Goal: Task Accomplishment & Management: Use online tool/utility

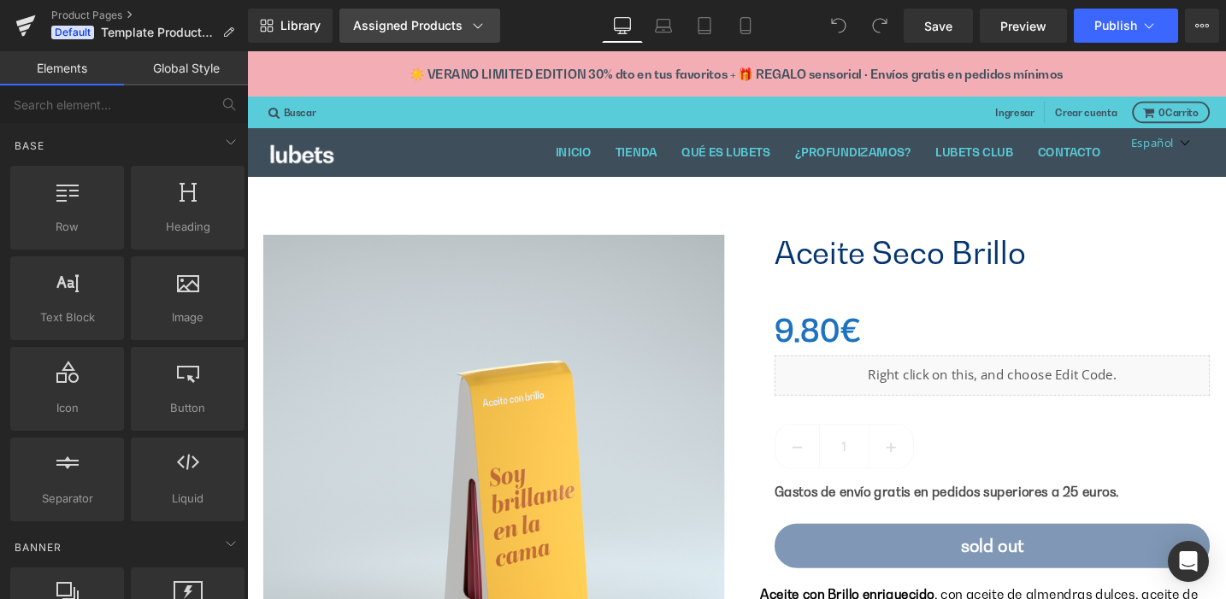
click at [479, 23] on icon at bounding box center [477, 25] width 17 height 17
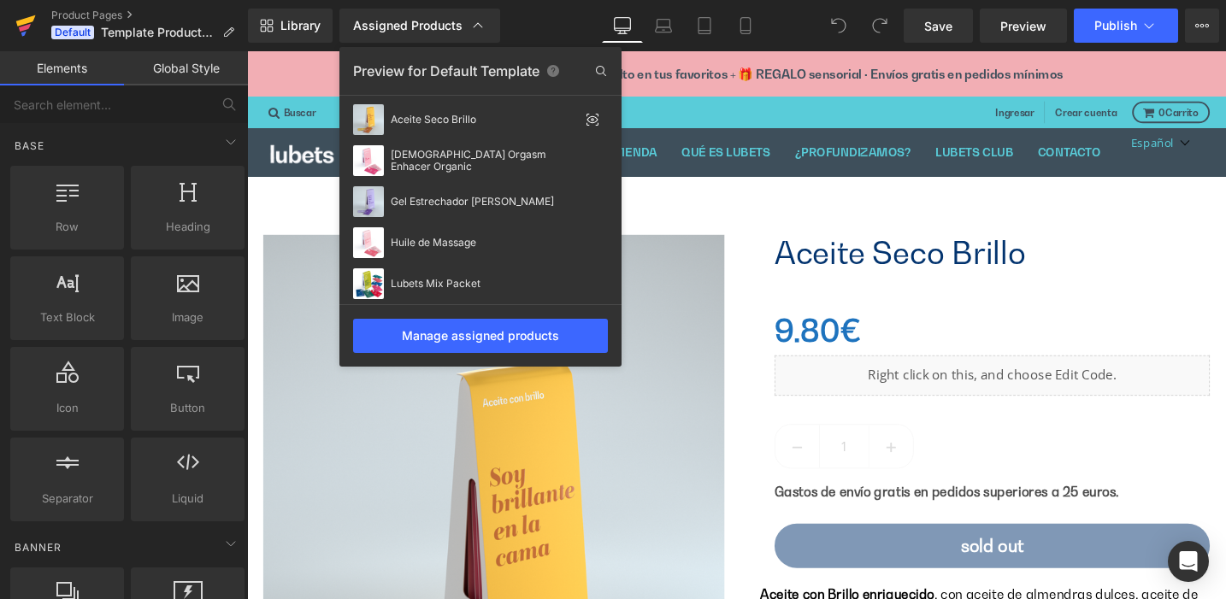
click at [28, 18] on icon at bounding box center [26, 20] width 20 height 11
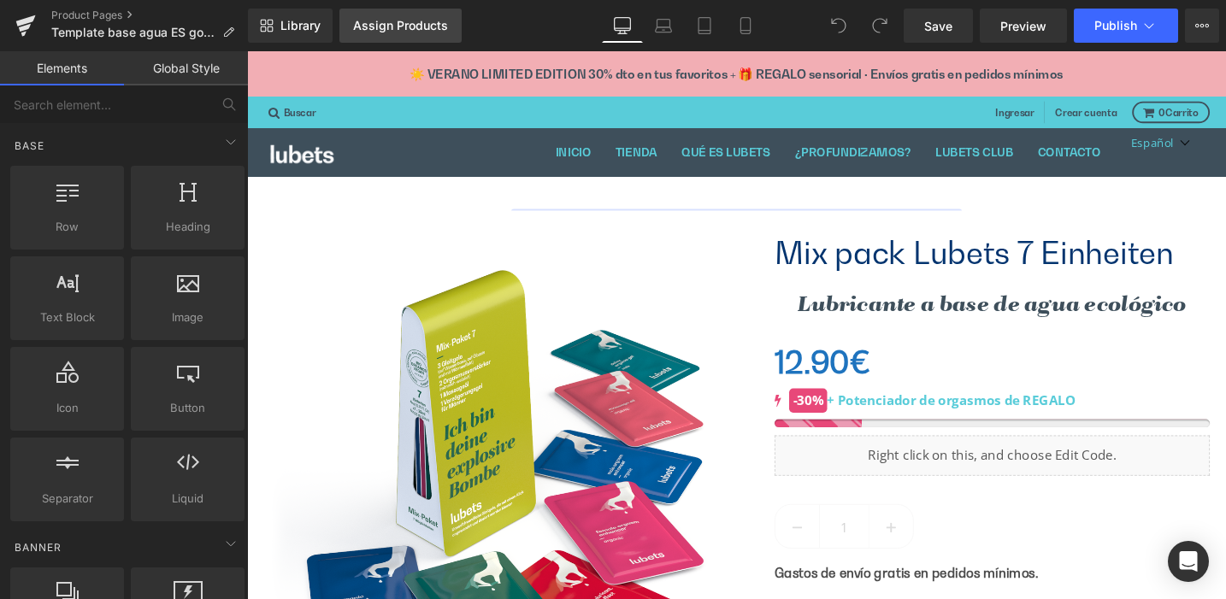
click at [394, 23] on div "Assign Products" at bounding box center [400, 26] width 95 height 14
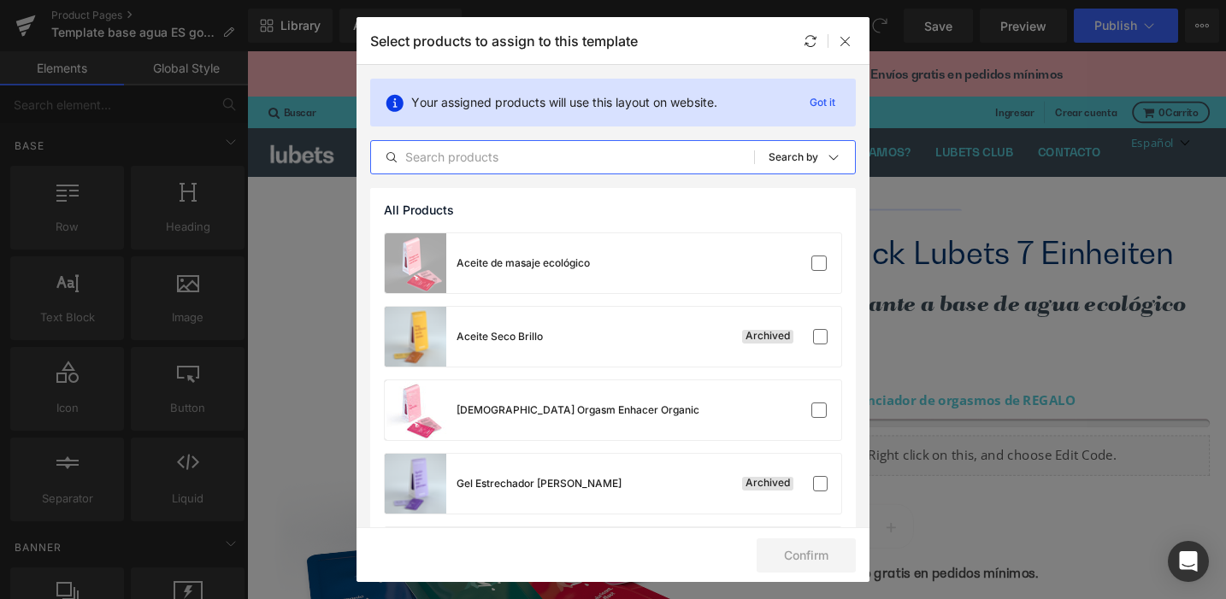
click at [472, 157] on input "text" at bounding box center [562, 157] width 383 height 21
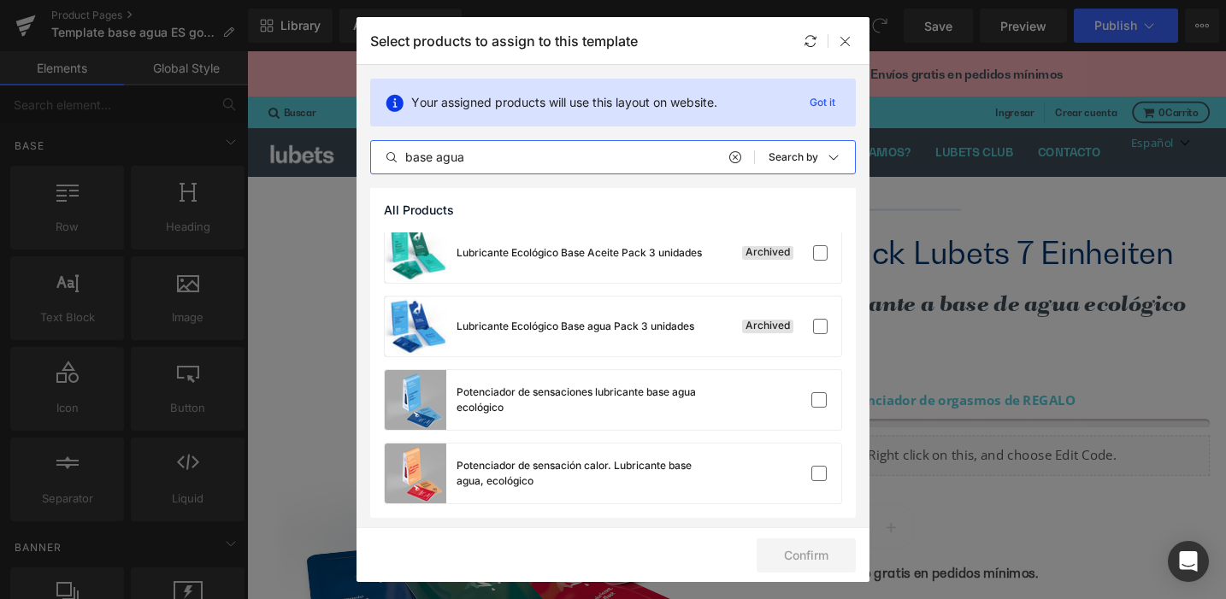
scroll to position [85, 0]
type input "base agua"
click at [811, 399] on label at bounding box center [818, 398] width 15 height 15
click at [819, 399] on input "checkbox" at bounding box center [819, 399] width 0 height 0
click at [793, 555] on button "Confirm" at bounding box center [805, 556] width 99 height 34
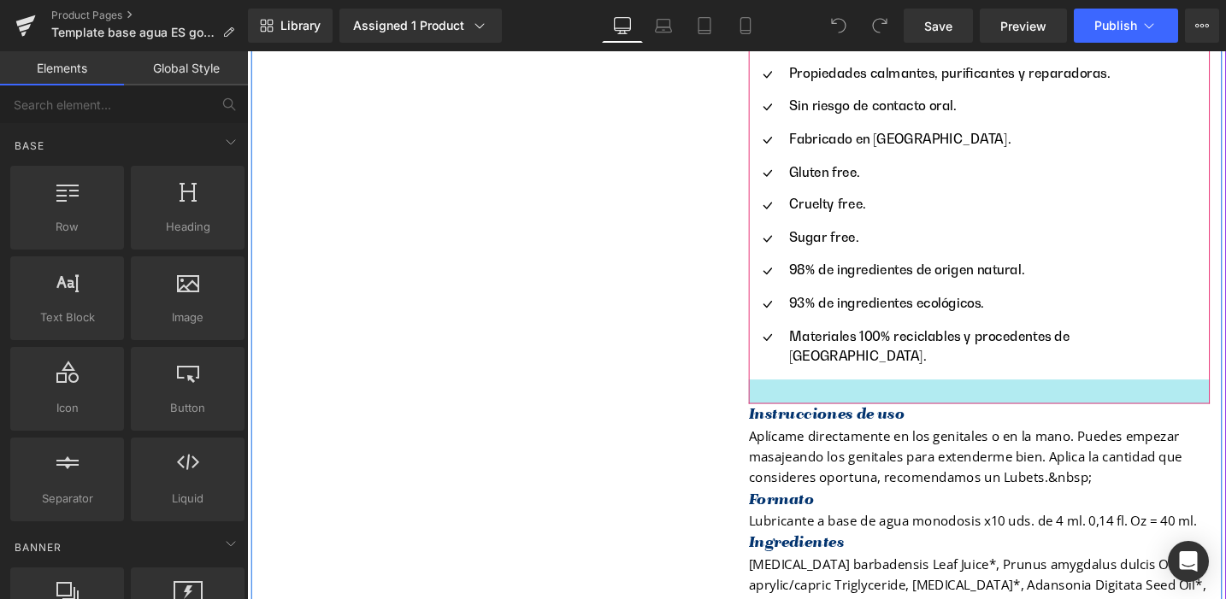
scroll to position [1434, 0]
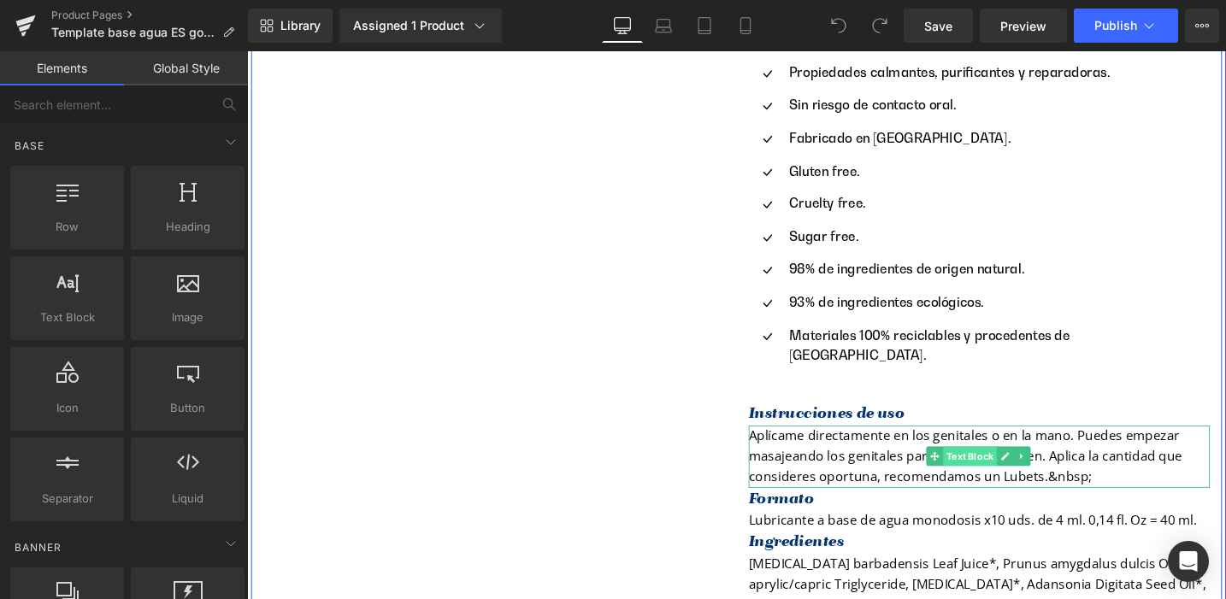
click at [998, 469] on span "Text Block" at bounding box center [1010, 479] width 56 height 21
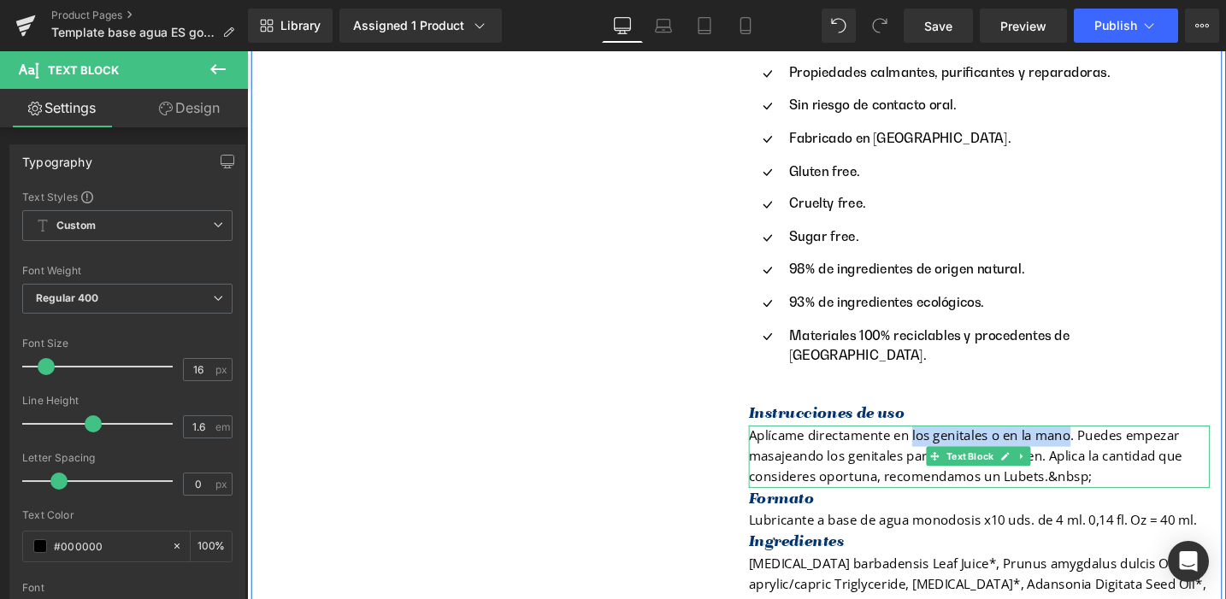
drag, startPoint x: 940, startPoint y: 392, endPoint x: 1105, endPoint y: 393, distance: 165.0
click at [1105, 447] on p "Aplícame directamente en los genitales o en la mano. Puedes empezar masajeando …" at bounding box center [1020, 480] width 487 height 66
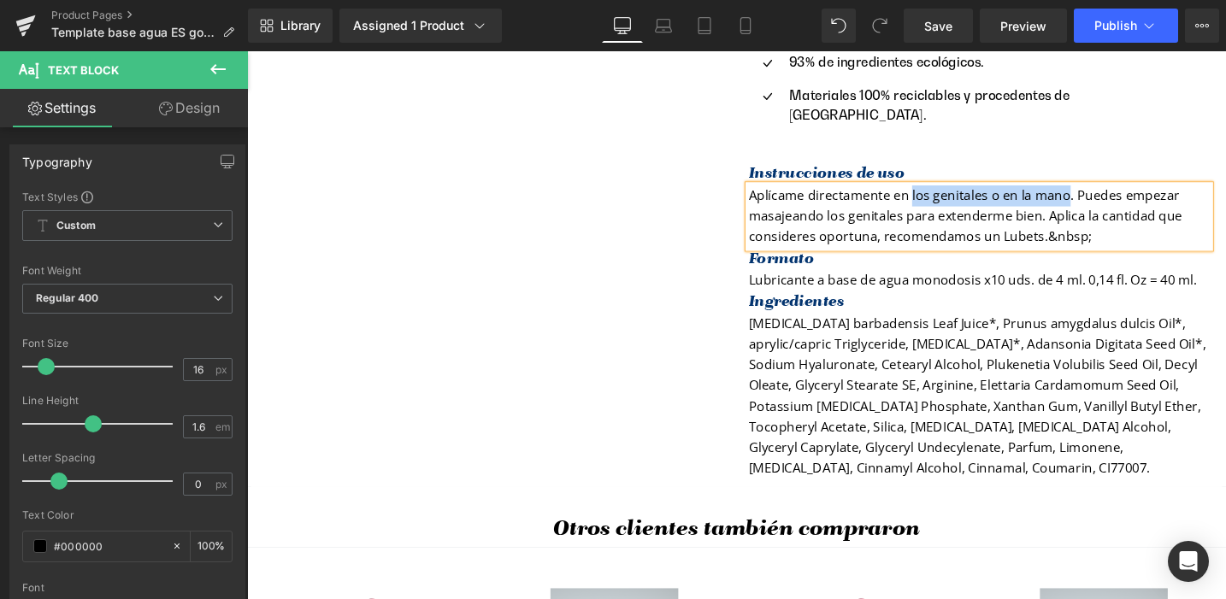
scroll to position [1687, 0]
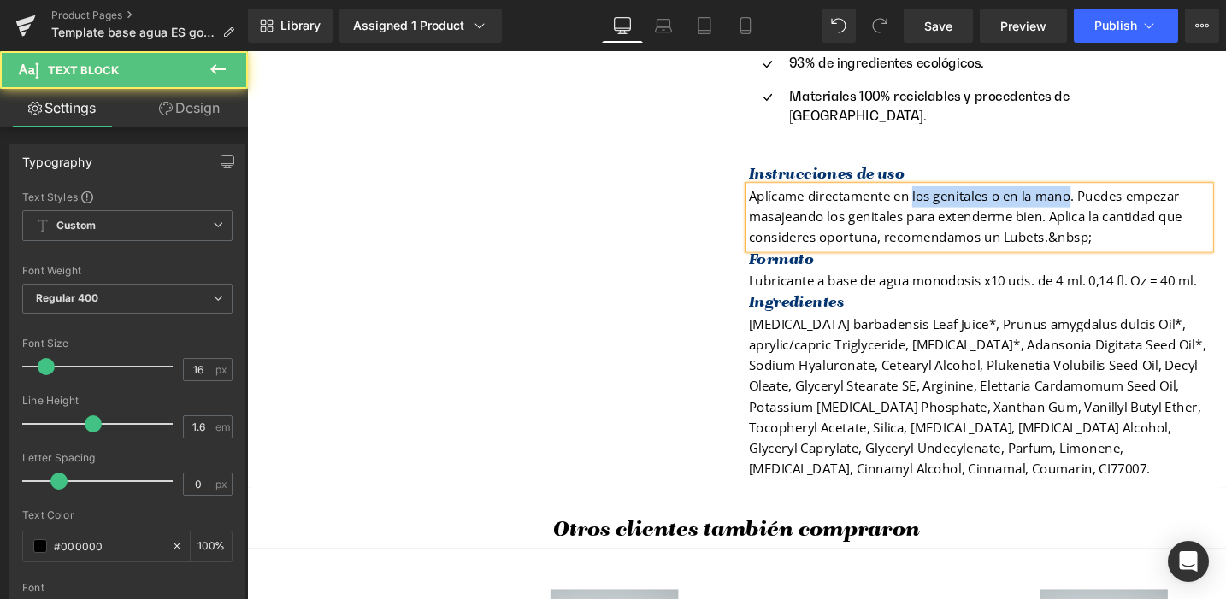
click at [1062, 194] on p "Aplícame directamente en los genitales o en la mano. Puedes empezar masajeando …" at bounding box center [1020, 227] width 487 height 66
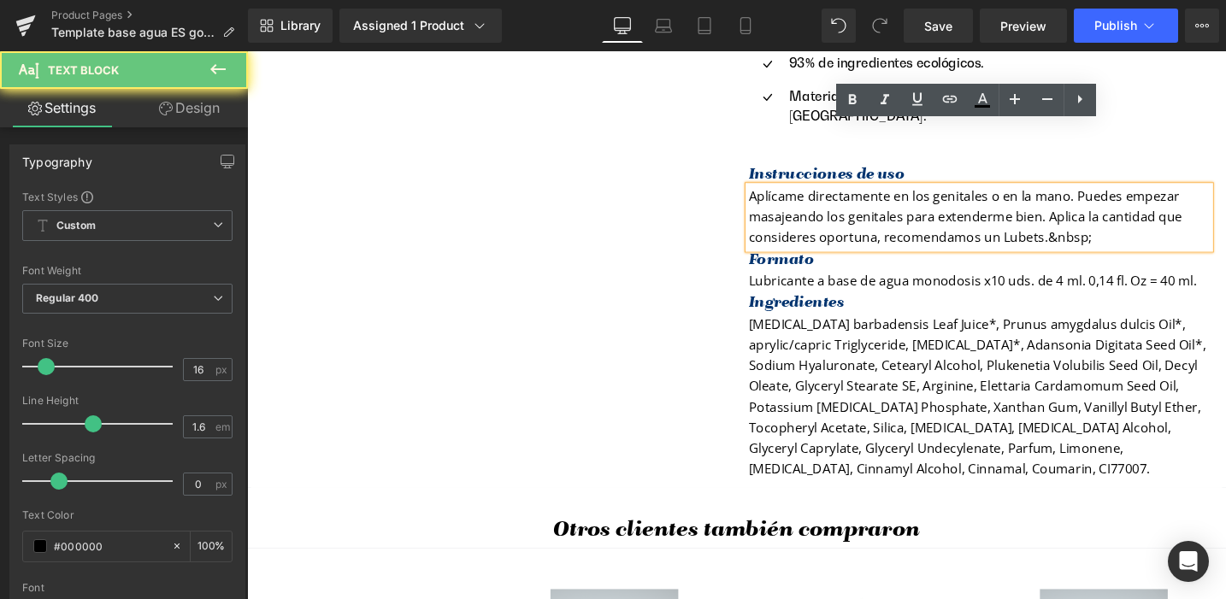
click at [977, 194] on p "Aplícame directamente en los genitales o en la mano. Puedes empezar masajeando …" at bounding box center [1020, 227] width 487 height 66
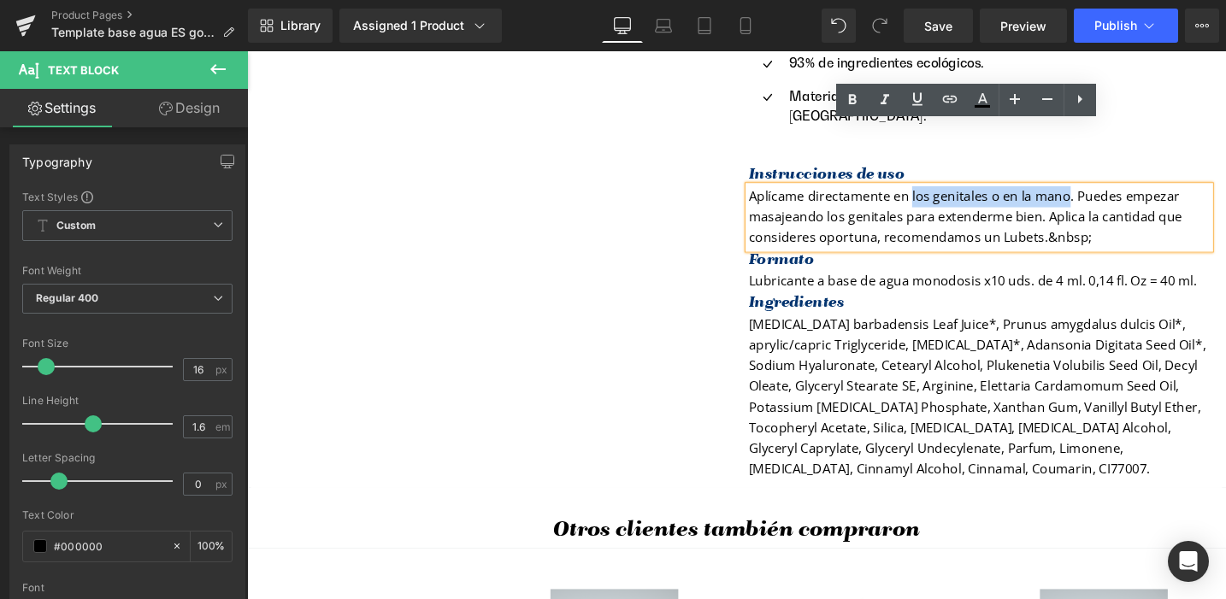
drag, startPoint x: 941, startPoint y: 139, endPoint x: 1104, endPoint y: 138, distance: 162.4
click at [1104, 194] on p "Aplícame directamente en los genitales o en la mano. Puedes empezar masajeando …" at bounding box center [1020, 227] width 487 height 66
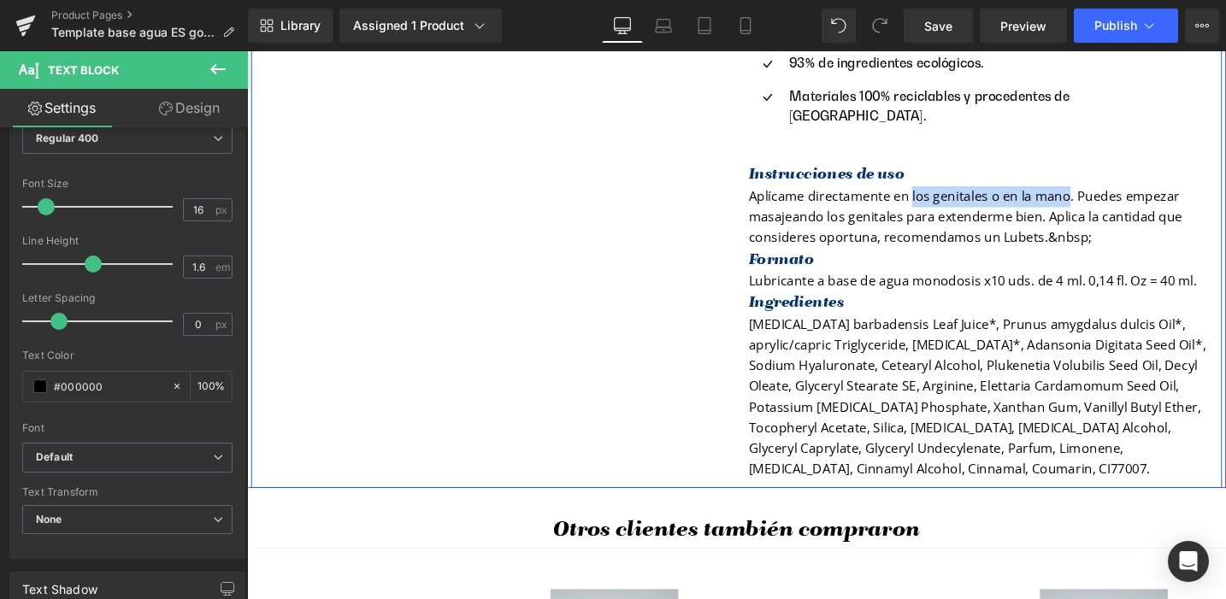
scroll to position [1684, 0]
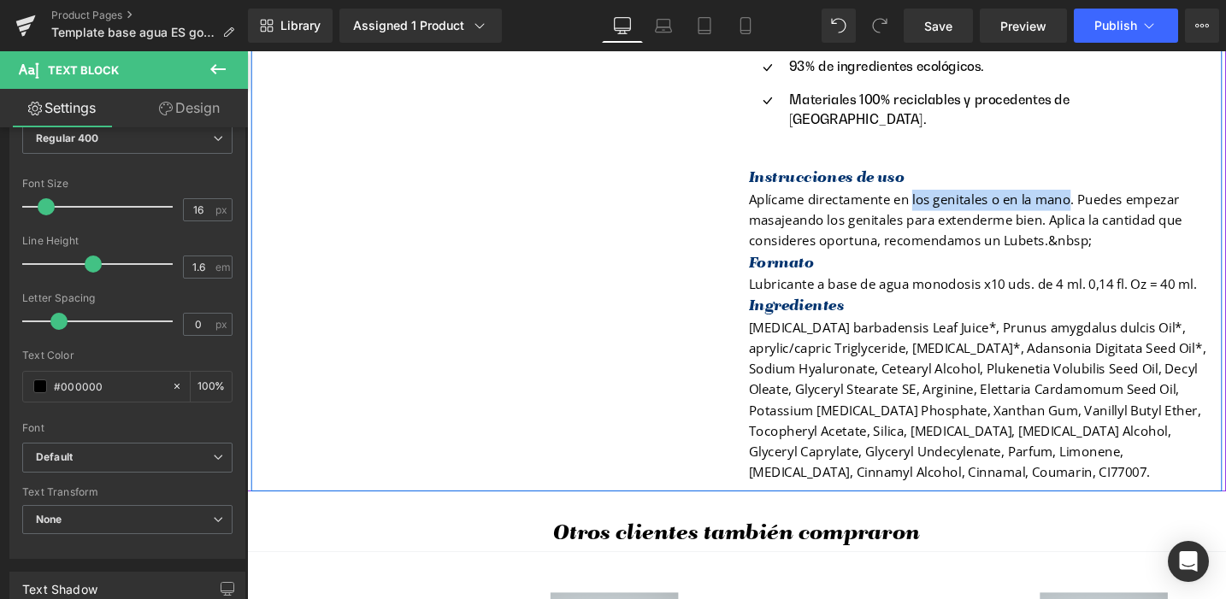
click at [1070, 197] on p "Aplícame directamente en los genitales o en la mano. Puedes empezar masajeando …" at bounding box center [1020, 230] width 487 height 66
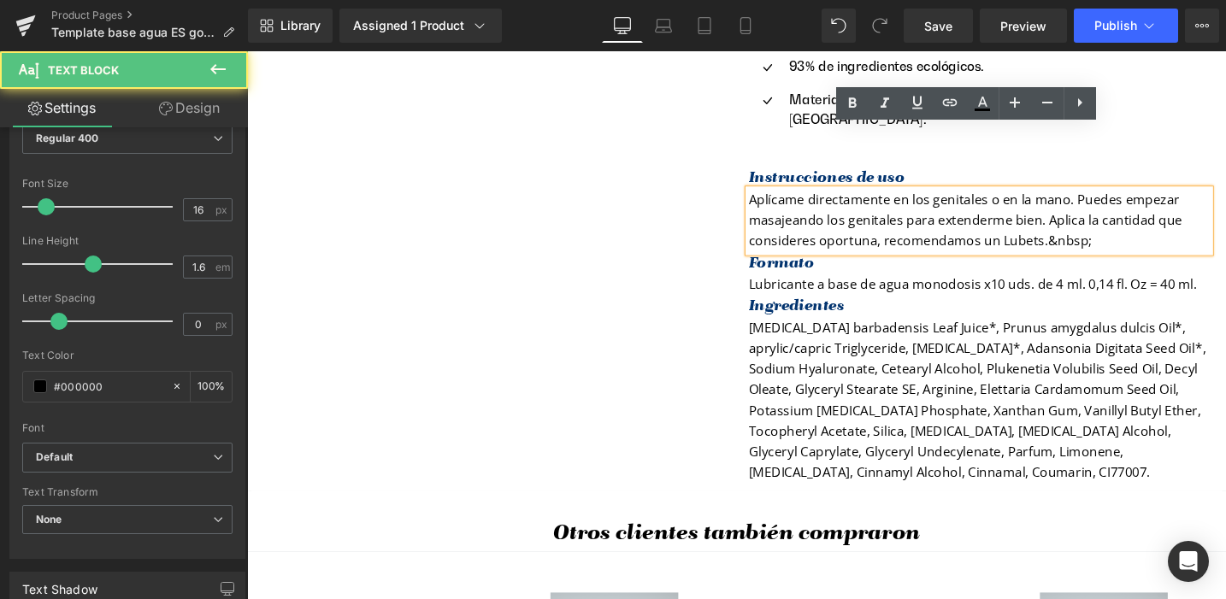
click at [1103, 197] on p "Aplícame directamente en los genitales o en la mano. Puedes empezar masajeando …" at bounding box center [1020, 230] width 487 height 66
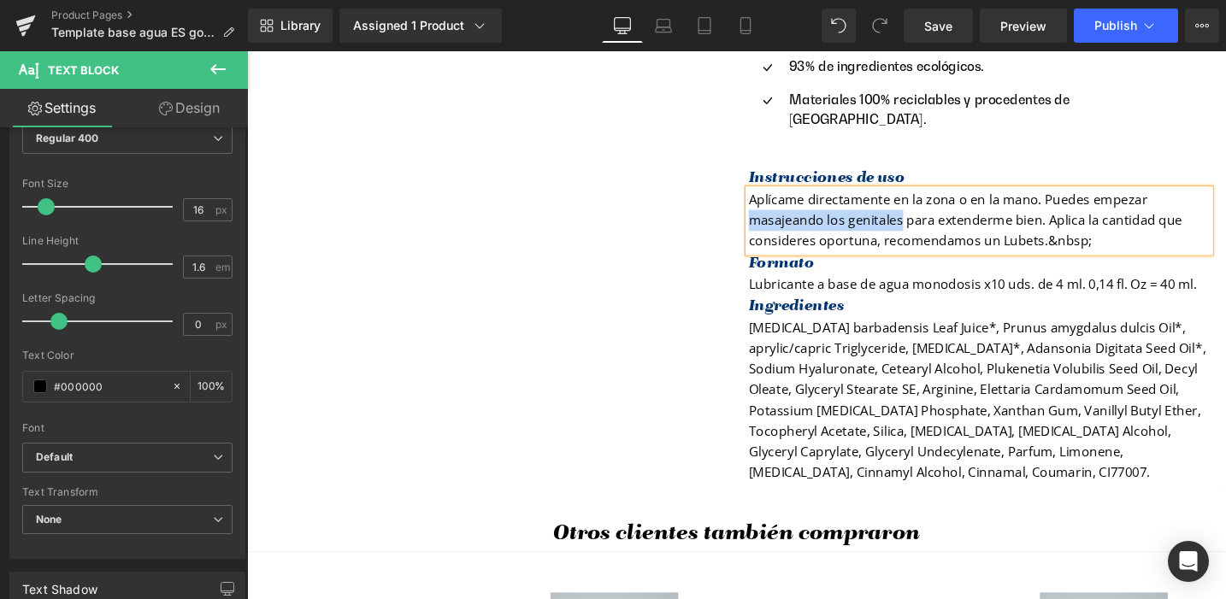
drag, startPoint x: 773, startPoint y: 166, endPoint x: 930, endPoint y: 168, distance: 157.3
click at [930, 197] on p "Aplícame directamente en la zona o en la mano. Puedes empezar masajeando los ge…" at bounding box center [1020, 230] width 487 height 66
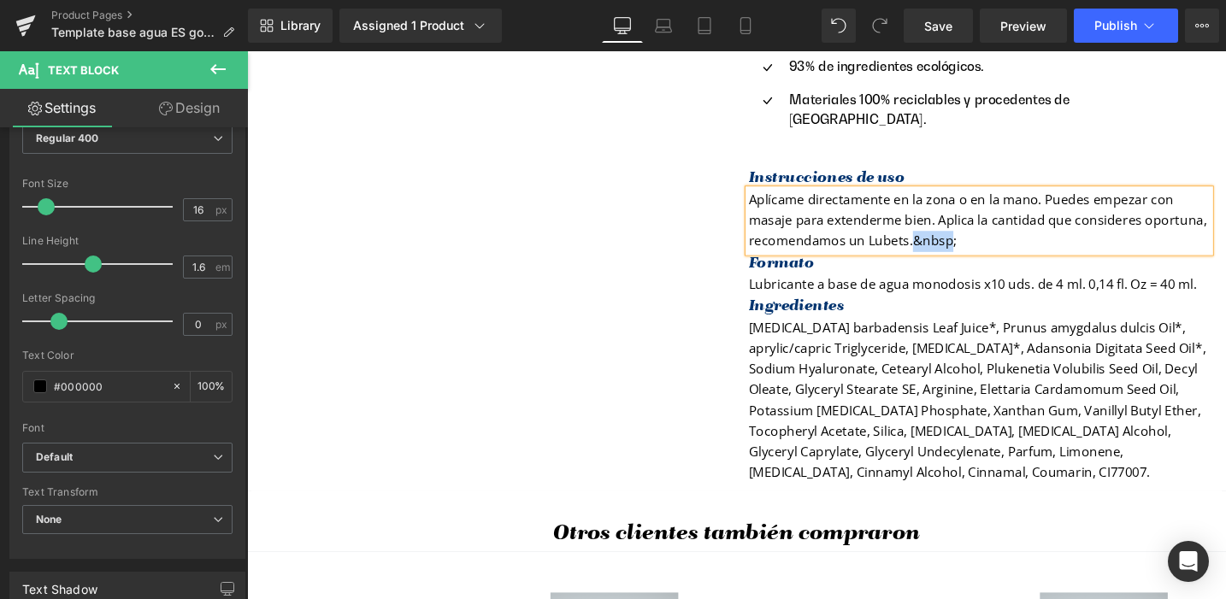
drag, startPoint x: 944, startPoint y: 186, endPoint x: 980, endPoint y: 186, distance: 36.8
click at [980, 197] on p "Aplícame directamente en la zona o en la mano. Puedes empezar con masaje para e…" at bounding box center [1020, 230] width 487 height 66
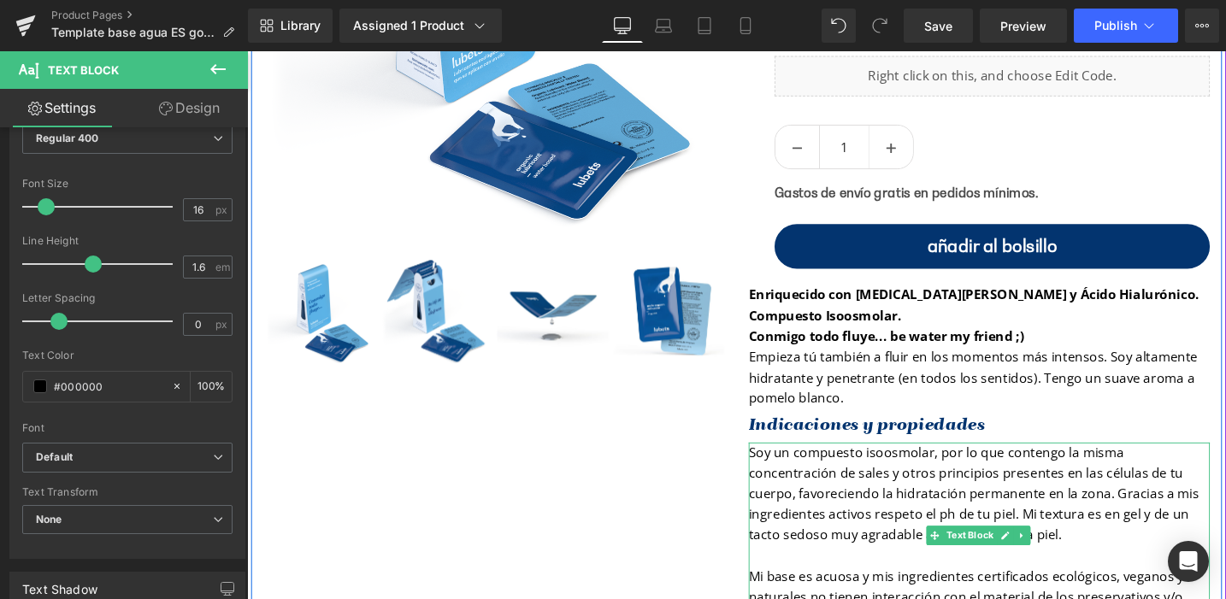
scroll to position [418, 0]
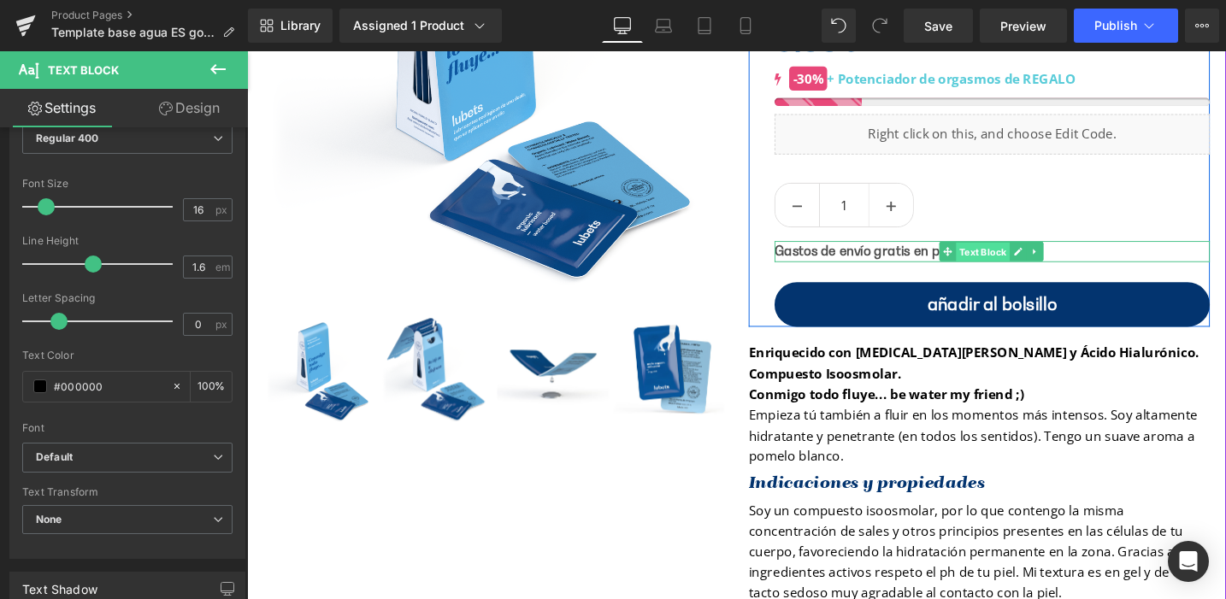
click at [1016, 263] on span "Text Block" at bounding box center [1024, 264] width 56 height 21
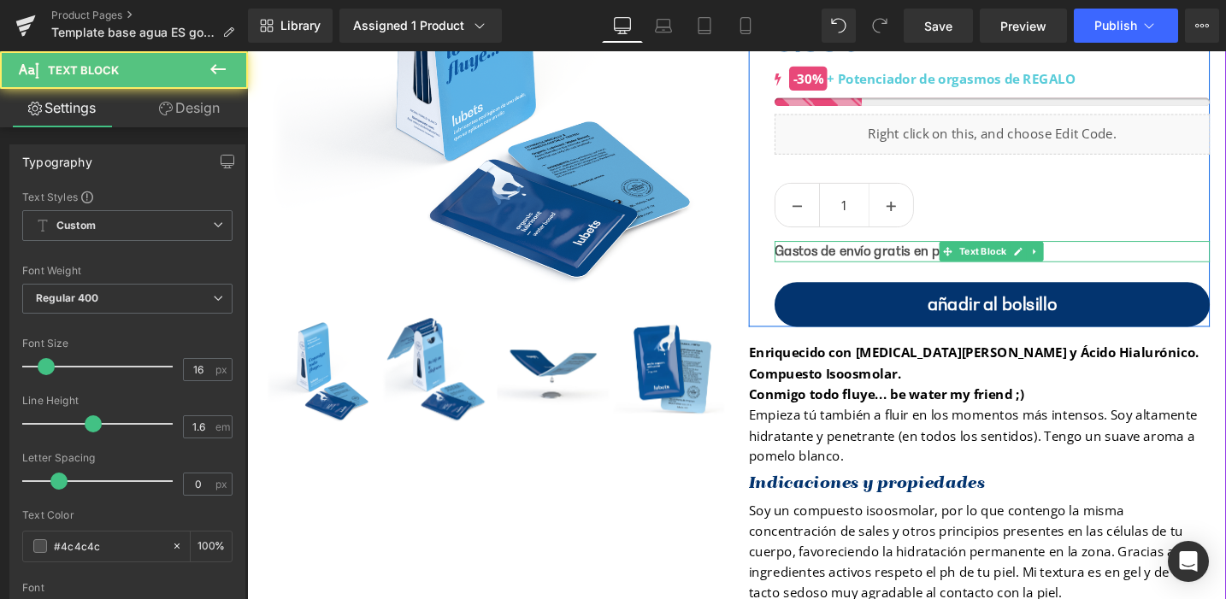
click at [930, 263] on strong "Gastos de envío gratis en pedidos mínimos." at bounding box center [943, 262] width 279 height 17
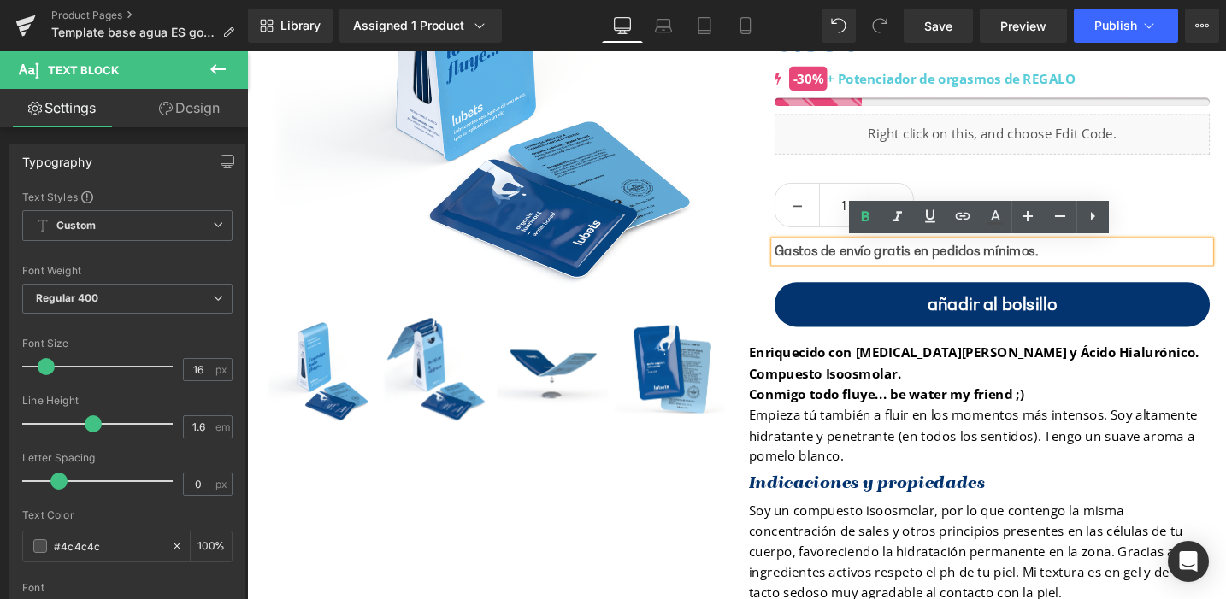
click at [1074, 265] on p "Gastos de envío gratis en pedidos mínimos." at bounding box center [1034, 263] width 460 height 22
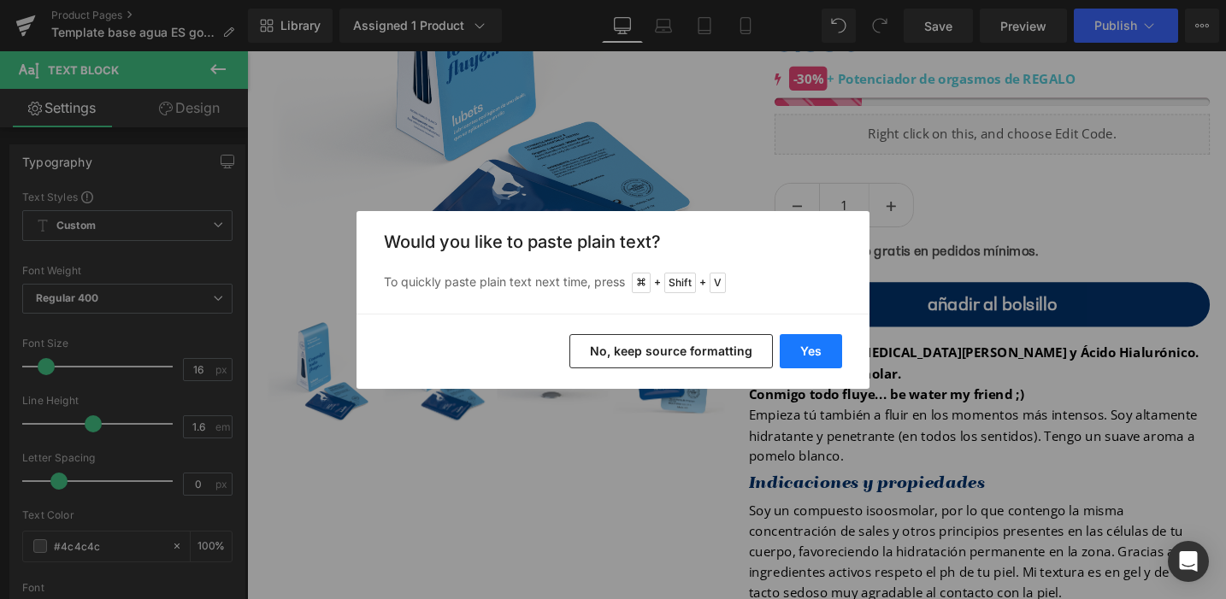
click at [809, 355] on button "Yes" at bounding box center [811, 351] width 62 height 34
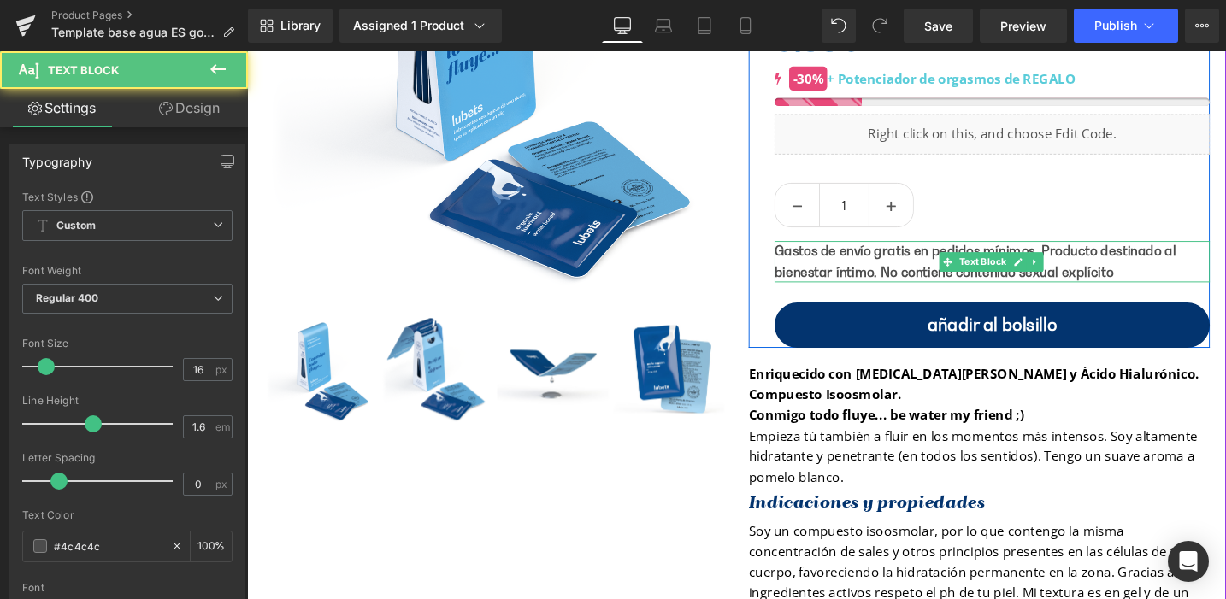
click at [1149, 284] on strong "Gastos de envío gratis en pedidos mínimos. Producto destinado al bienestar ínti…" at bounding box center [1016, 273] width 424 height 39
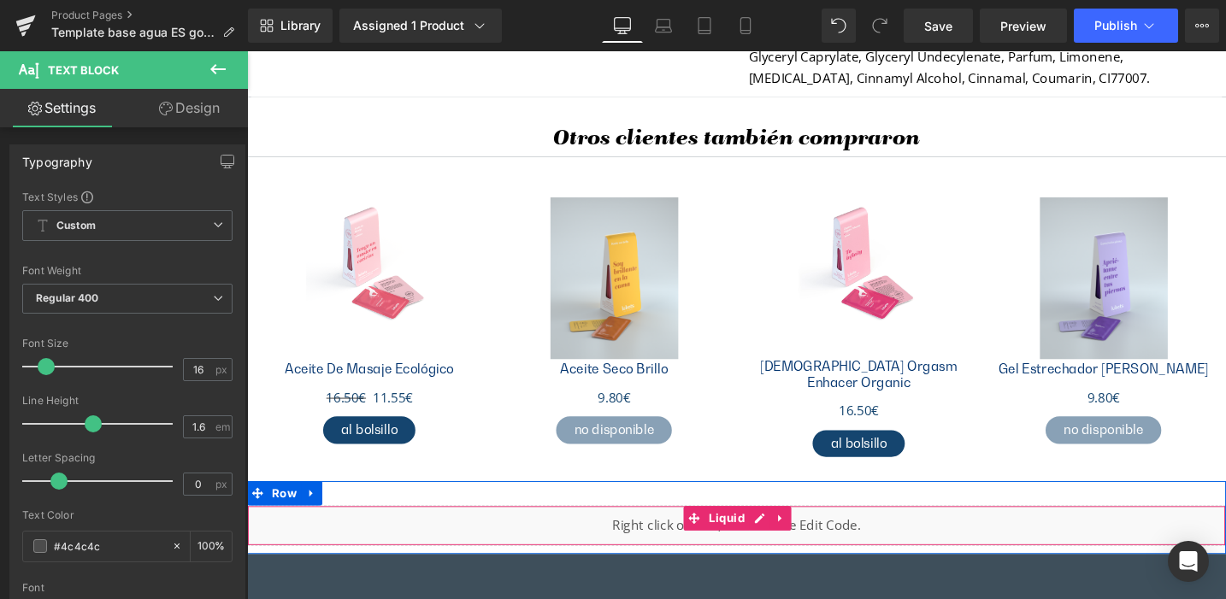
scroll to position [2161, 0]
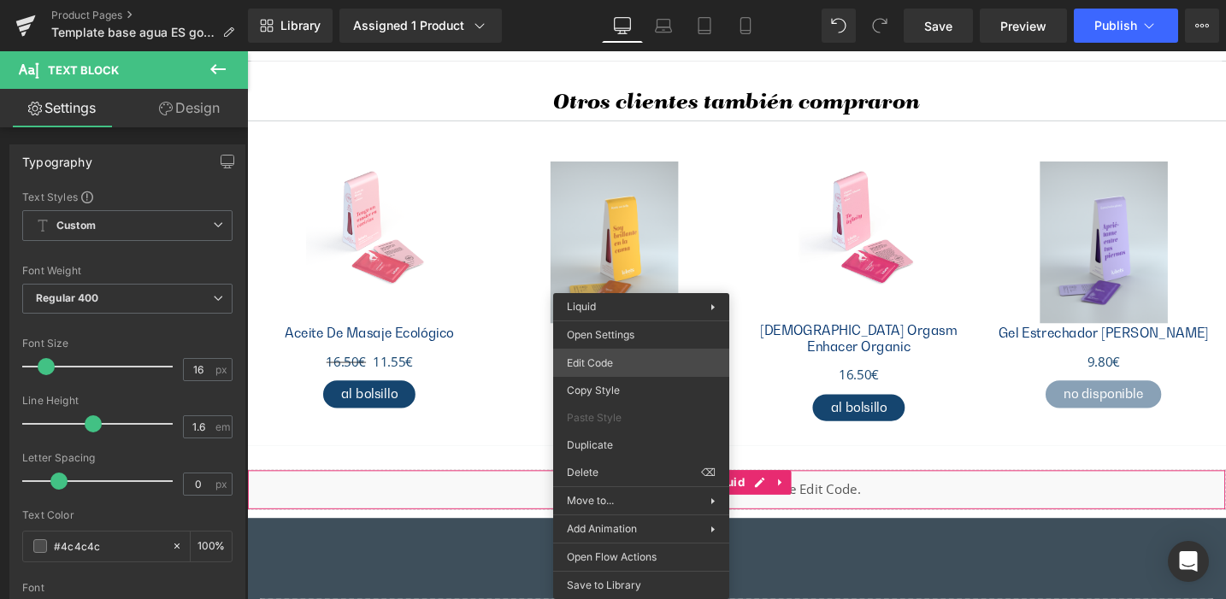
click at [607, 0] on div "Text Block You are previewing how the will restyle your page. You can not edit …" at bounding box center [613, 0] width 1226 height 0
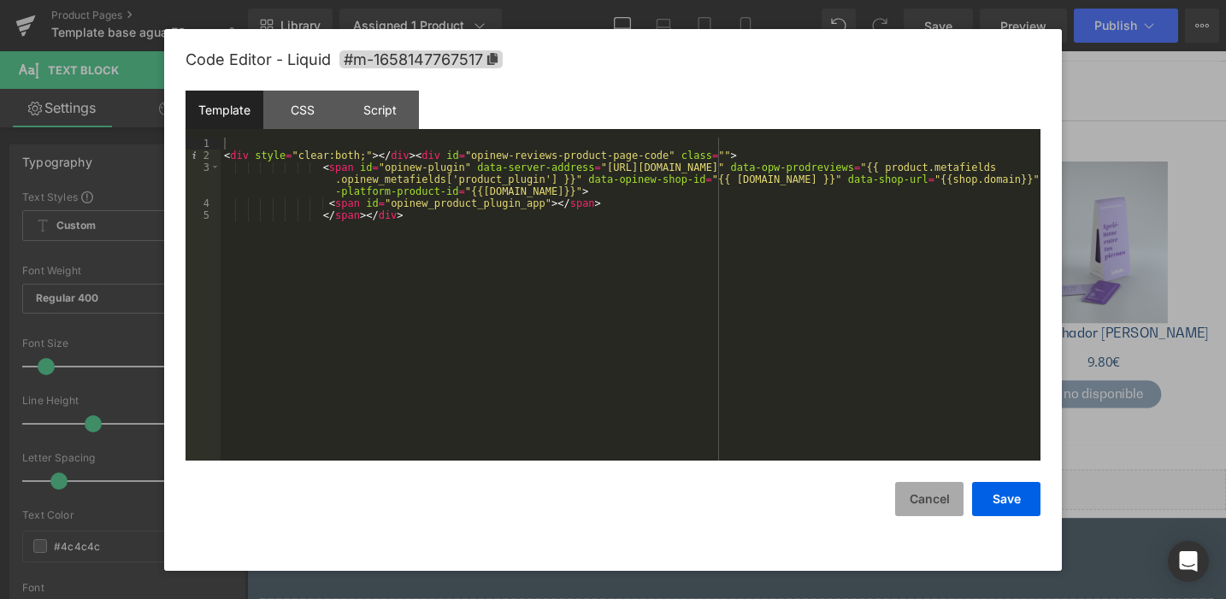
click at [922, 493] on button "Cancel" at bounding box center [929, 499] width 68 height 34
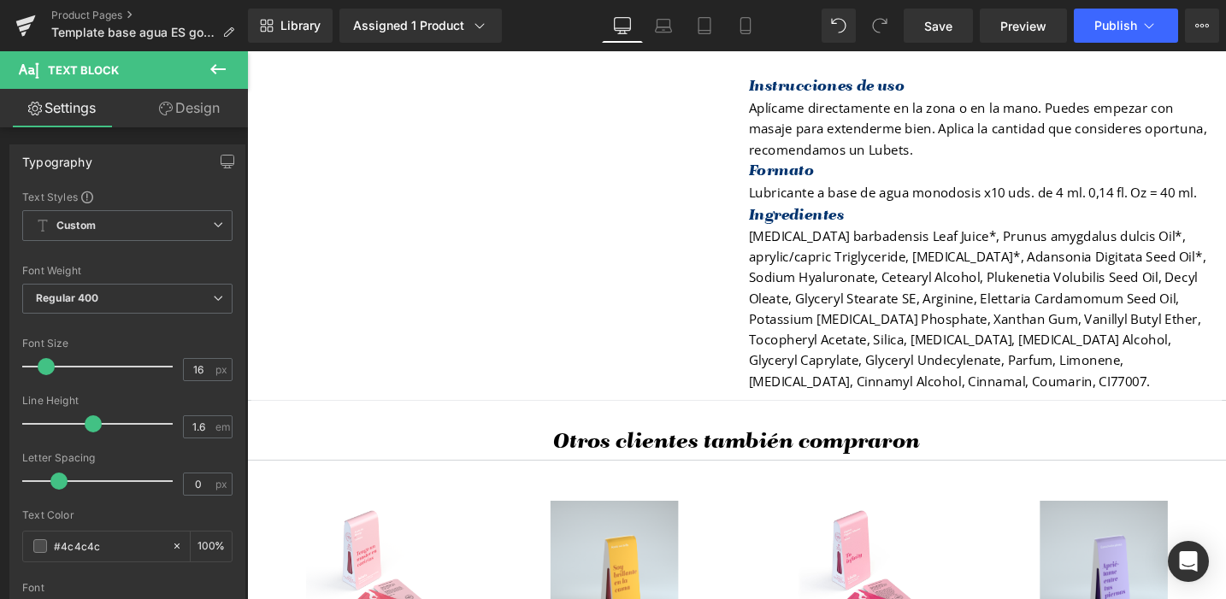
scroll to position [1787, 0]
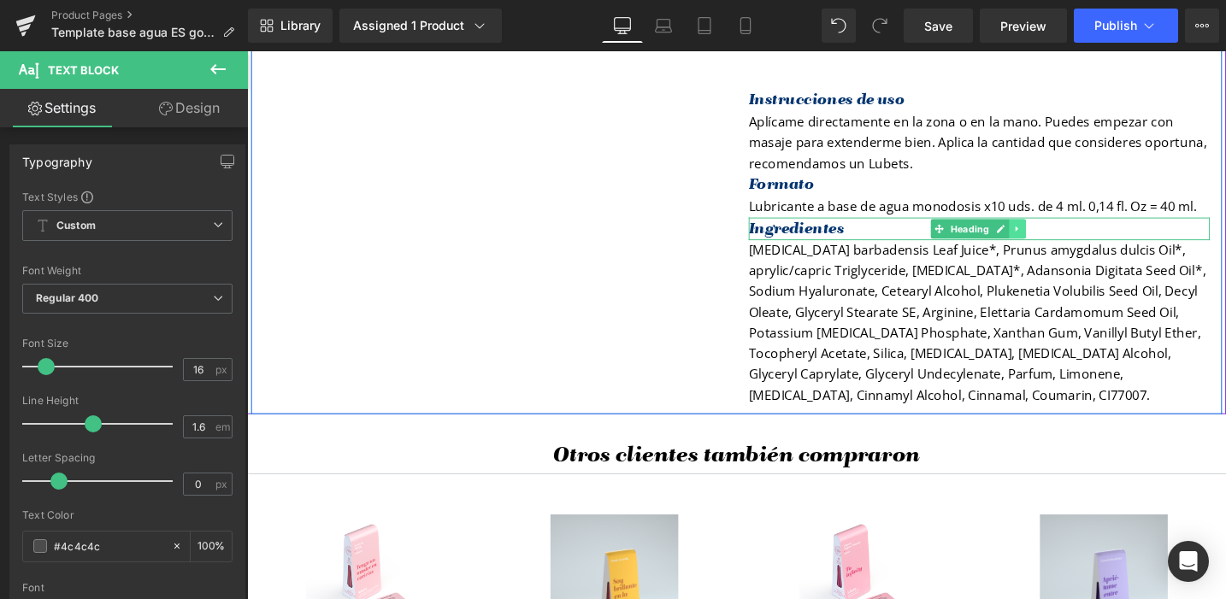
click at [1059, 236] on icon at bounding box center [1060, 239] width 3 height 6
click at [1049, 234] on icon at bounding box center [1051, 238] width 9 height 9
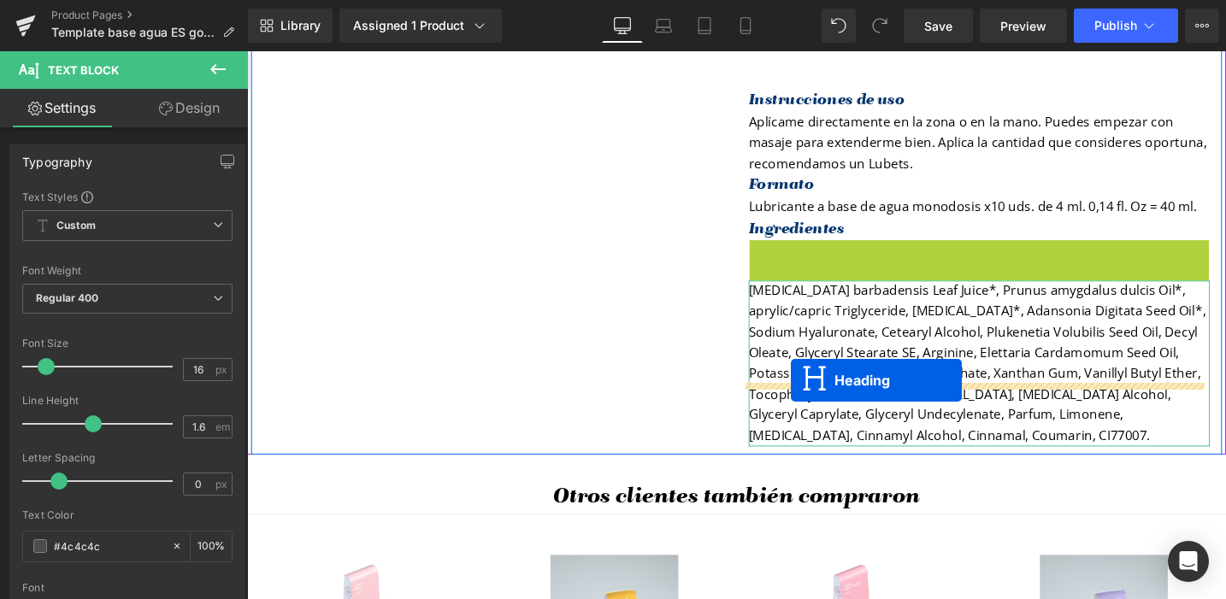
drag, startPoint x: 963, startPoint y: 293, endPoint x: 821, endPoint y: 399, distance: 176.4
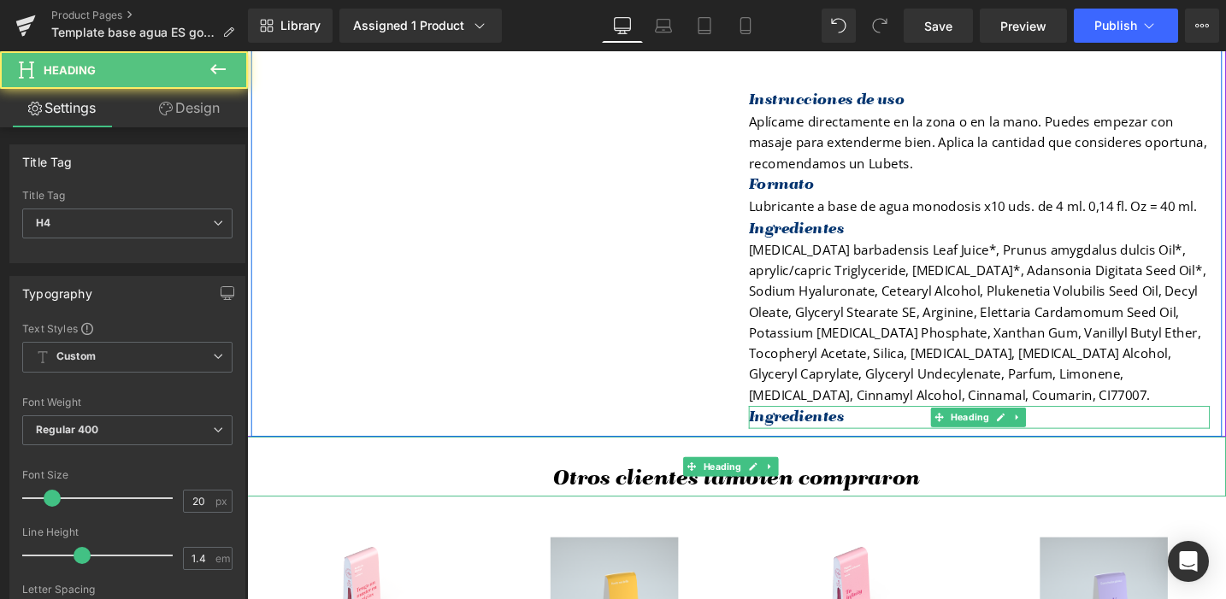
click at [859, 427] on h4 "Ingredientes" at bounding box center [1020, 439] width 487 height 24
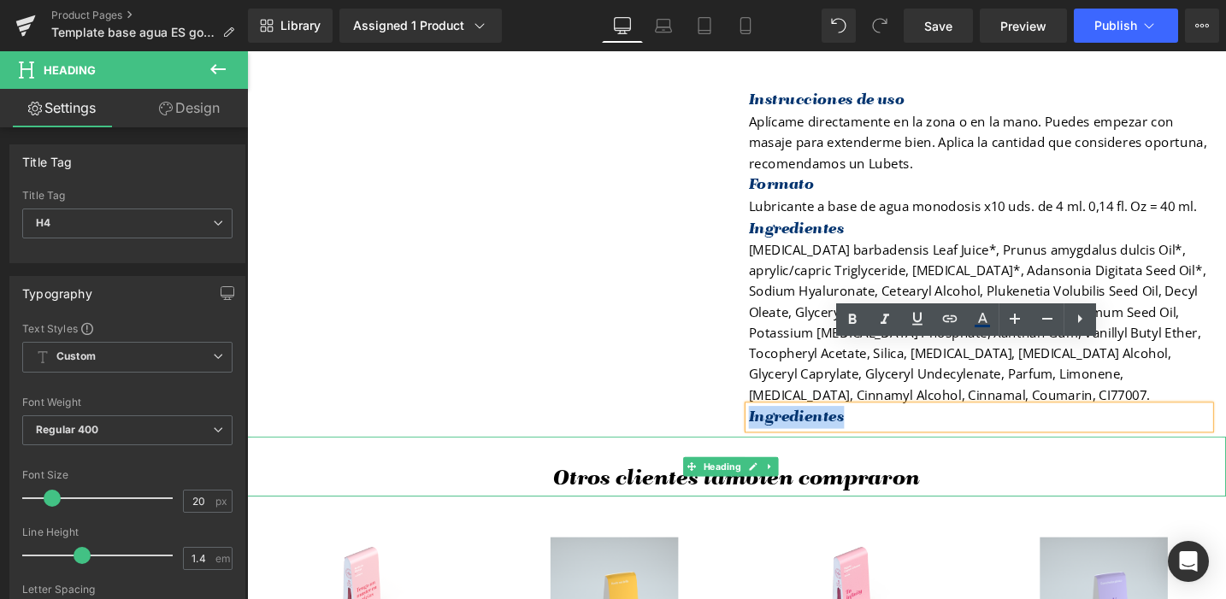
drag, startPoint x: 880, startPoint y: 371, endPoint x: 773, endPoint y: 372, distance: 106.9
click at [777, 427] on h4 "Ingredientes" at bounding box center [1020, 439] width 487 height 24
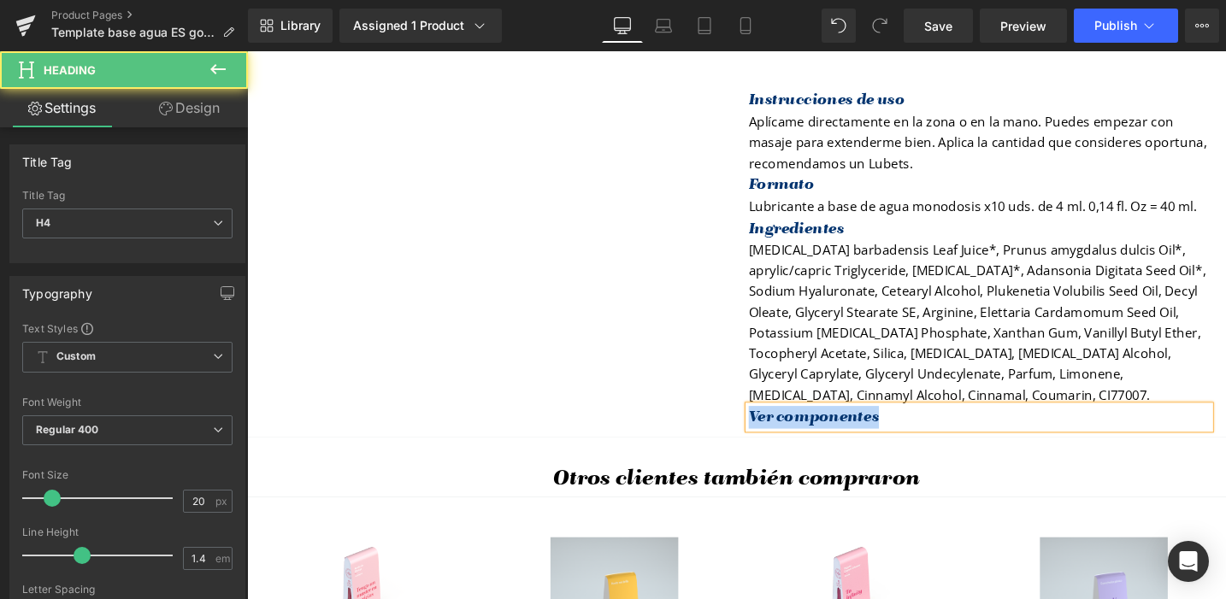
drag, startPoint x: 902, startPoint y: 371, endPoint x: 771, endPoint y: 368, distance: 130.8
click at [777, 427] on h4 "Ver componentes" at bounding box center [1020, 439] width 487 height 24
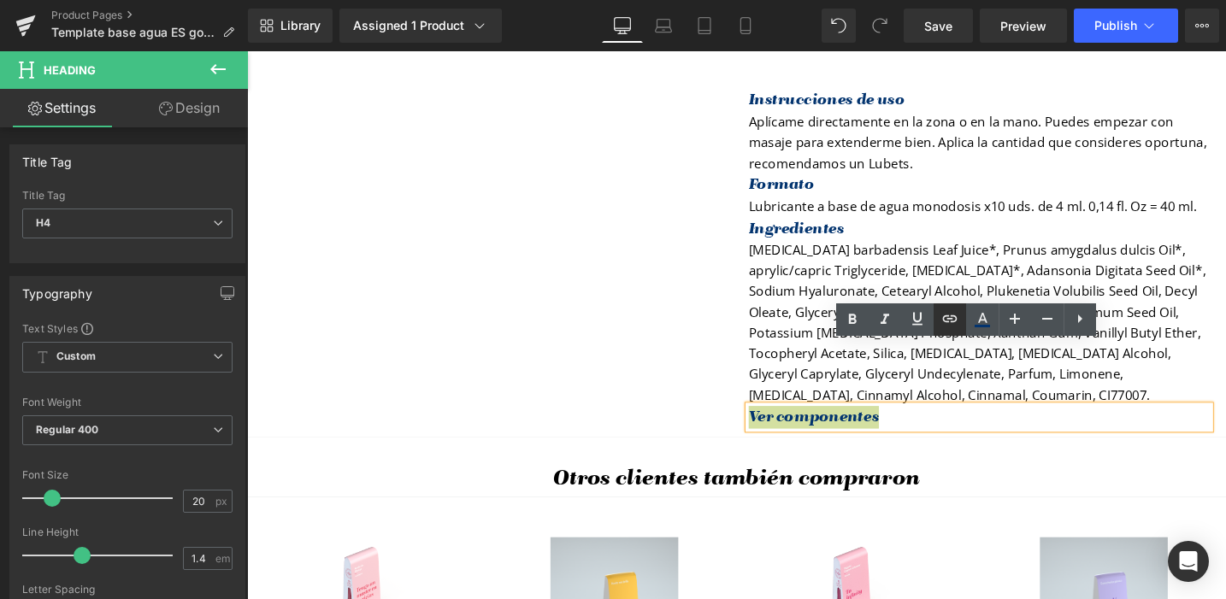
click at [949, 318] on icon at bounding box center [949, 318] width 15 height 7
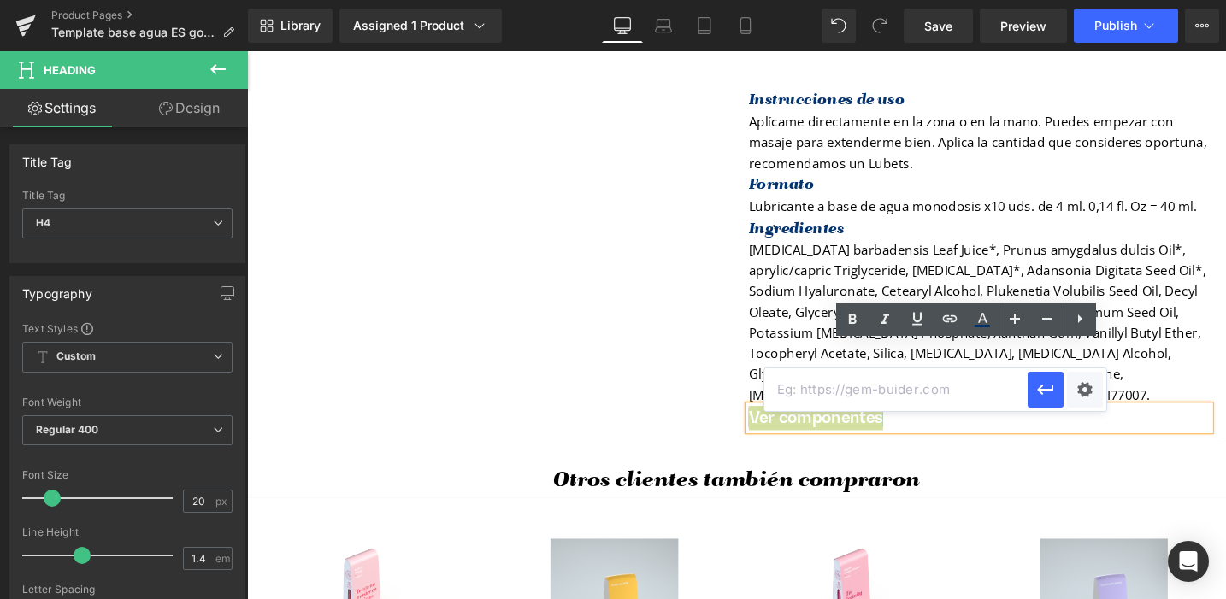
click at [861, 388] on input "text" at bounding box center [895, 389] width 263 height 43
click at [1080, 0] on div "Text Color Highlight Color #333333 Edit or remove link: Edit - Unlink - Cancel …" at bounding box center [613, 0] width 1226 height 0
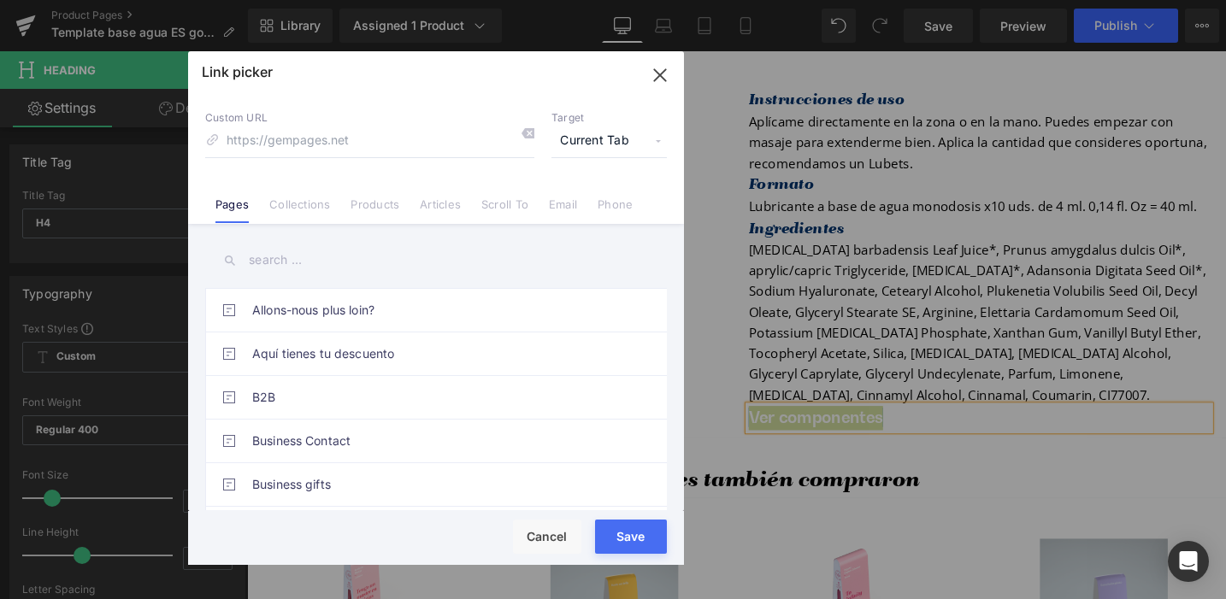
click at [275, 255] on input "text" at bounding box center [436, 260] width 462 height 38
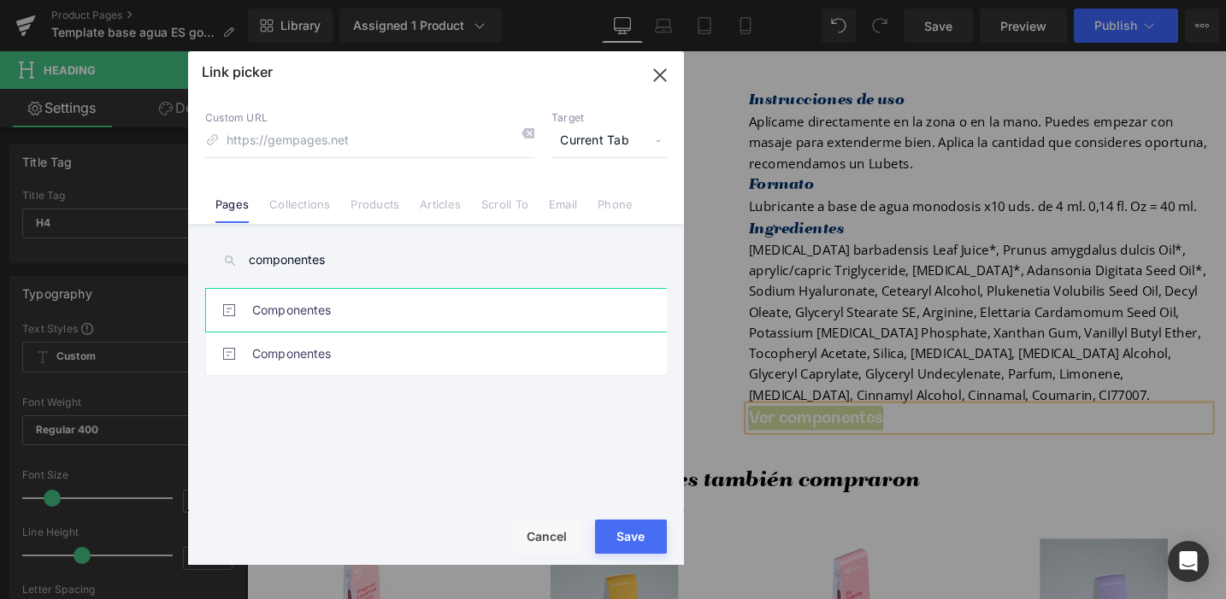
type input "componentes"
click at [299, 306] on link "Componentes" at bounding box center [440, 310] width 376 height 43
type input "/pages/componentes"
drag, startPoint x: 632, startPoint y: 545, endPoint x: 407, endPoint y: 519, distance: 226.4
click at [632, 545] on button "Save" at bounding box center [631, 537] width 72 height 34
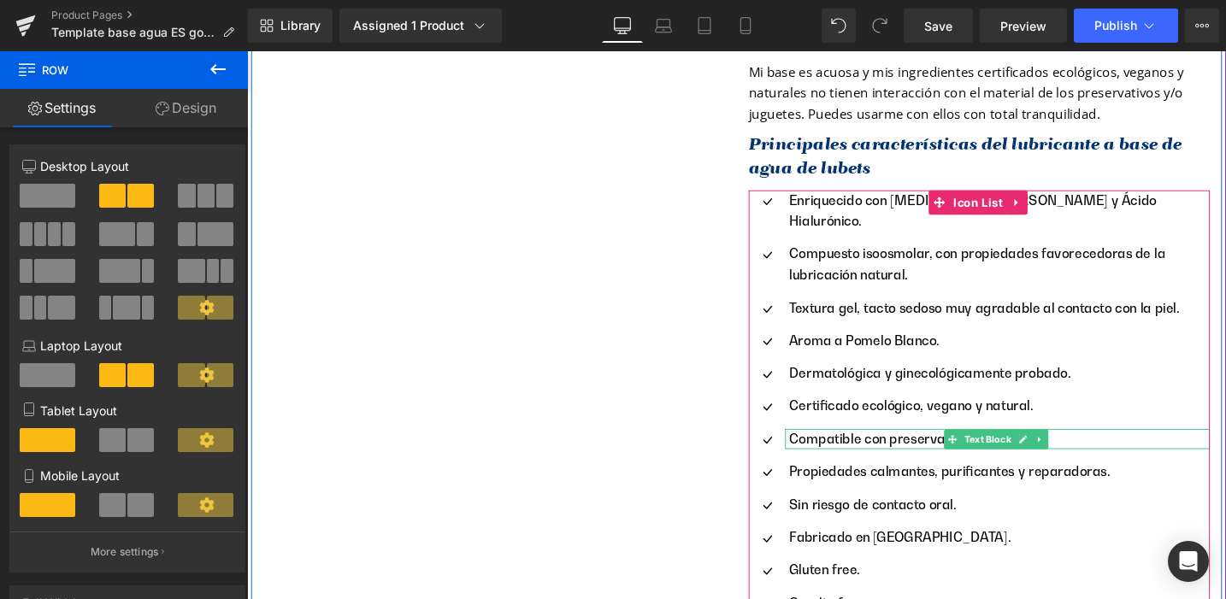
scroll to position [1039, 0]
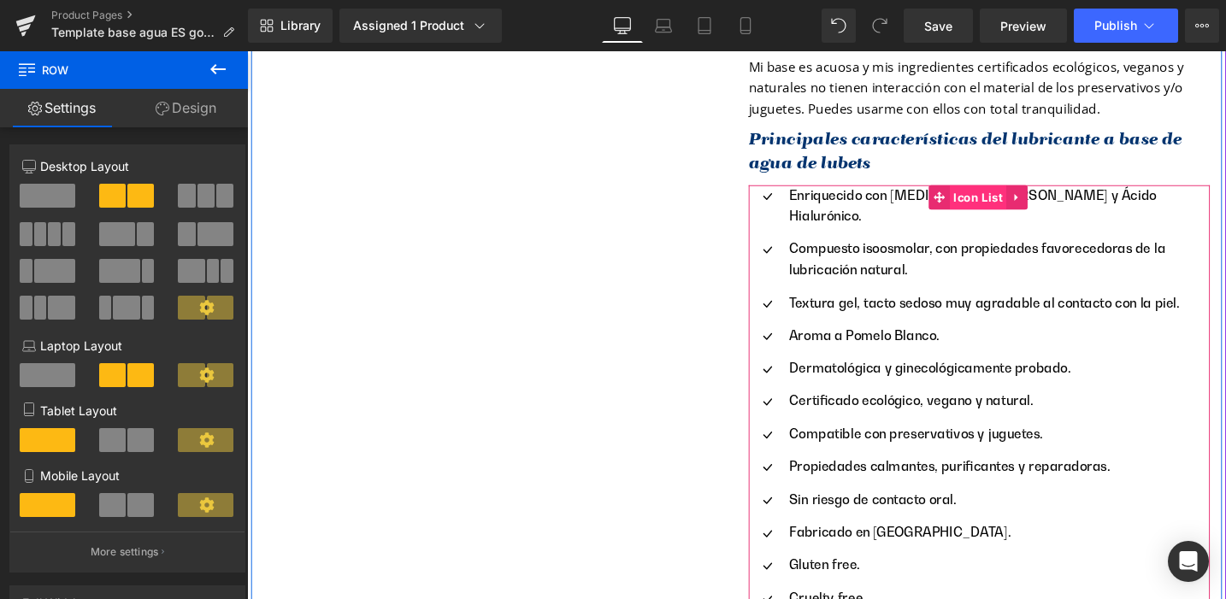
click at [1015, 193] on span "Icon List" at bounding box center [1019, 206] width 61 height 26
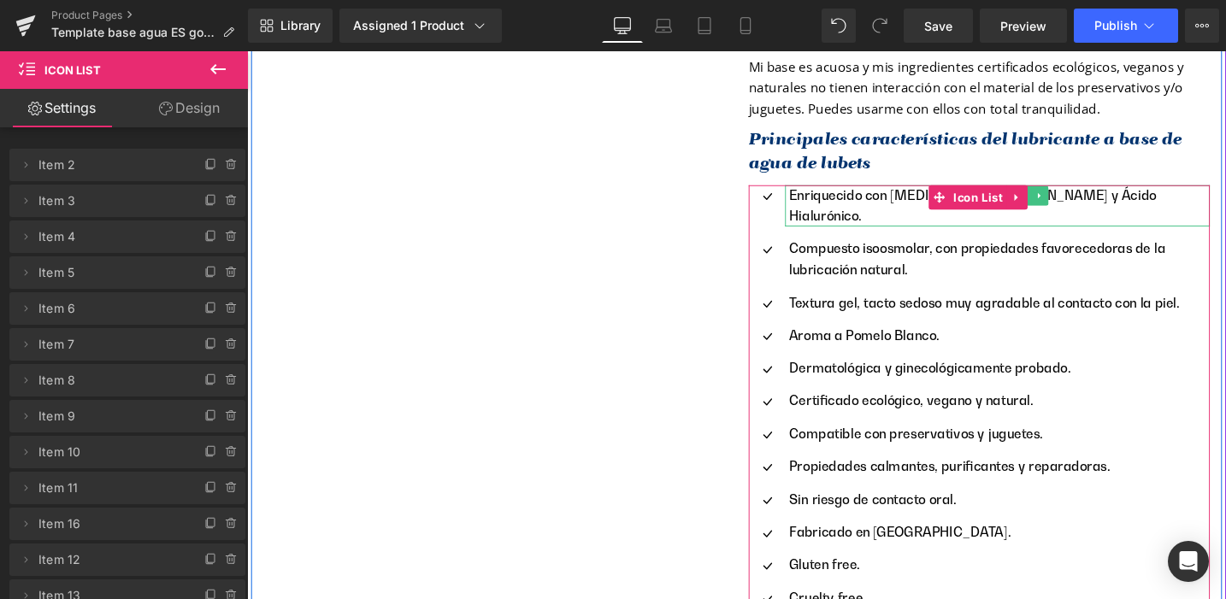
click at [732, 218] on div "Sale Off (P) Image ‹ ›" at bounding box center [764, 194] width 1026 height 2028
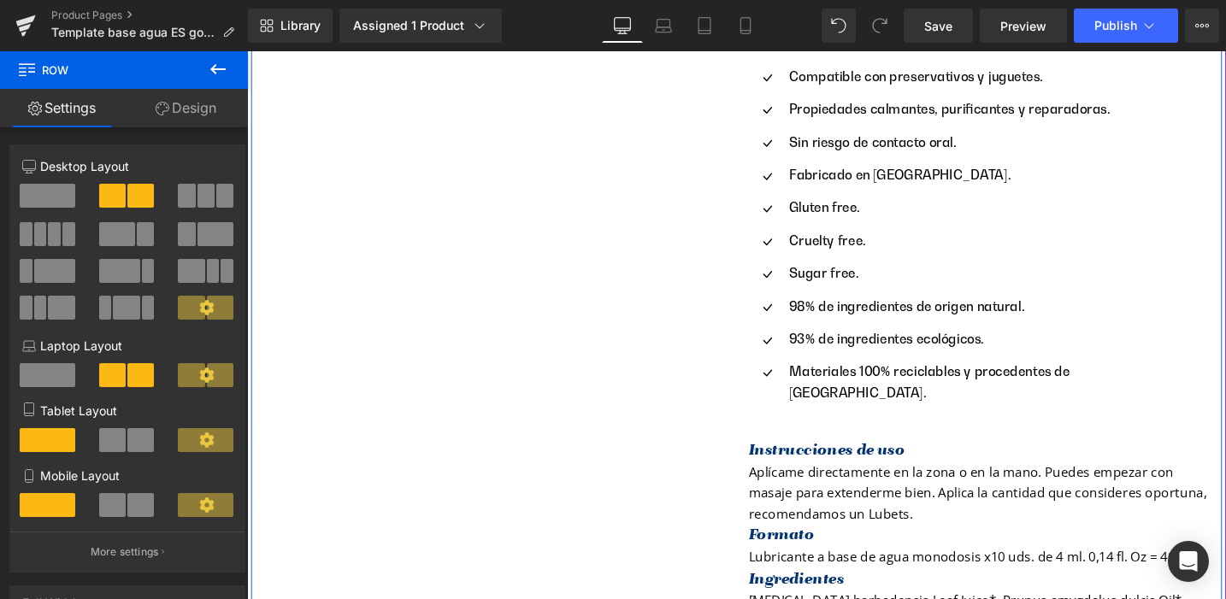
scroll to position [1422, 0]
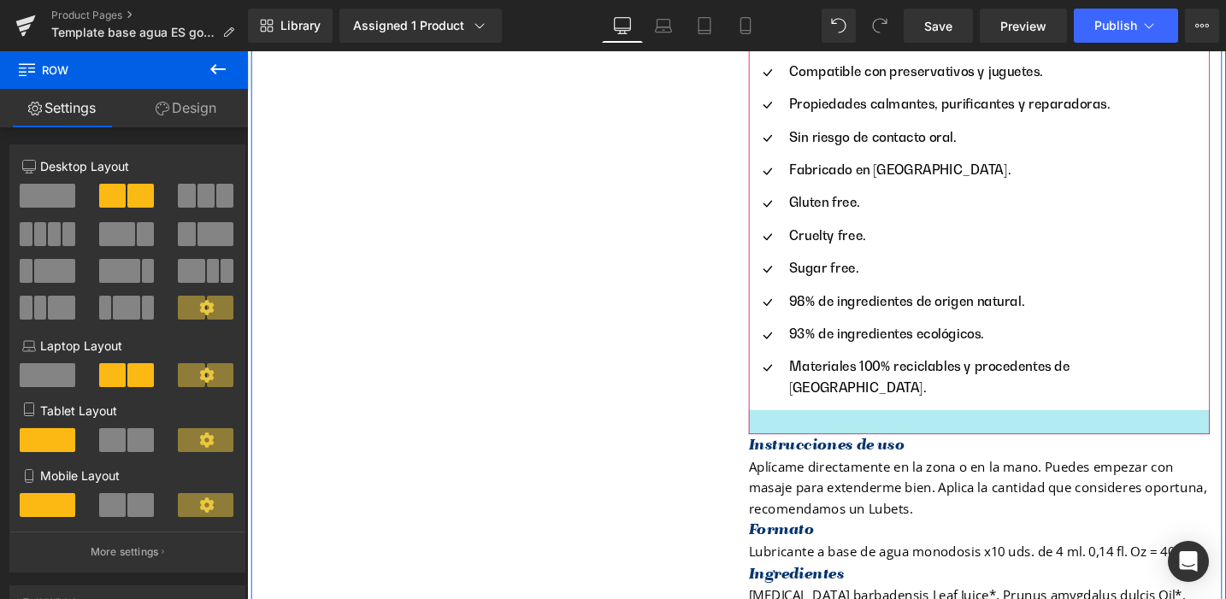
click at [845, 431] on div at bounding box center [1020, 444] width 487 height 26
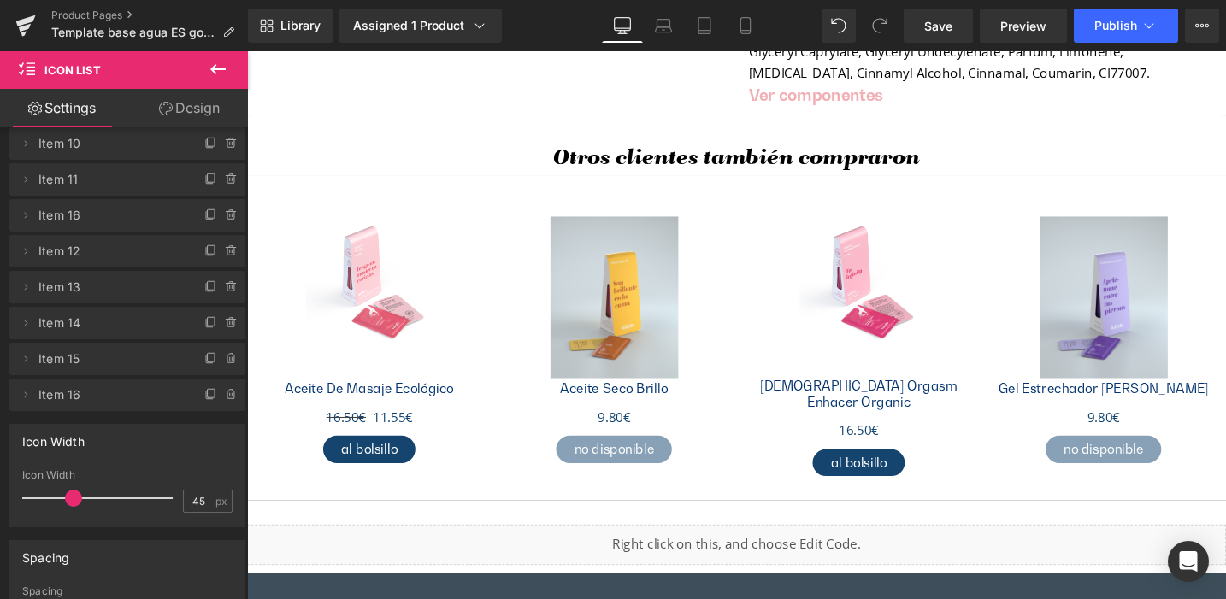
scroll to position [1595, 0]
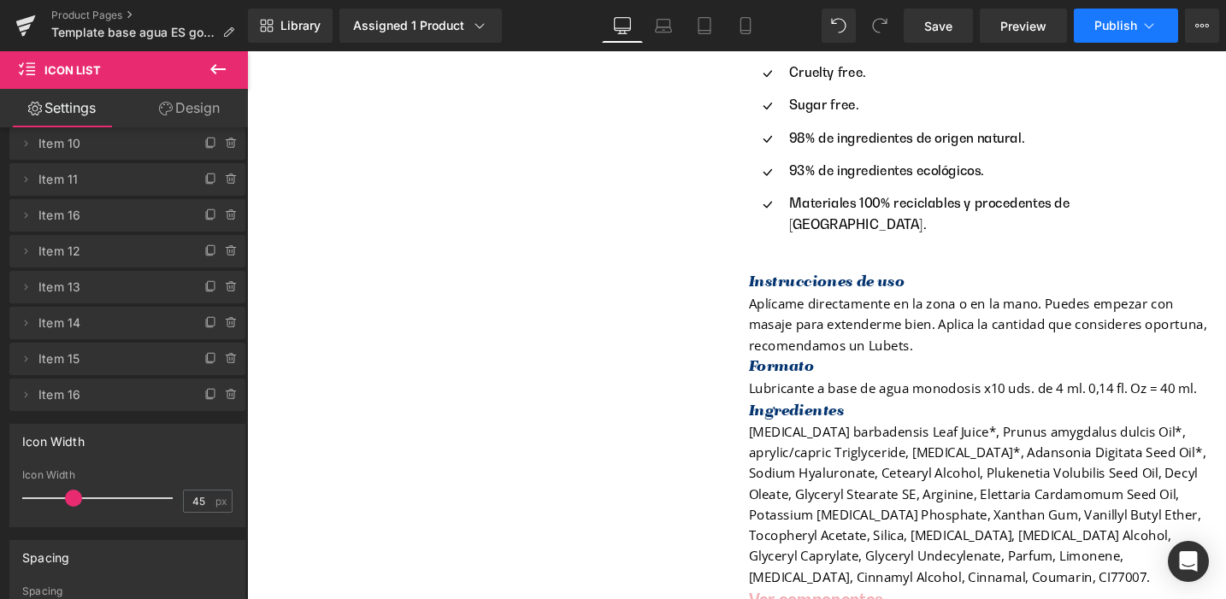
click at [1146, 23] on icon at bounding box center [1148, 25] width 17 height 17
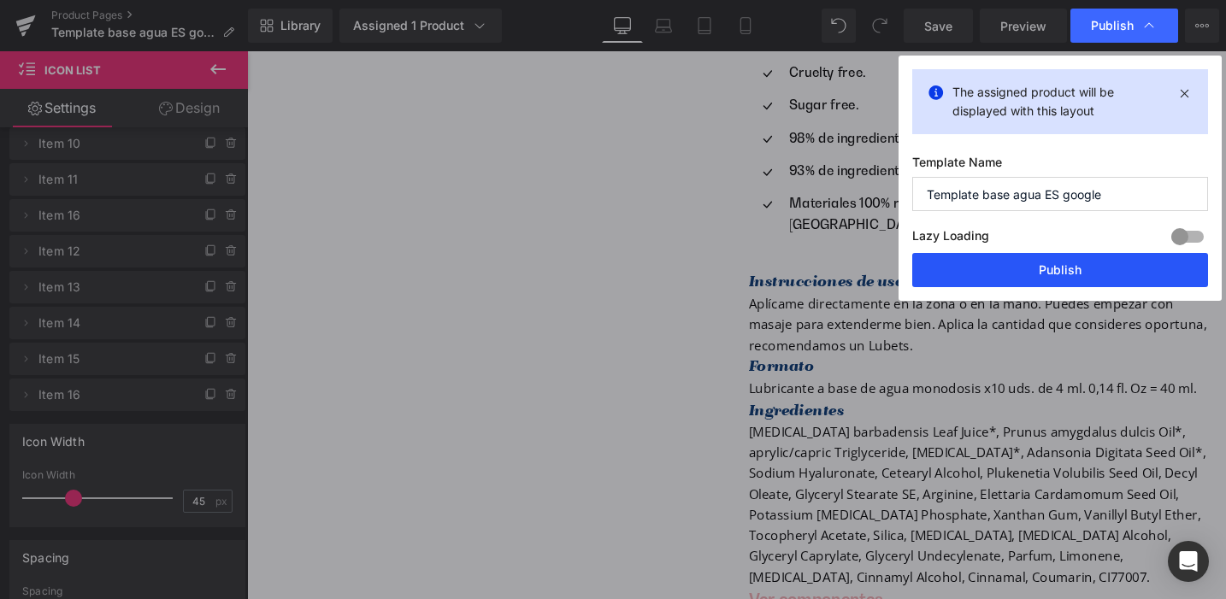
drag, startPoint x: 1058, startPoint y: 270, endPoint x: 901, endPoint y: 244, distance: 159.5
click at [1058, 270] on button "Publish" at bounding box center [1060, 270] width 296 height 34
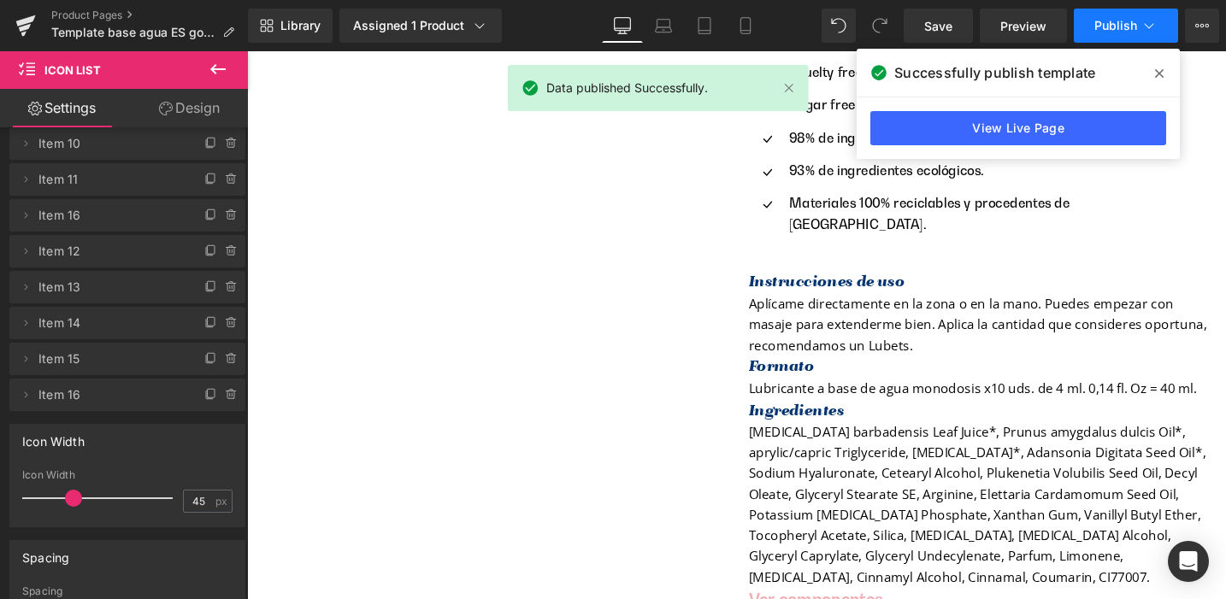
click at [1125, 23] on span "Publish" at bounding box center [1115, 26] width 43 height 14
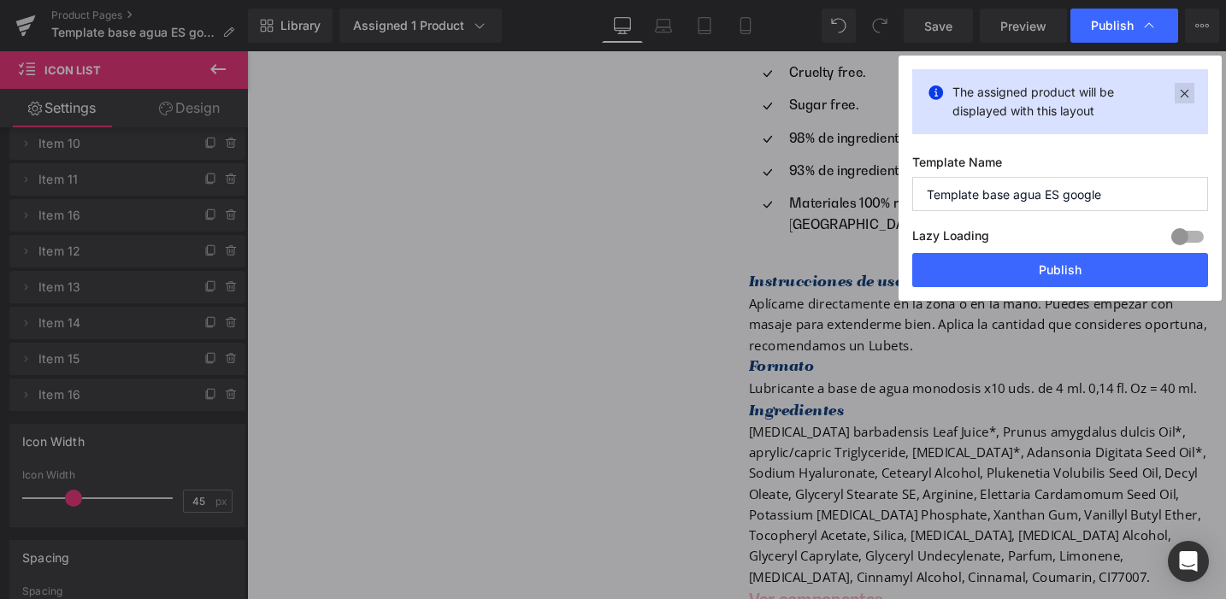
click at [1182, 0] on div "Icon List You are previewing how the will restyle your page. You can not edit E…" at bounding box center [613, 0] width 1226 height 0
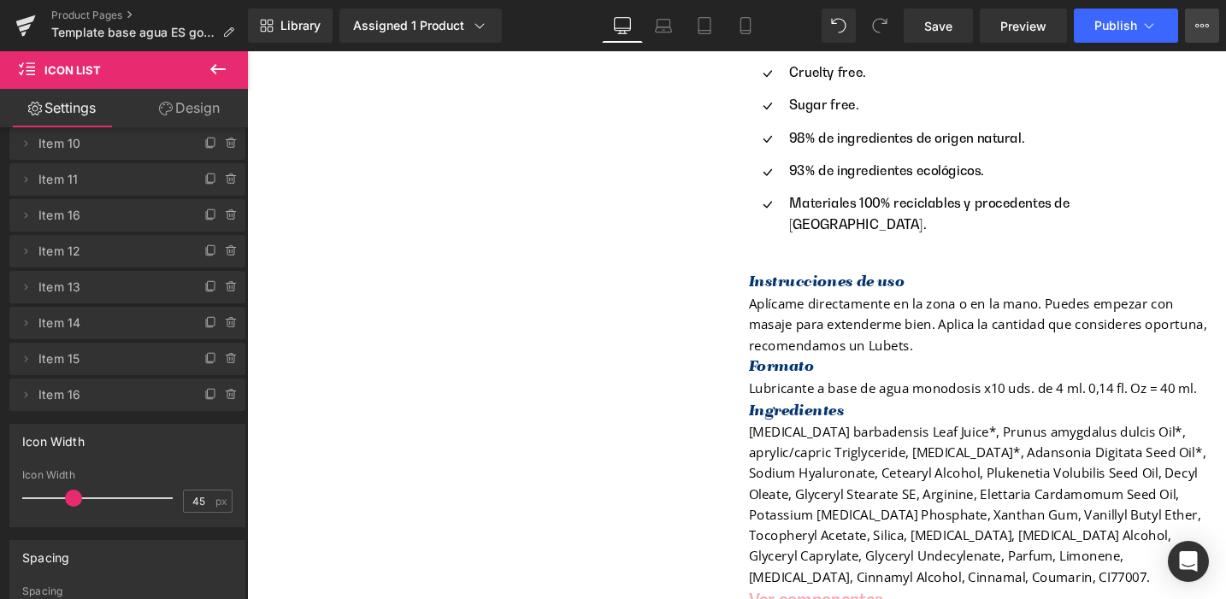
click at [1201, 27] on icon at bounding box center [1202, 26] width 14 height 14
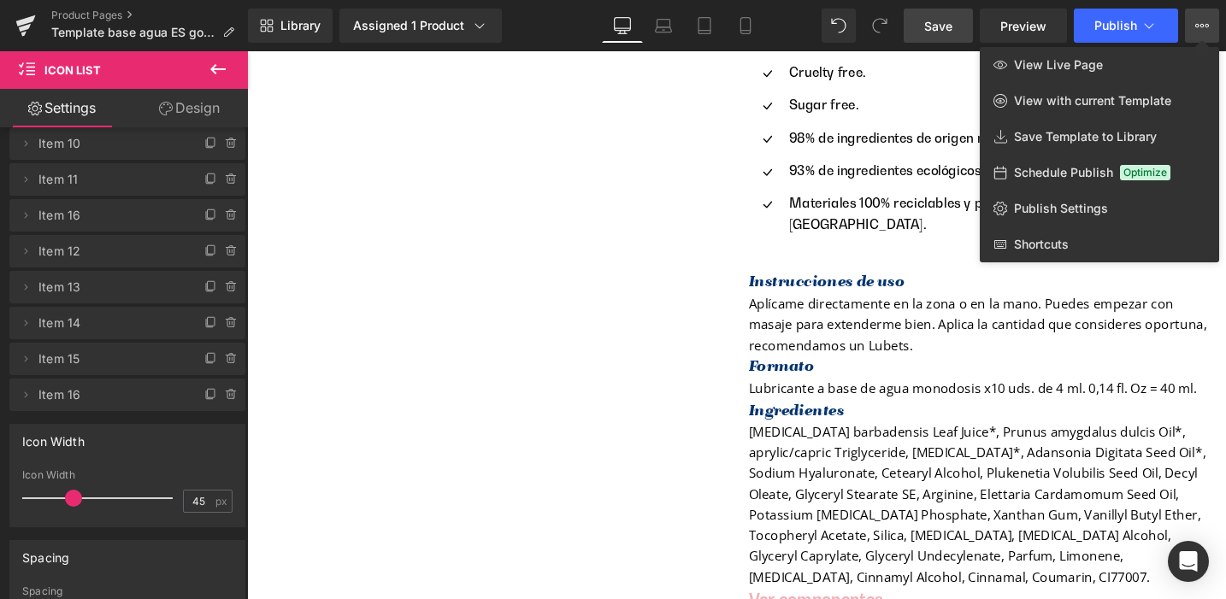
click at [965, 22] on link "Save" at bounding box center [938, 26] width 69 height 34
click at [1152, 21] on icon at bounding box center [1148, 25] width 17 height 17
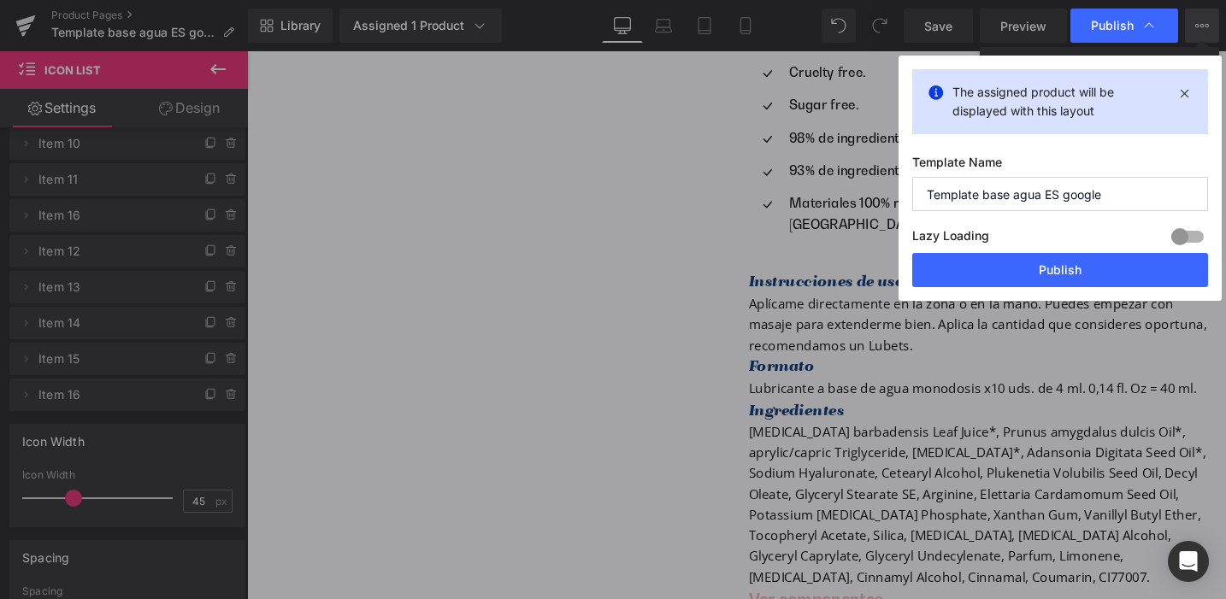
click at [976, 192] on input "Template base agua ES google" at bounding box center [1060, 194] width 296 height 34
click at [1027, 194] on input "Template base agua ES google" at bounding box center [1060, 194] width 296 height 34
click at [1175, 234] on div at bounding box center [1187, 236] width 41 height 27
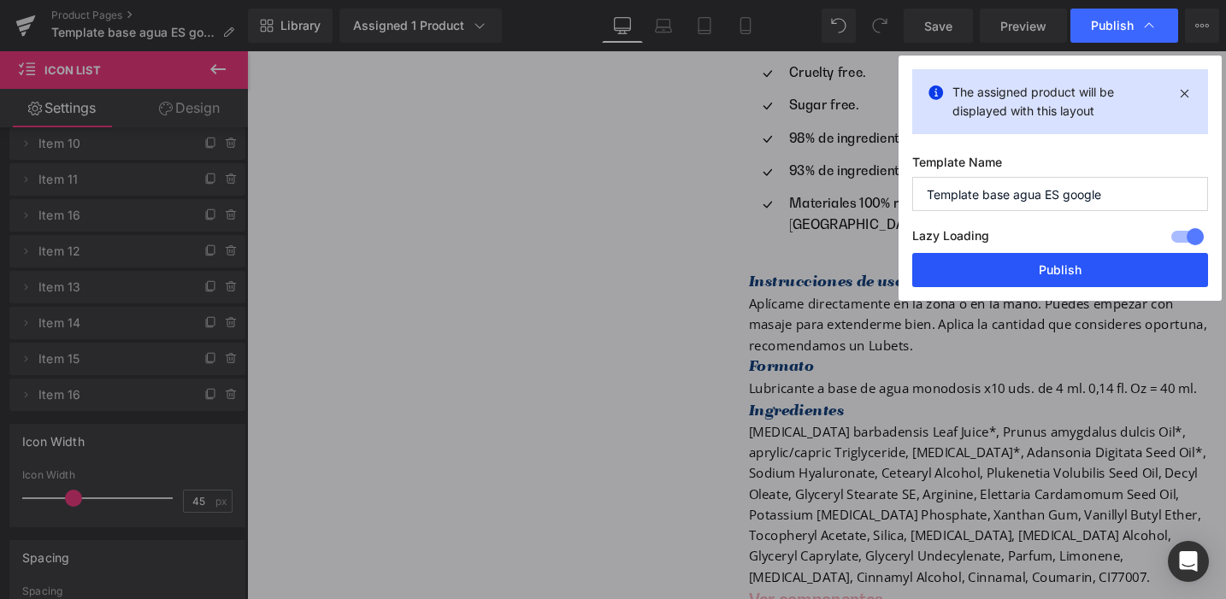
click at [1059, 267] on button "Publish" at bounding box center [1060, 270] width 296 height 34
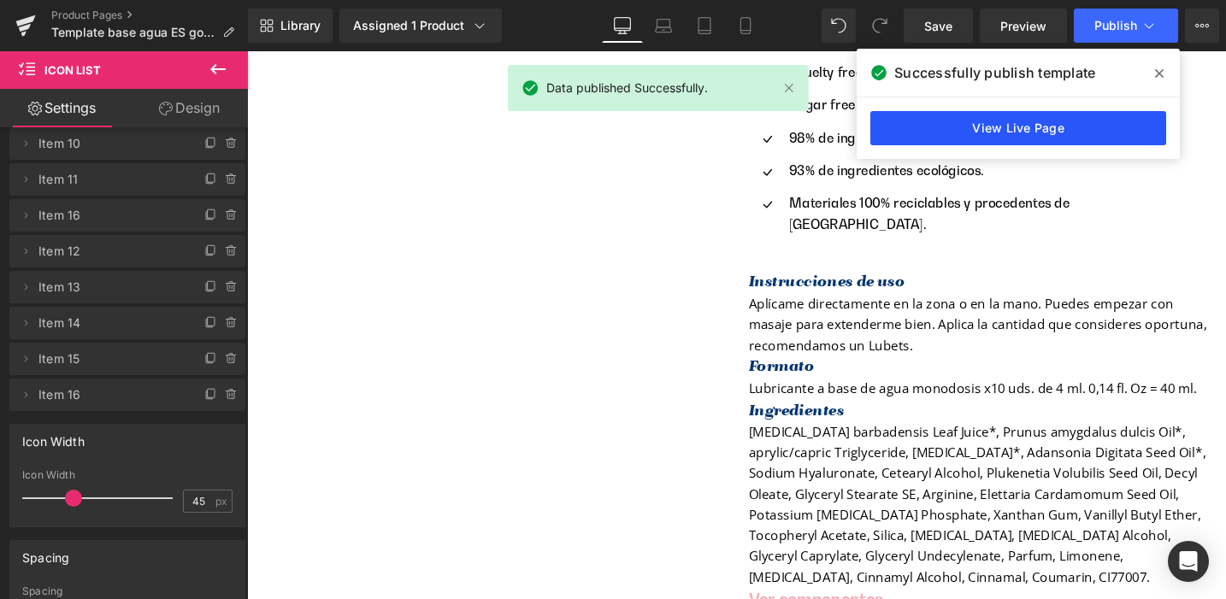
click at [1036, 125] on link "View Live Page" at bounding box center [1018, 128] width 296 height 34
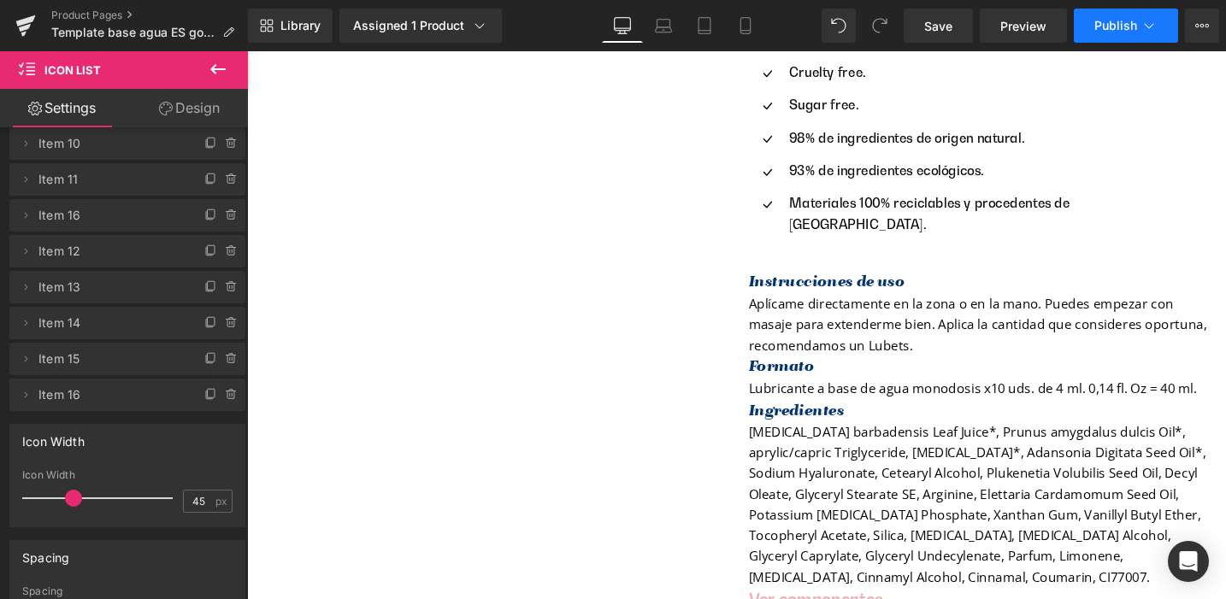
click at [1150, 26] on icon at bounding box center [1148, 25] width 17 height 17
click at [1204, 25] on icon at bounding box center [1202, 26] width 14 height 14
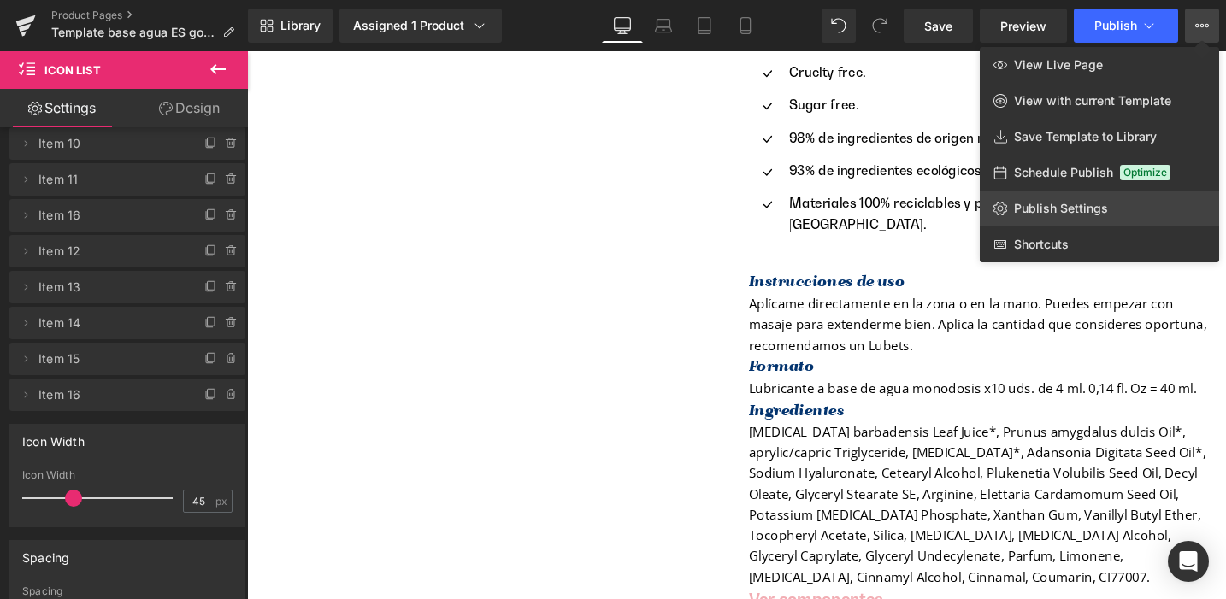
click at [1050, 207] on span "Publish Settings" at bounding box center [1061, 208] width 94 height 15
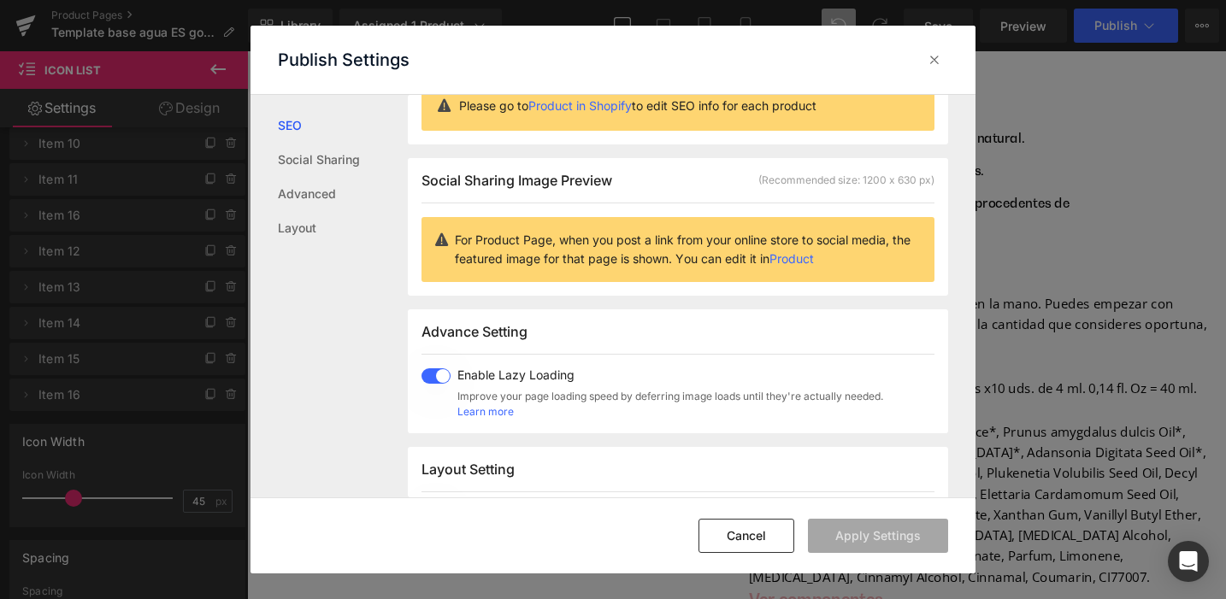
scroll to position [0, 0]
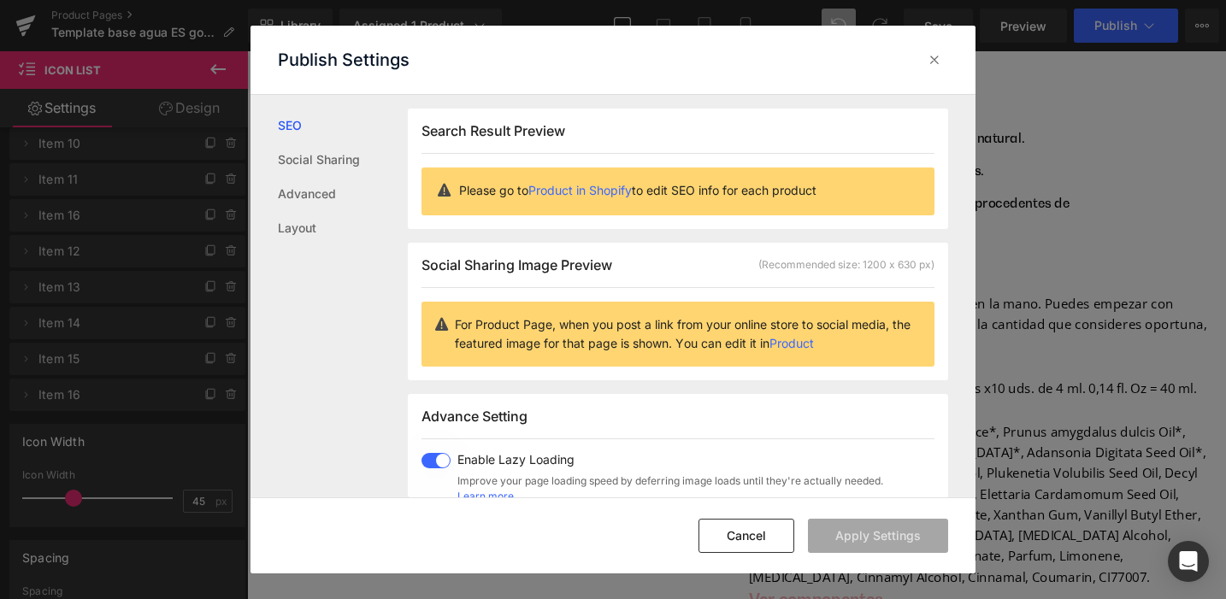
click at [577, 187] on link "Product in Shopify" at bounding box center [579, 190] width 103 height 15
click at [934, 60] on icon at bounding box center [934, 59] width 17 height 17
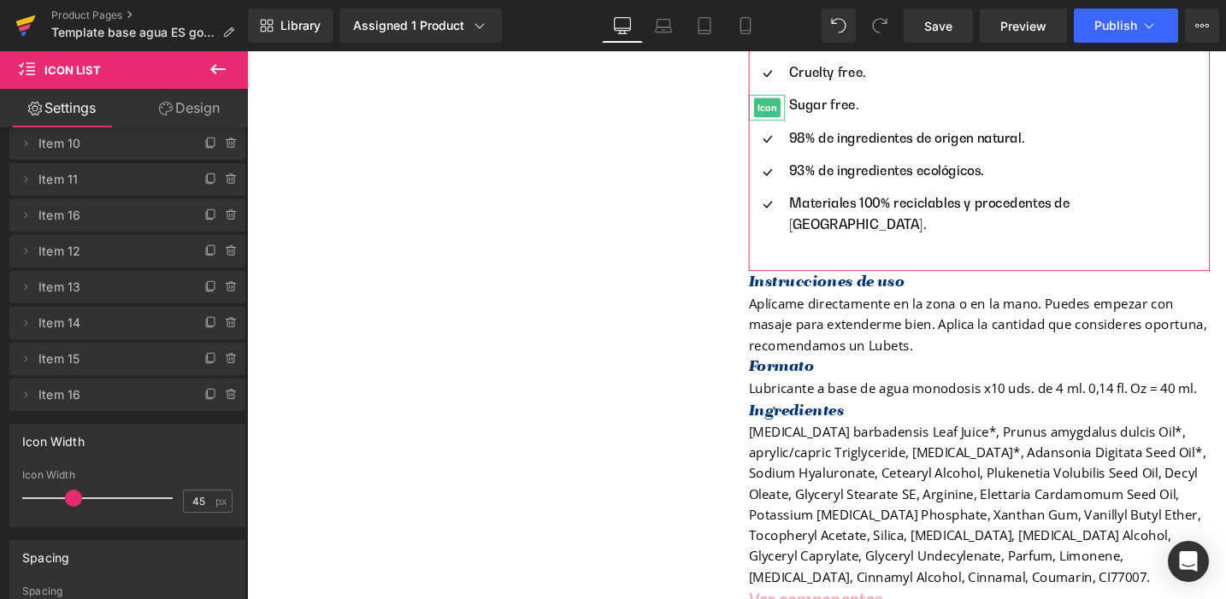
click at [22, 23] on icon at bounding box center [26, 20] width 20 height 11
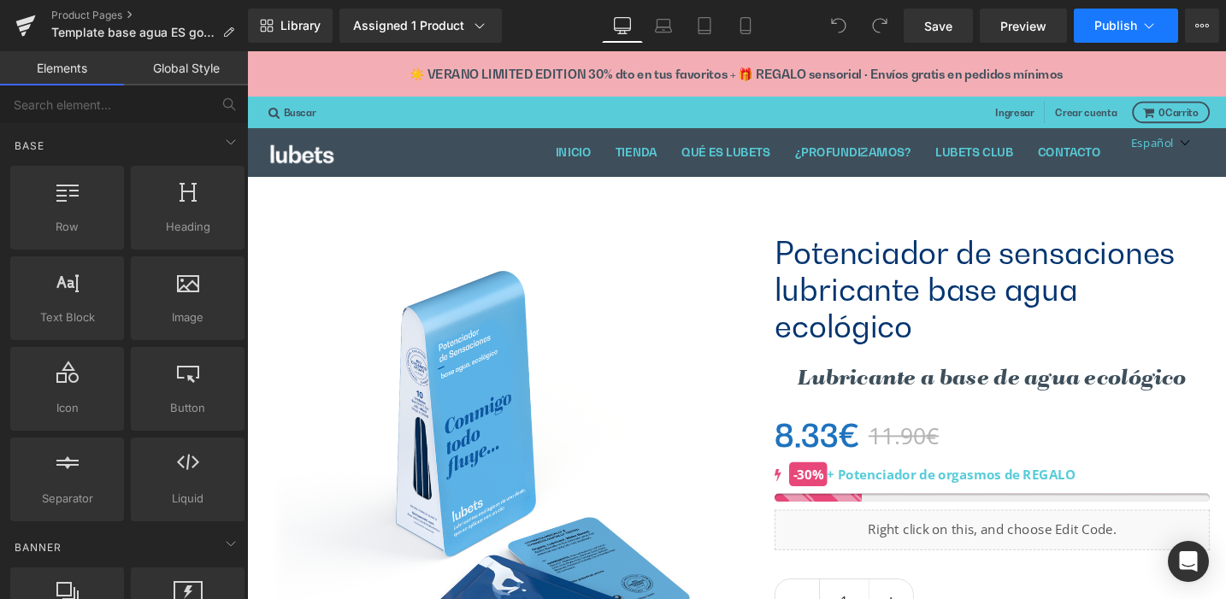
click at [1148, 21] on icon at bounding box center [1148, 25] width 17 height 17
click at [21, 26] on icon at bounding box center [25, 25] width 21 height 43
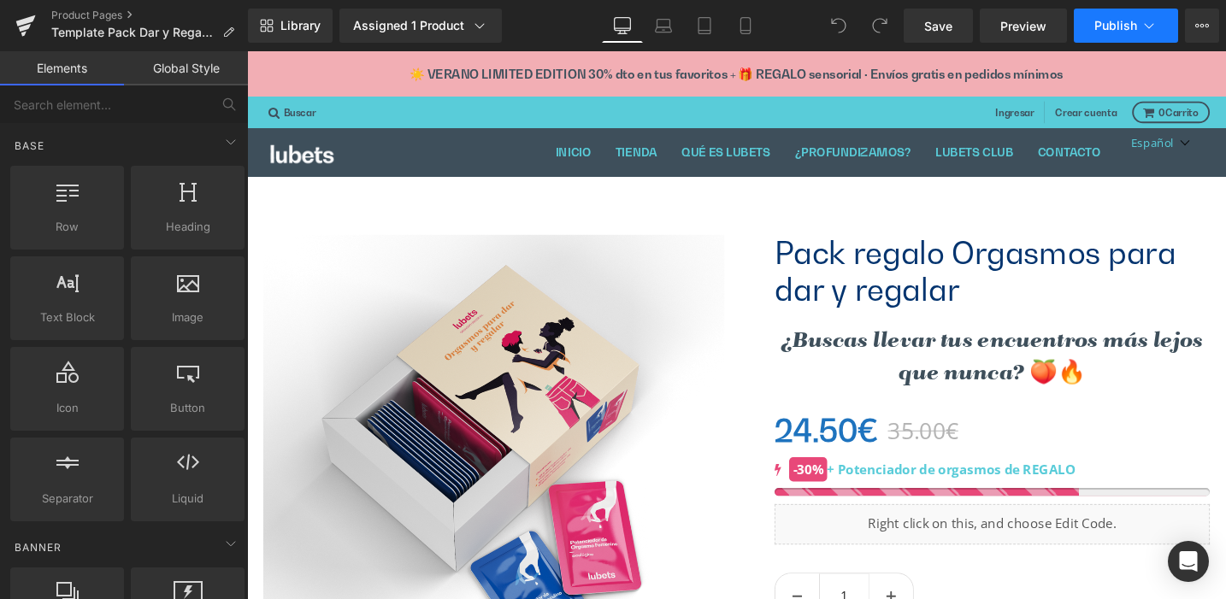
click at [1145, 24] on icon at bounding box center [1148, 25] width 17 height 17
click at [22, 24] on icon at bounding box center [26, 20] width 20 height 11
click at [1150, 24] on icon at bounding box center [1148, 25] width 17 height 17
click at [25, 29] on icon at bounding box center [25, 28] width 12 height 8
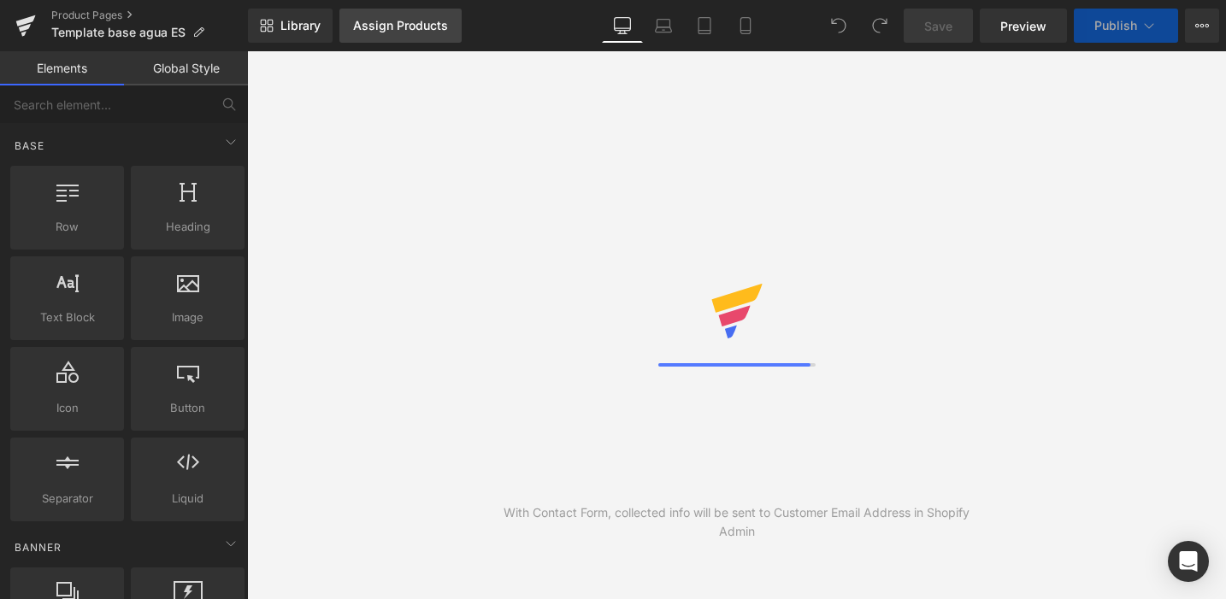
click at [392, 23] on div "Assign Products" at bounding box center [400, 26] width 95 height 14
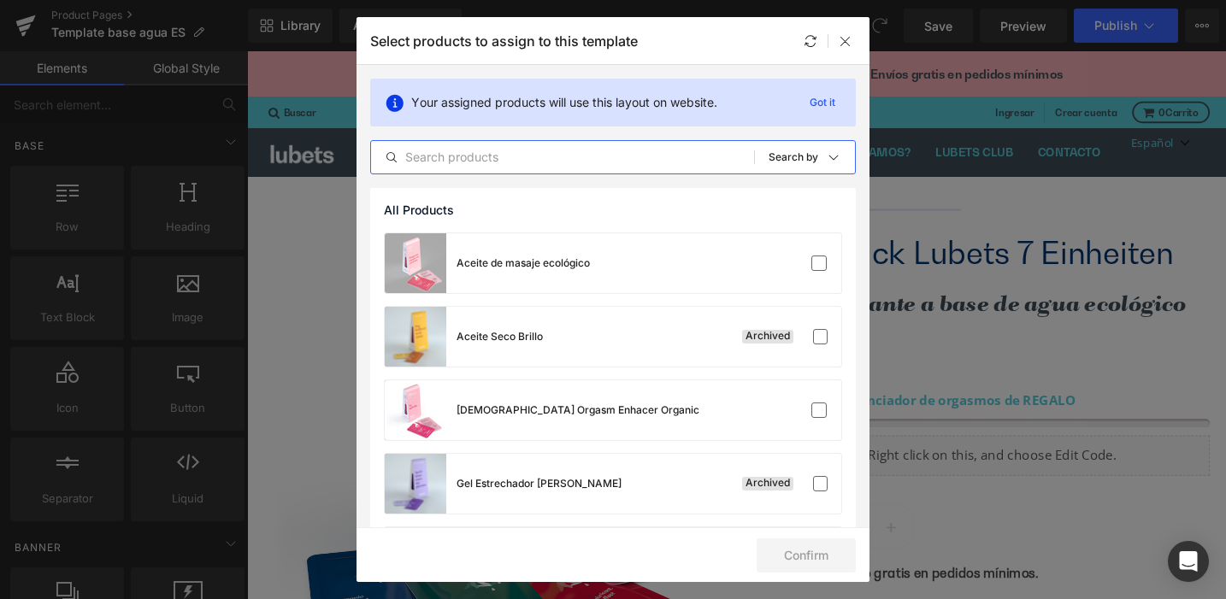
click at [474, 156] on input "text" at bounding box center [562, 157] width 383 height 21
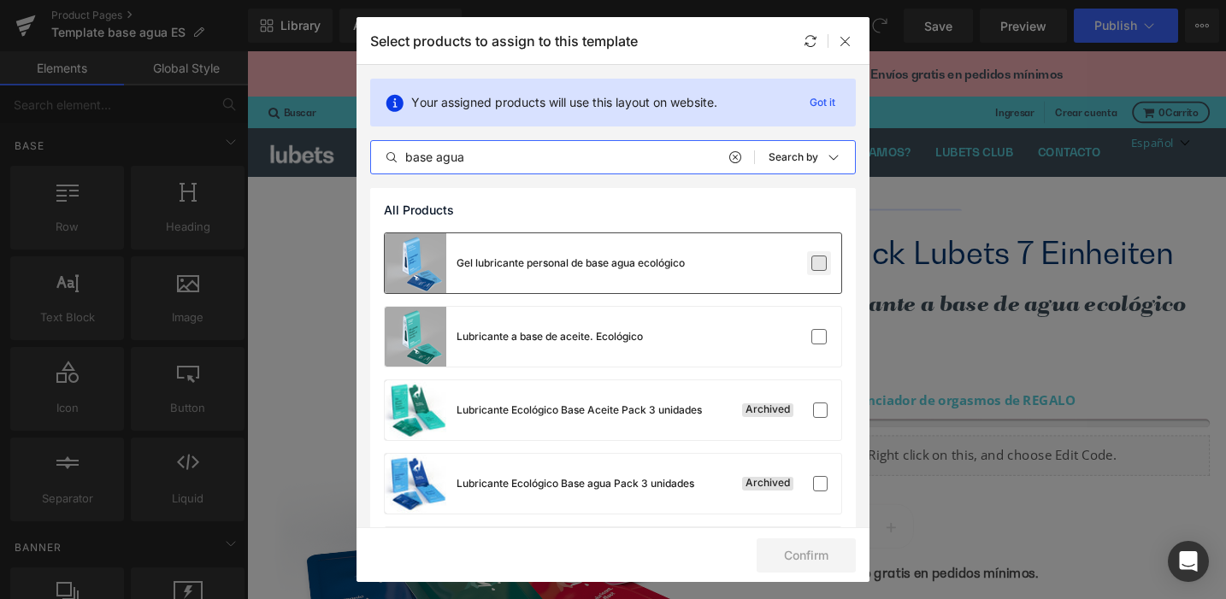
type input "base agua"
click at [811, 265] on label at bounding box center [818, 263] width 15 height 15
click at [819, 263] on input "checkbox" at bounding box center [819, 263] width 0 height 0
click at [818, 552] on button "Confirm" at bounding box center [805, 556] width 99 height 34
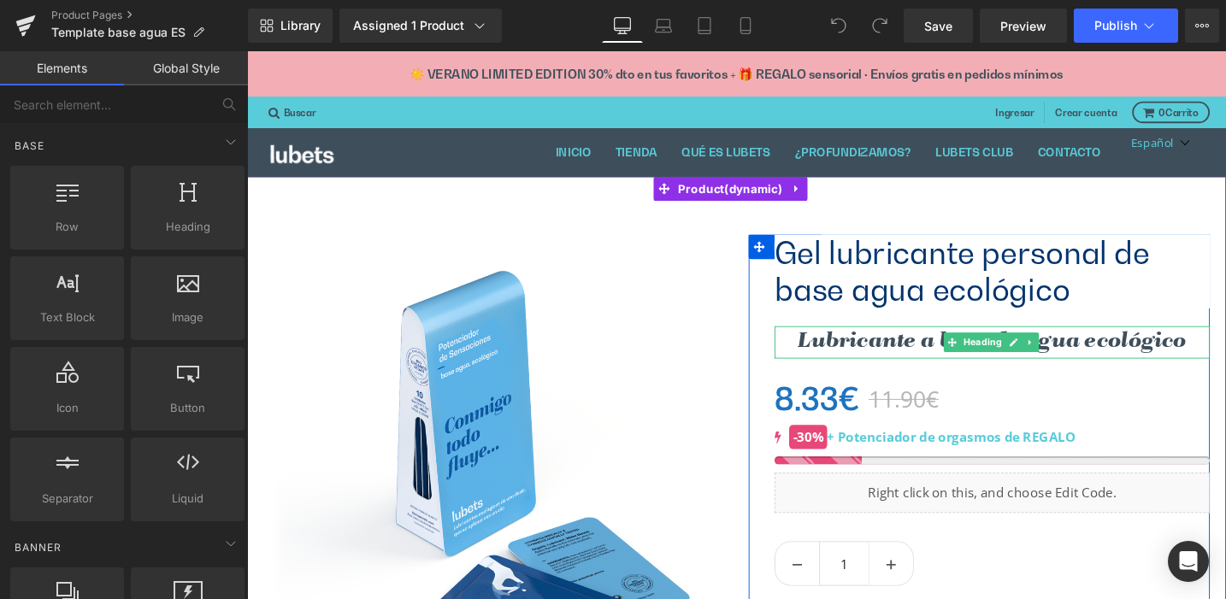
click at [956, 360] on h2 "Lubricante a base de agua ecológico" at bounding box center [1034, 358] width 460 height 33
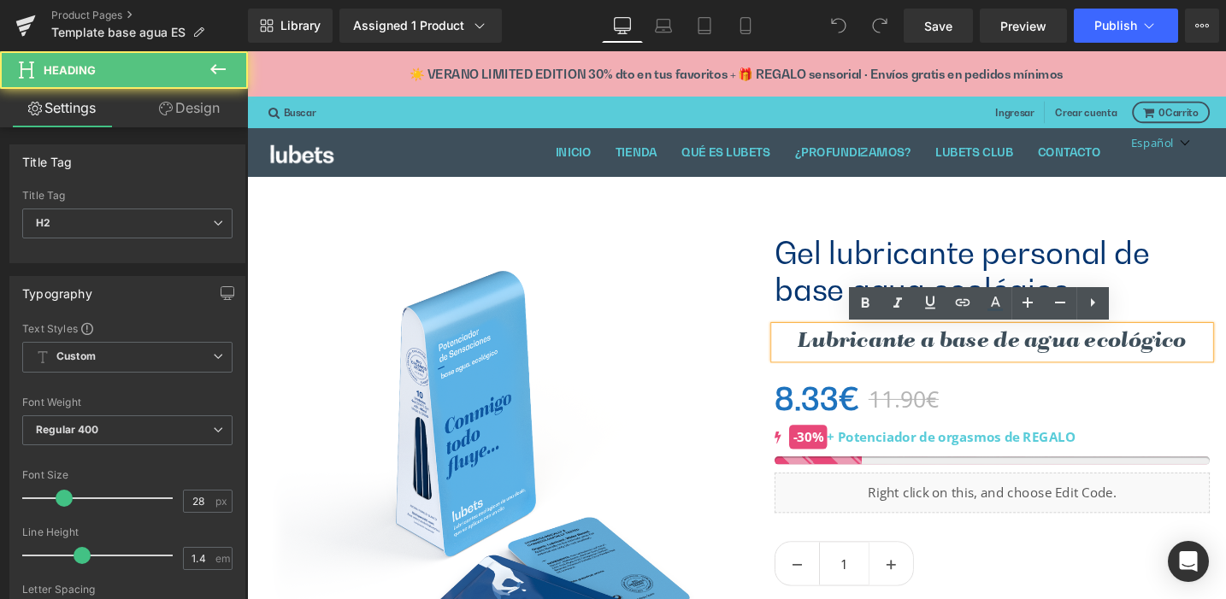
click at [954, 359] on h2 "Lubricante a base de agua ecológico" at bounding box center [1034, 358] width 460 height 33
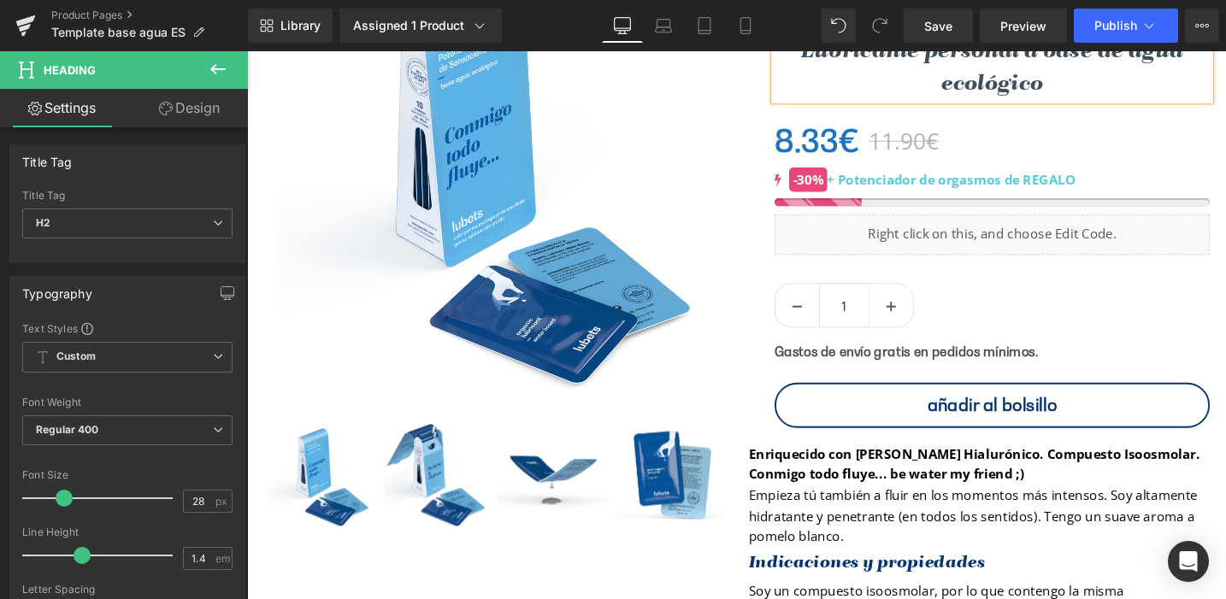
scroll to position [308, 0]
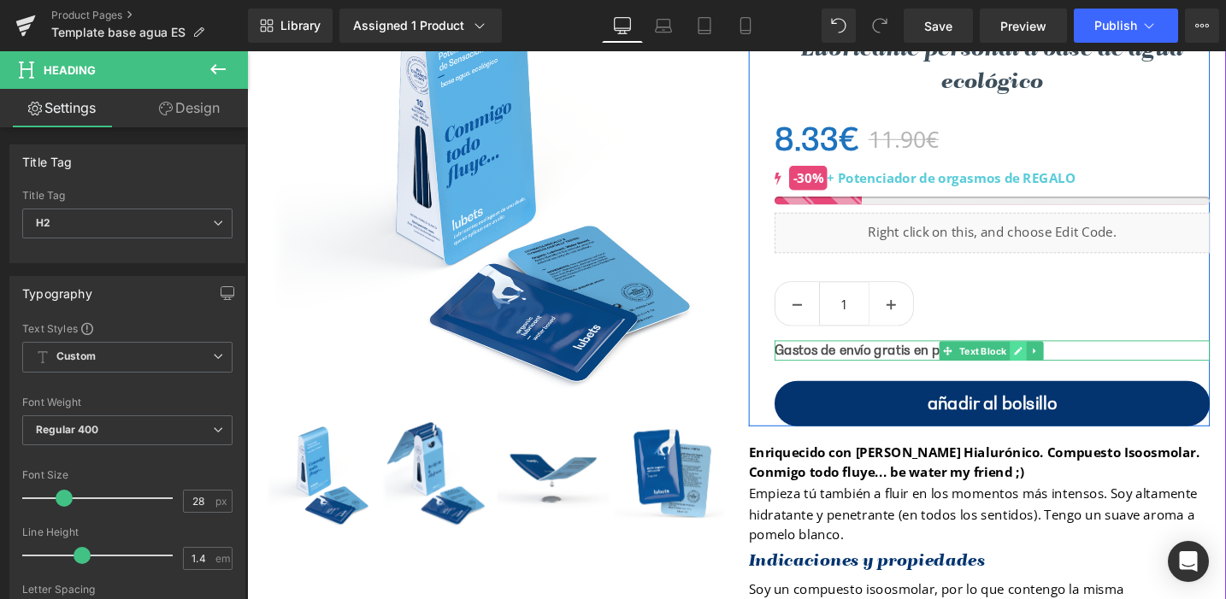
click at [1053, 363] on link at bounding box center [1062, 368] width 18 height 21
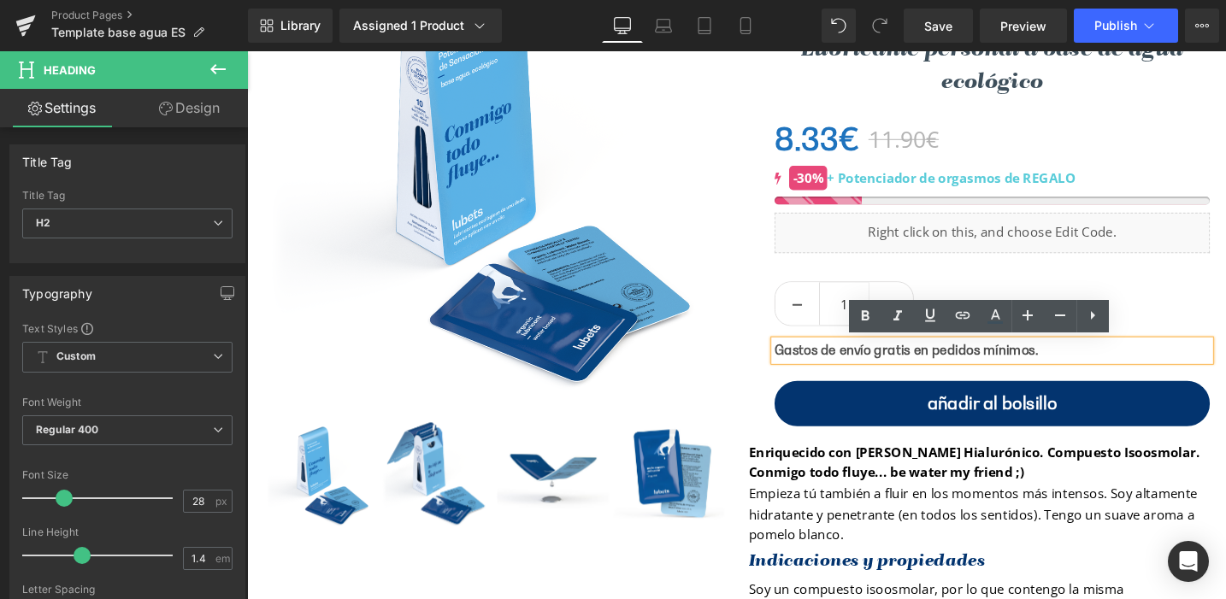
drag, startPoint x: 978, startPoint y: 370, endPoint x: 1027, endPoint y: 370, distance: 48.7
click at [978, 370] on strong "Gastos de envío gratis en pedidos mínimos." at bounding box center [943, 367] width 279 height 17
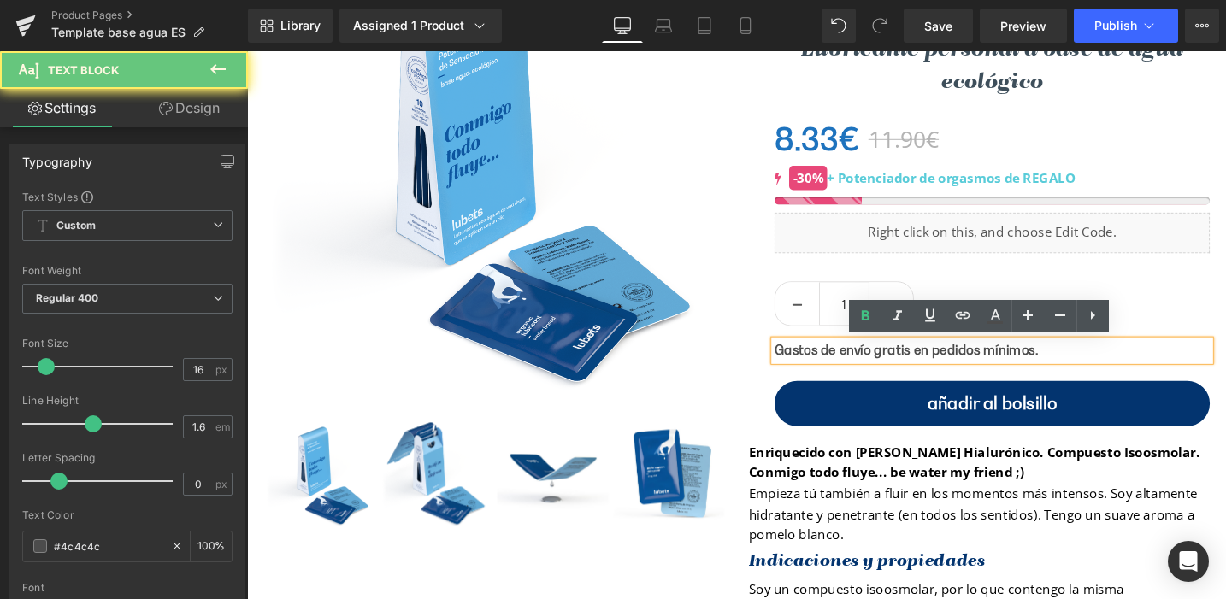
click at [1040, 370] on strong "Gastos de envío gratis en pedidos mínimos." at bounding box center [943, 367] width 279 height 17
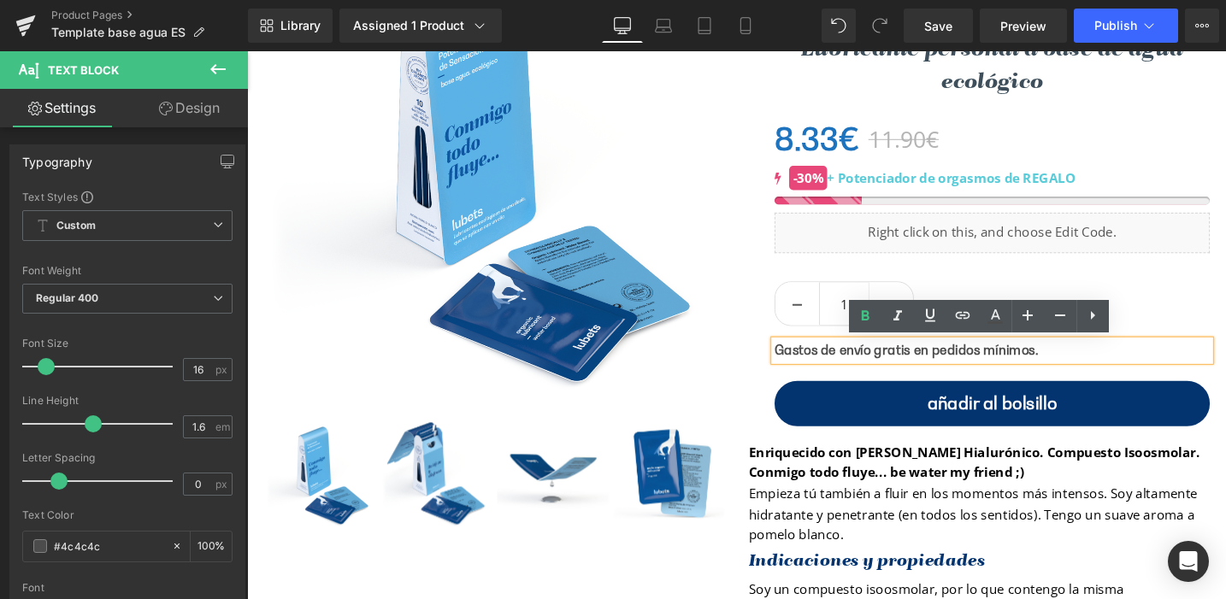
click at [1076, 368] on p "Gastos de envío gratis en pedidos mínimos." at bounding box center [1034, 368] width 460 height 22
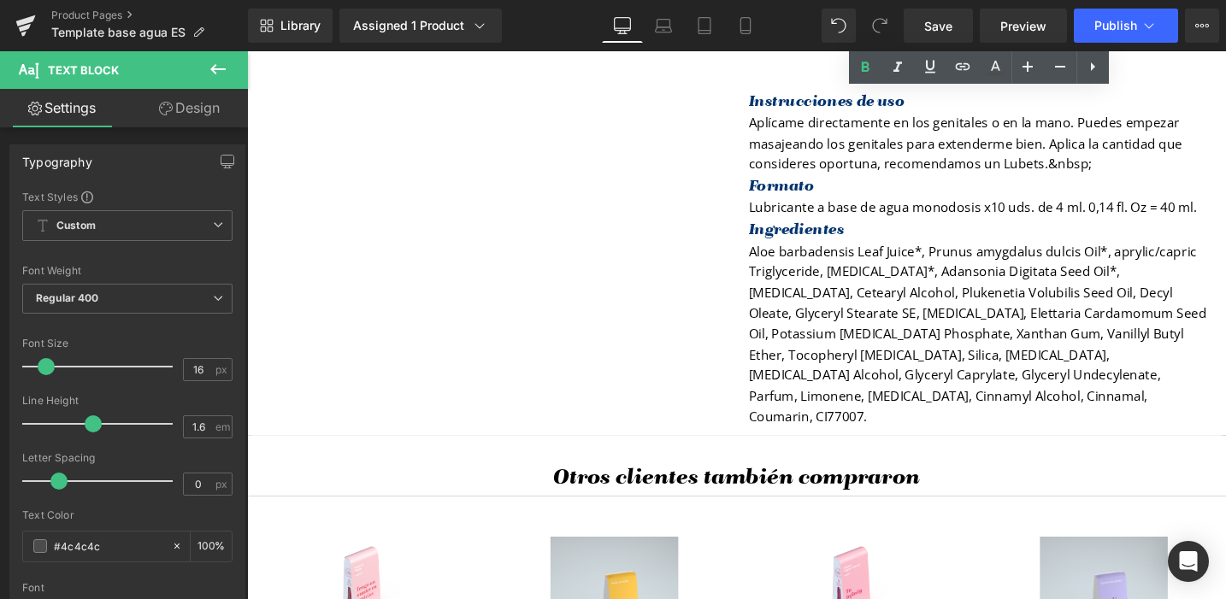
scroll to position [1742, 0]
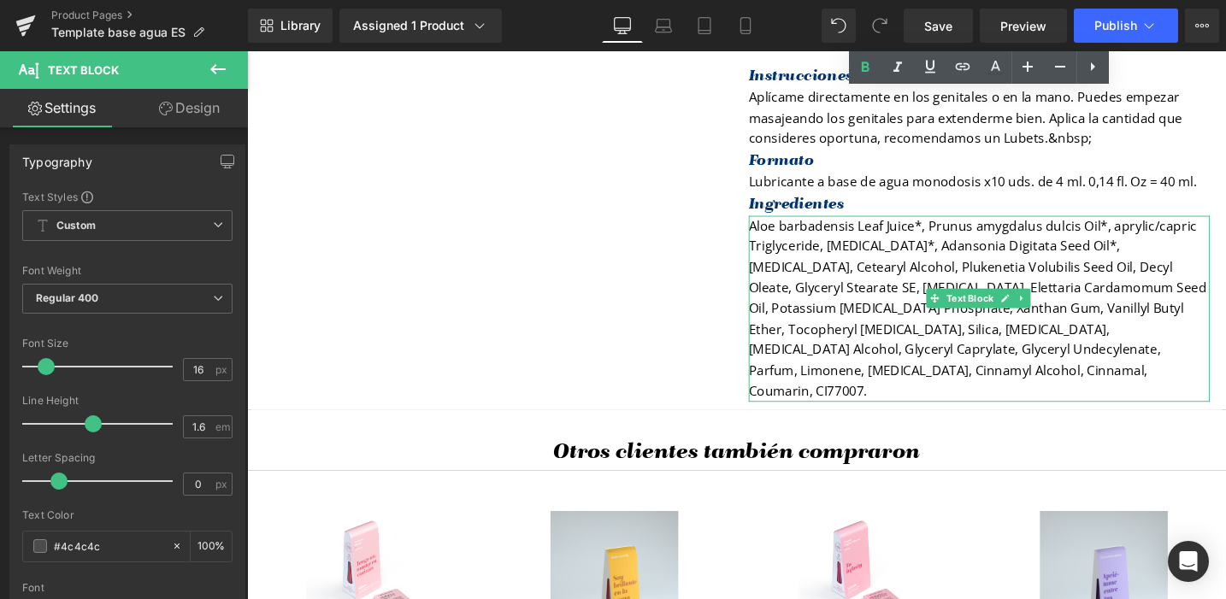
click at [833, 368] on p "Aloe barbadensis Leaf Juice*, Prunus amygdalus dulcis Oil*, aprylic/capric Trig…" at bounding box center [1020, 324] width 487 height 197
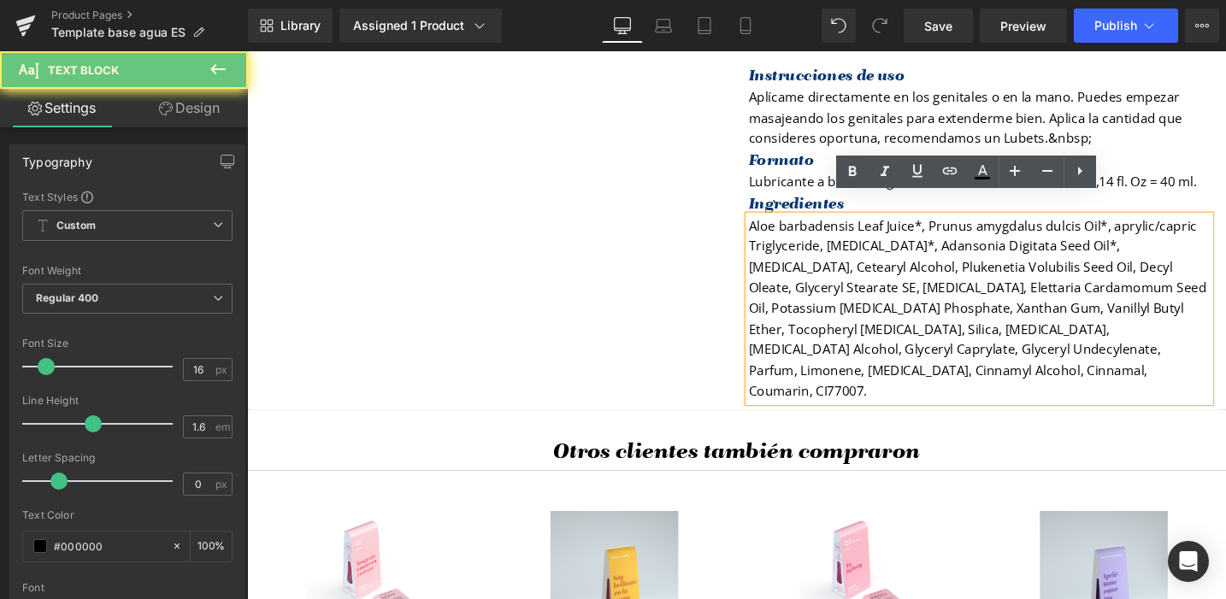
click at [832, 369] on p "Aloe barbadensis Leaf Juice*, Prunus amygdalus dulcis Oil*, aprylic/capric Trig…" at bounding box center [1020, 324] width 487 height 197
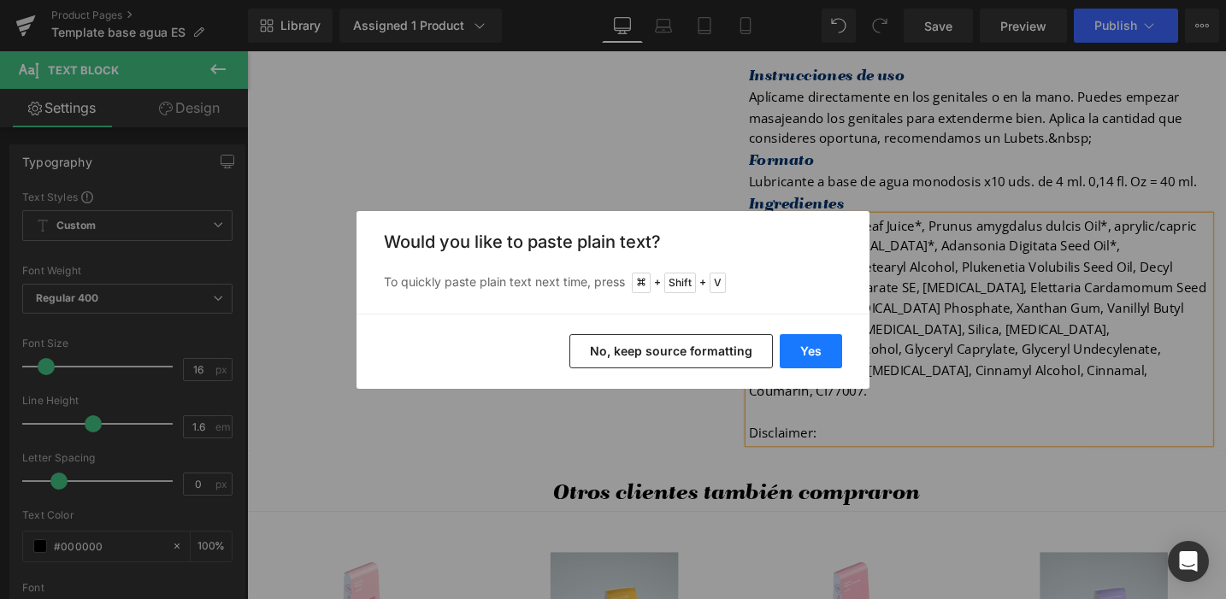
click at [821, 350] on button "Yes" at bounding box center [811, 351] width 62 height 34
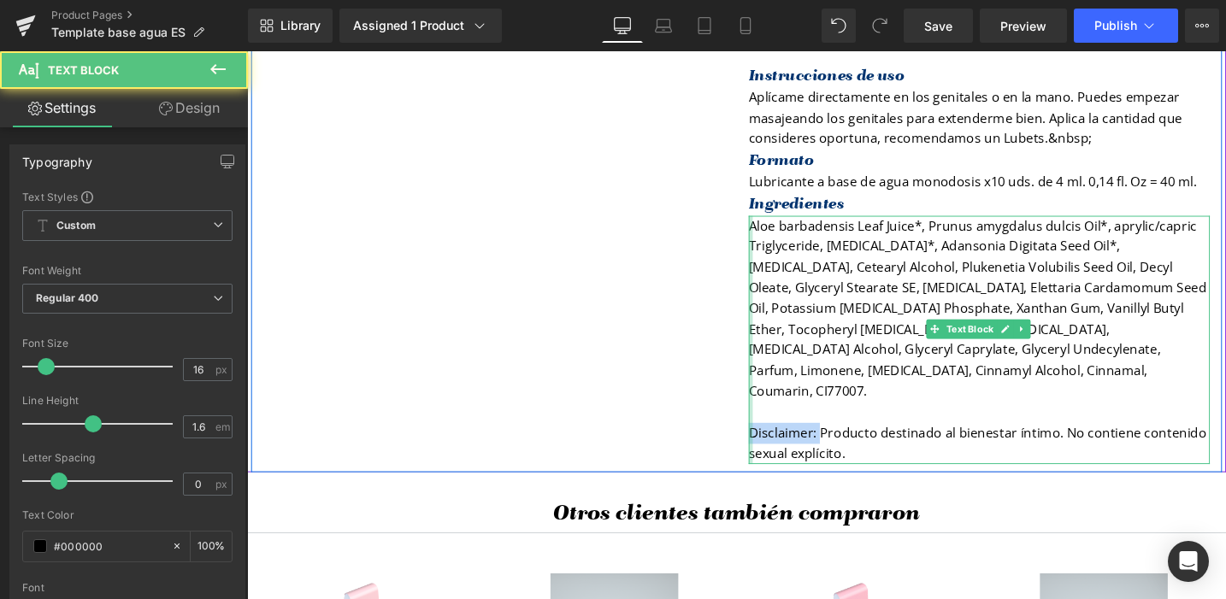
drag, startPoint x: 847, startPoint y: 413, endPoint x: 770, endPoint y: 415, distance: 77.0
click at [777, 415] on div "Aloe barbadensis Leaf Juice*, Prunus amygdalus dulcis Oil*, aprylic/capric Trig…" at bounding box center [1020, 357] width 487 height 262
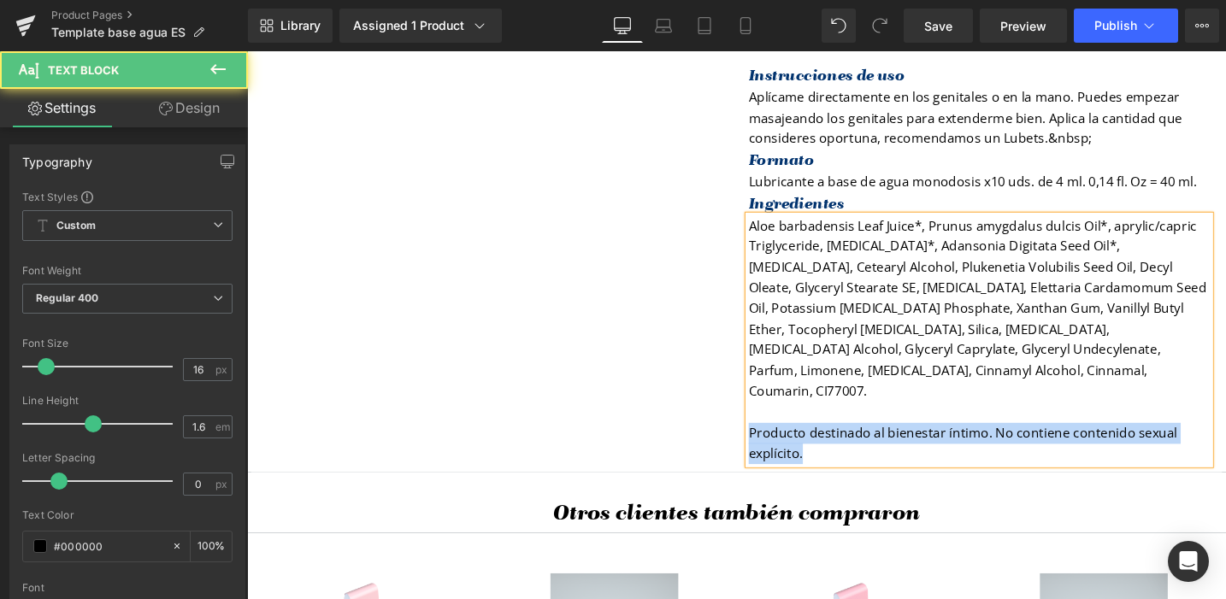
drag, startPoint x: 844, startPoint y: 434, endPoint x: 761, endPoint y: 419, distance: 84.3
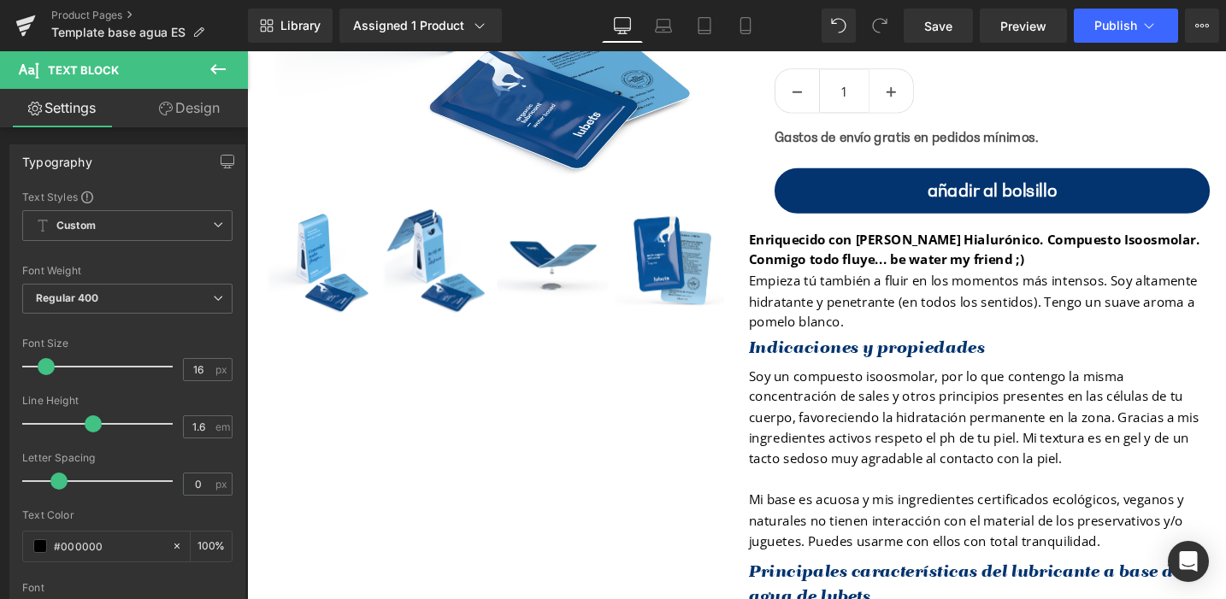
scroll to position [382, 0]
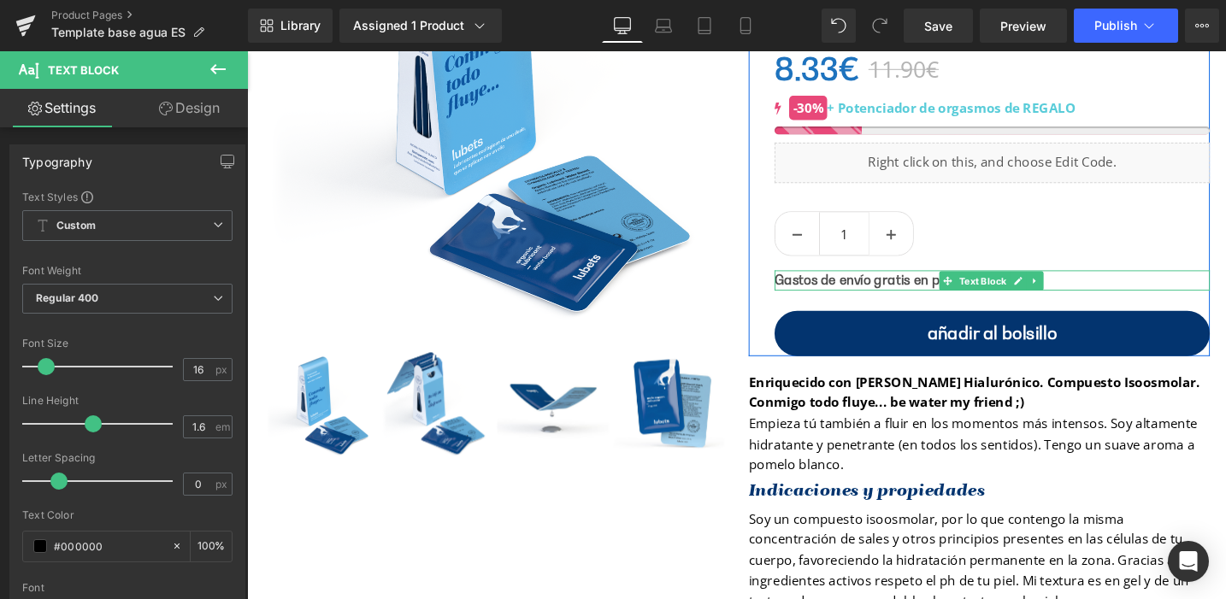
click at [930, 296] on strong "Gastos de envío gratis en pedidos mínimos." at bounding box center [943, 293] width 279 height 17
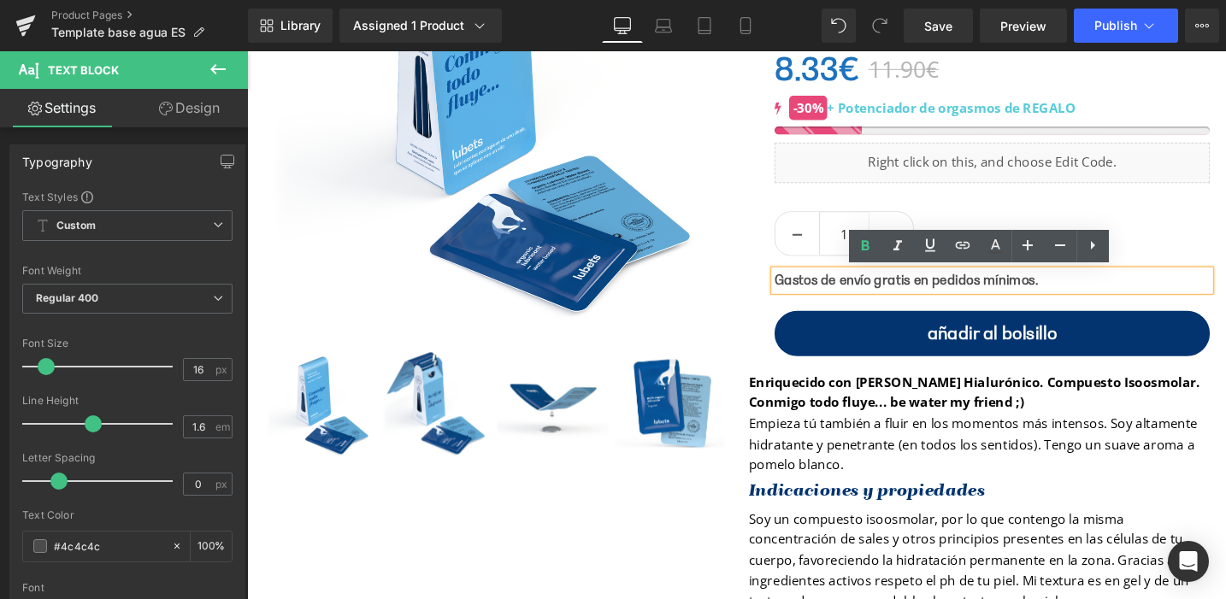
click at [1086, 294] on p "Gastos de envío gratis en pedidos mínimos." at bounding box center [1034, 294] width 460 height 22
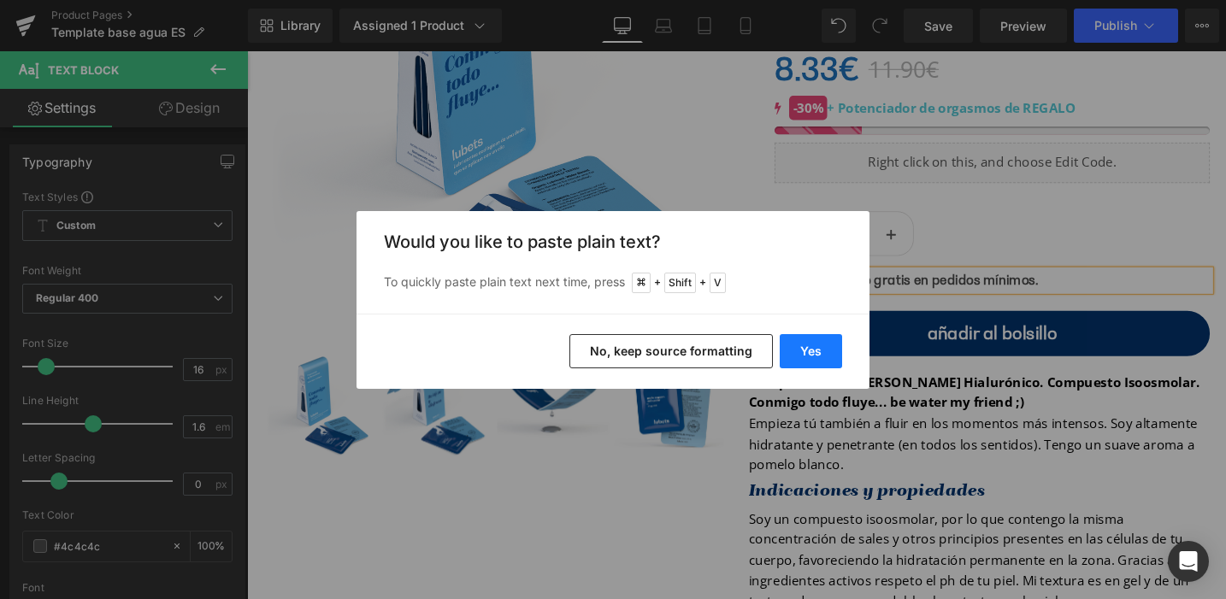
click at [814, 342] on button "Yes" at bounding box center [811, 351] width 62 height 34
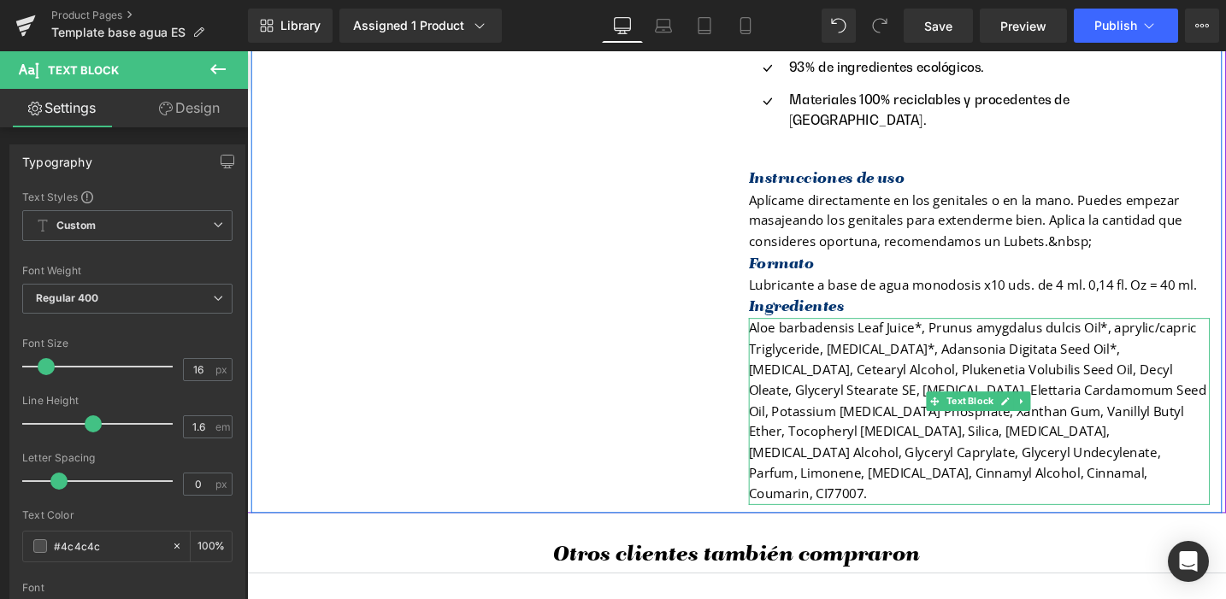
scroll to position [1680, 0]
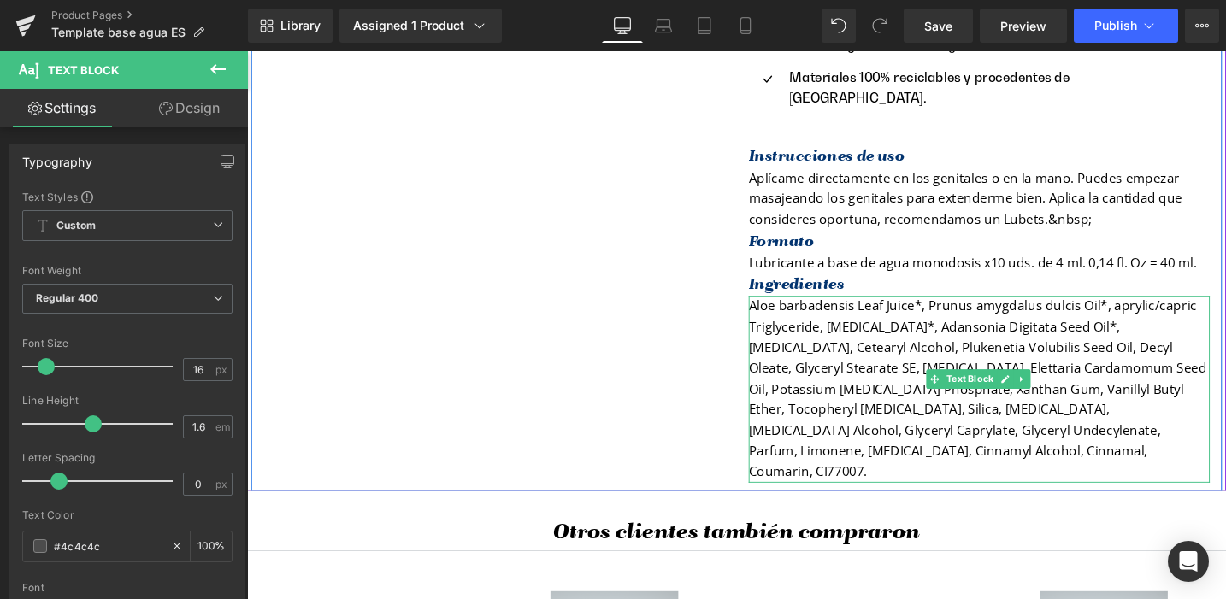
click at [838, 446] on p "Aloe barbadensis Leaf Juice*, Prunus amygdalus dulcis Oil*, aprylic/capric Trig…" at bounding box center [1020, 407] width 487 height 197
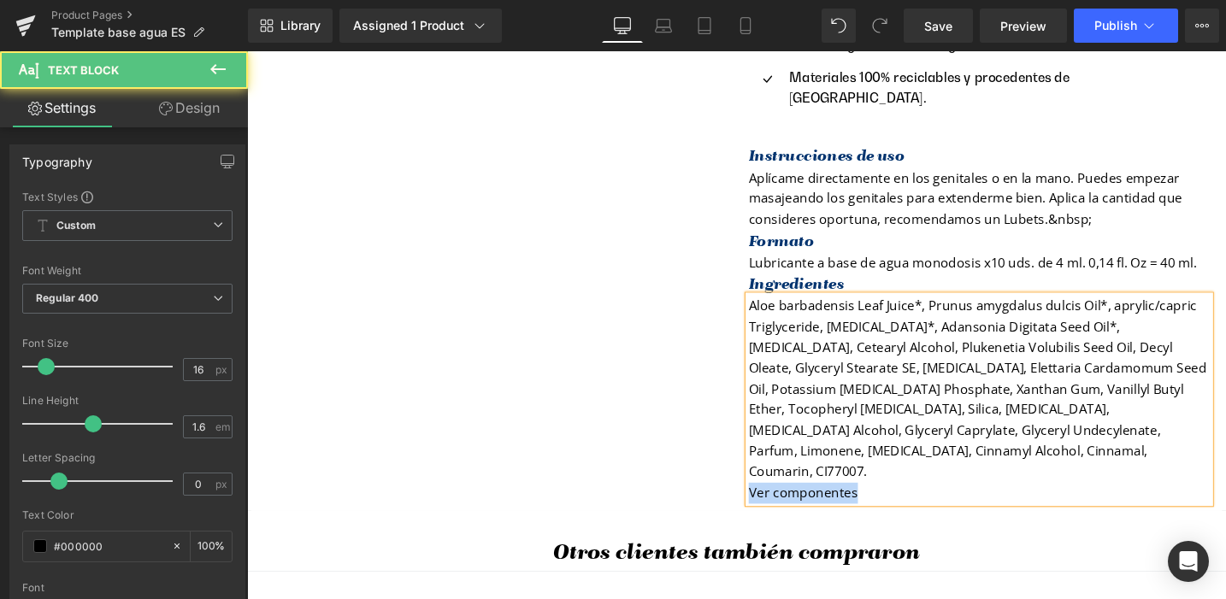
drag, startPoint x: 846, startPoint y: 476, endPoint x: 771, endPoint y: 478, distance: 75.2
click at [777, 478] on p "Aloe barbadensis Leaf Juice*, Prunus amygdalus dulcis Oil*, aprylic/capric Trig…" at bounding box center [1020, 418] width 487 height 219
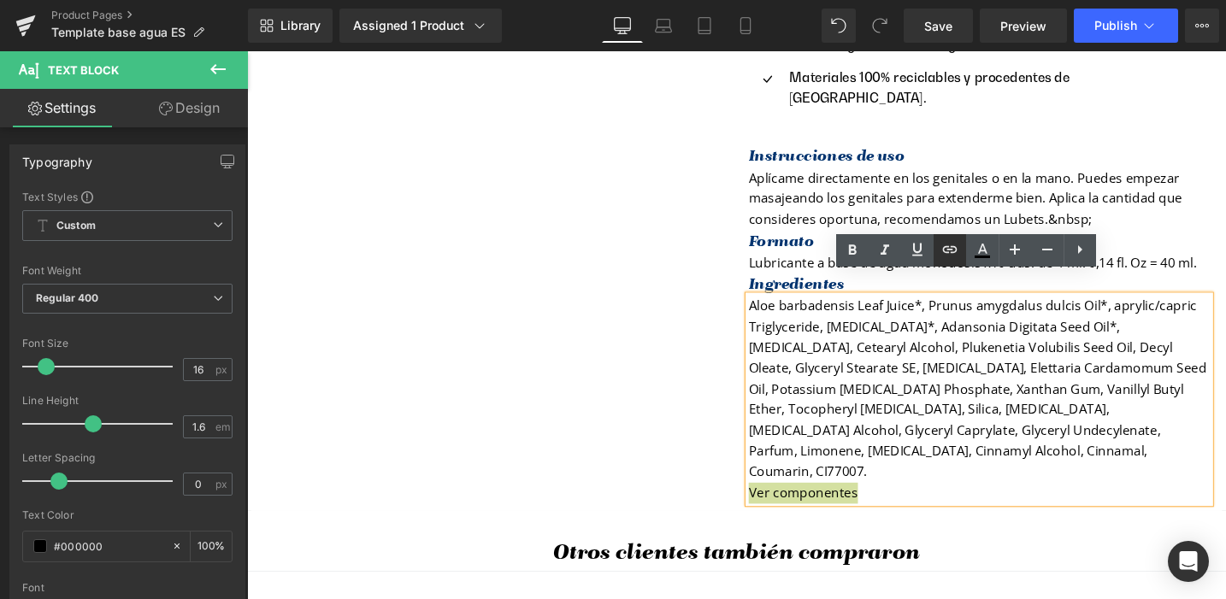
click at [945, 258] on icon at bounding box center [949, 249] width 21 height 21
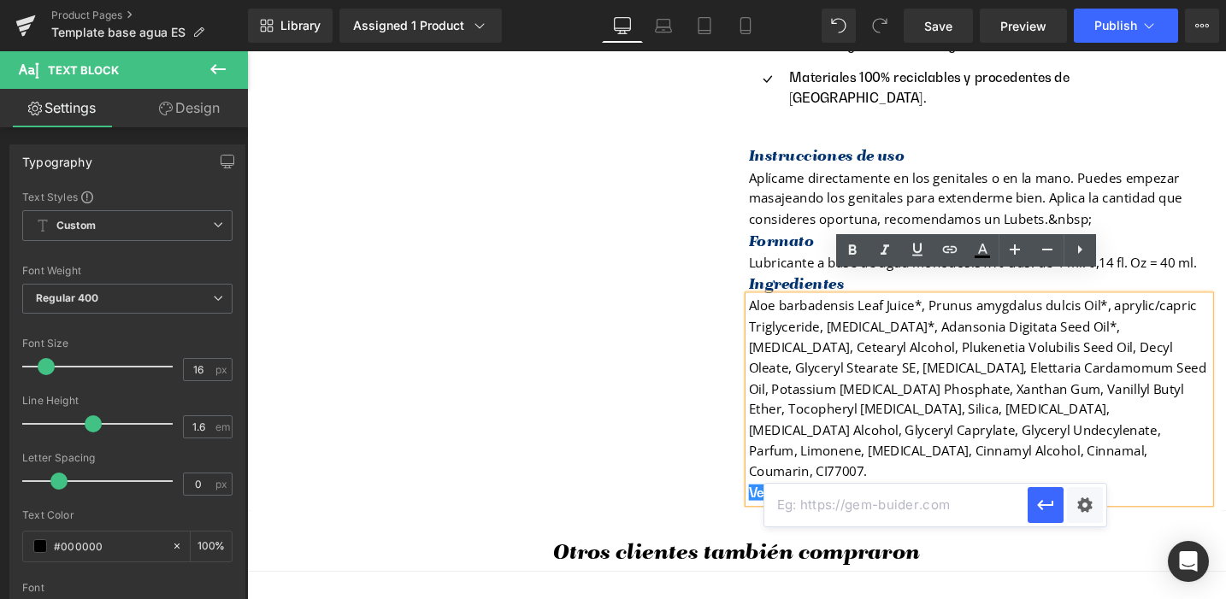
click at [876, 510] on input "text" at bounding box center [895, 505] width 263 height 43
paste input "[URL][DOMAIN_NAME]"
type input "[URL][DOMAIN_NAME]"
click at [1043, 505] on icon "button" at bounding box center [1045, 505] width 16 height 10
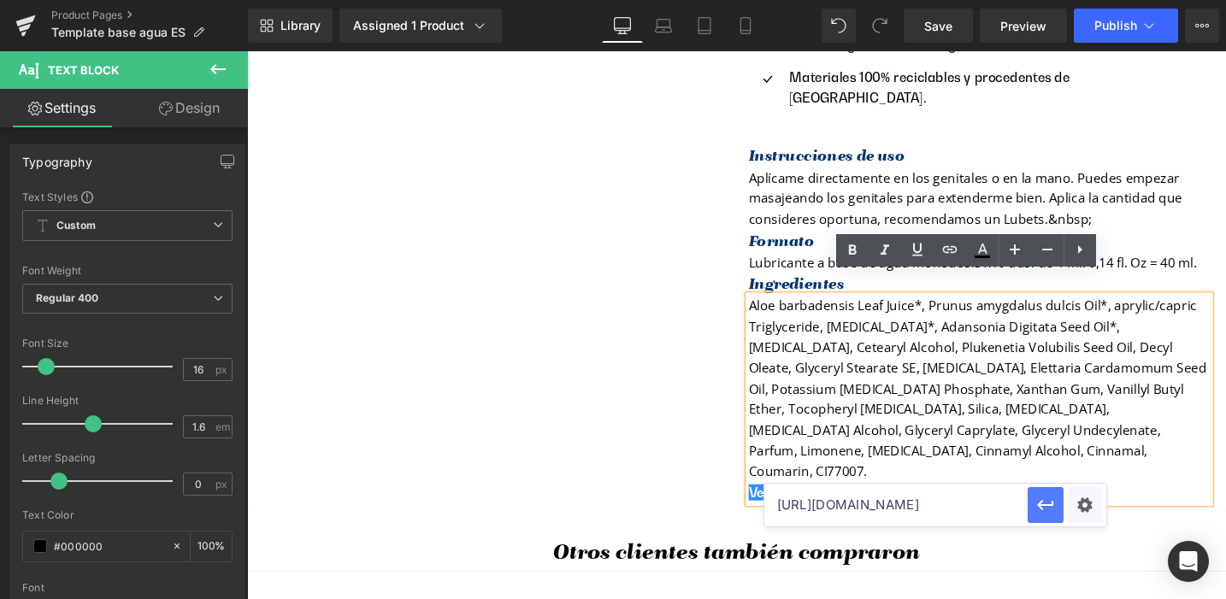
scroll to position [0, 0]
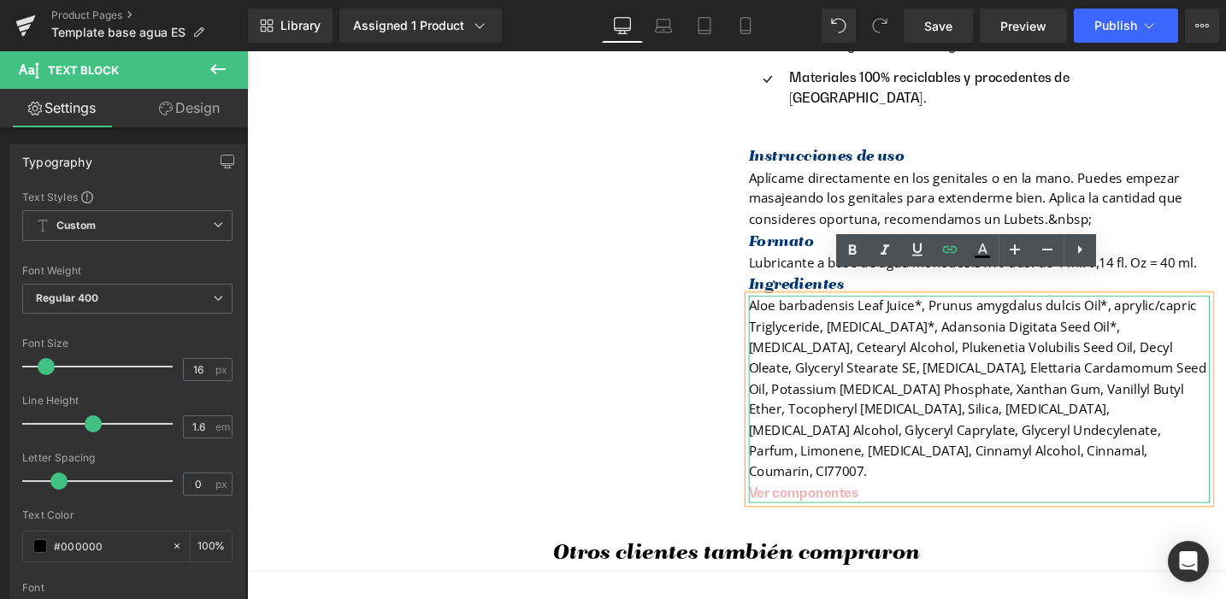
click at [950, 443] on p "Aloe barbadensis Leaf Juice*, Prunus amygdalus dulcis Oil*, aprylic/capric Trig…" at bounding box center [1020, 418] width 487 height 219
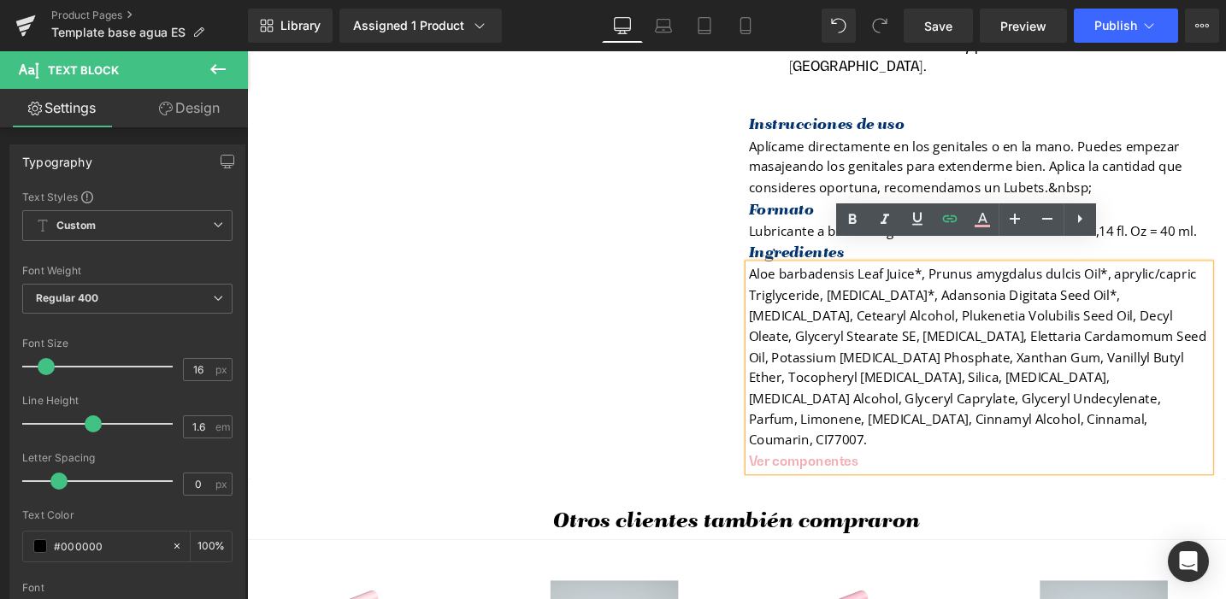
scroll to position [1545, 0]
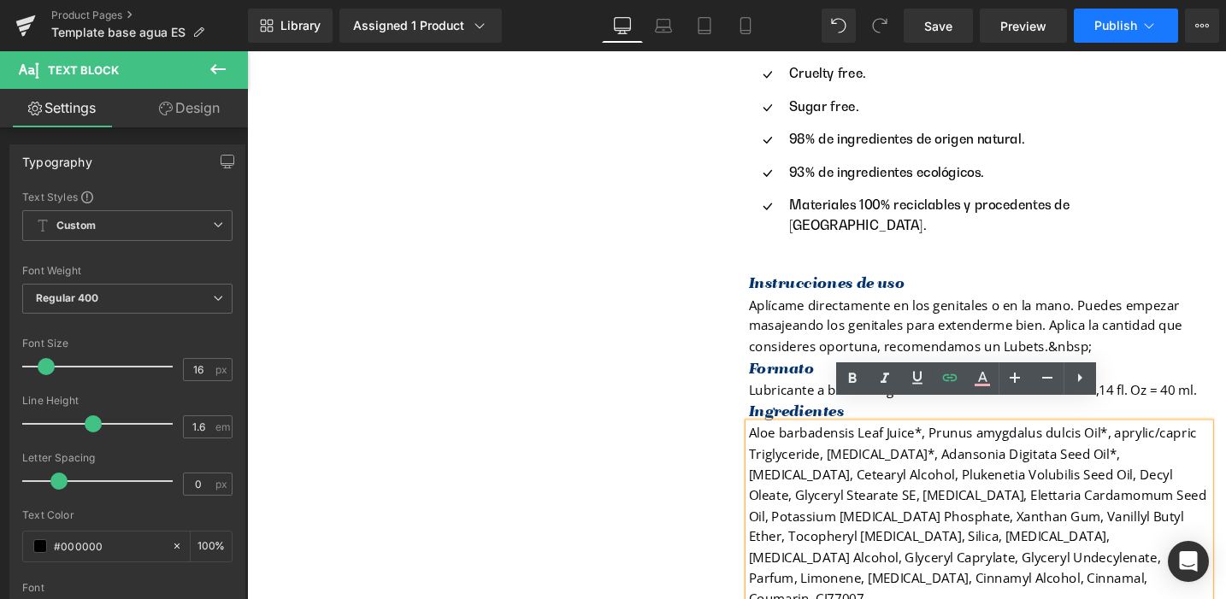
click at [1116, 30] on span "Publish" at bounding box center [1115, 26] width 43 height 14
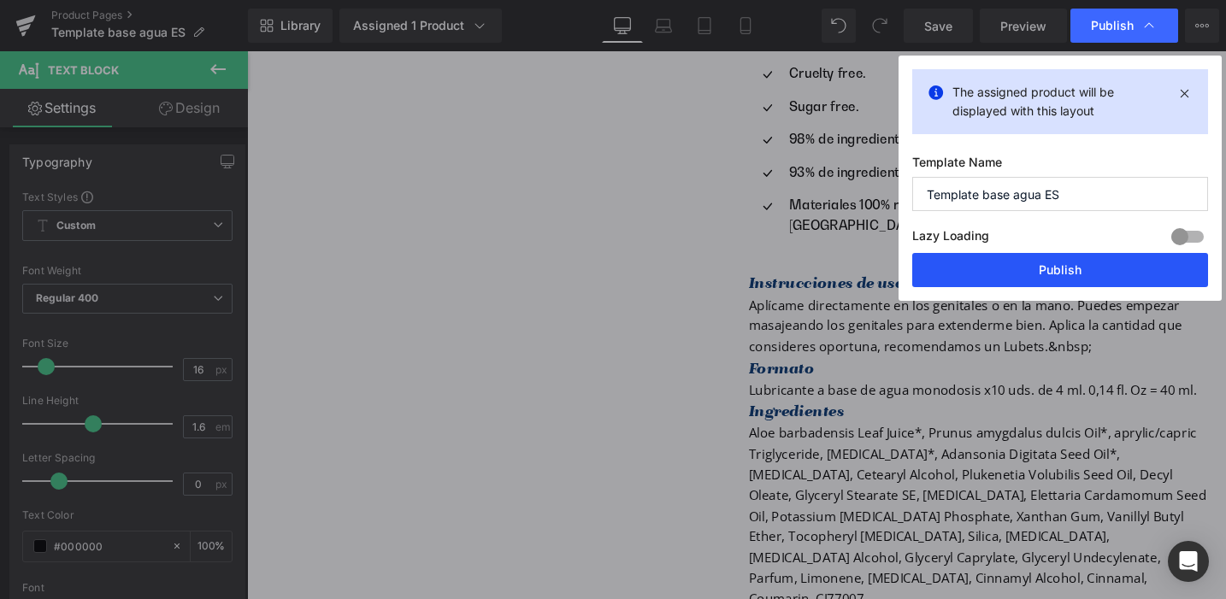
click at [1061, 271] on button "Publish" at bounding box center [1060, 270] width 296 height 34
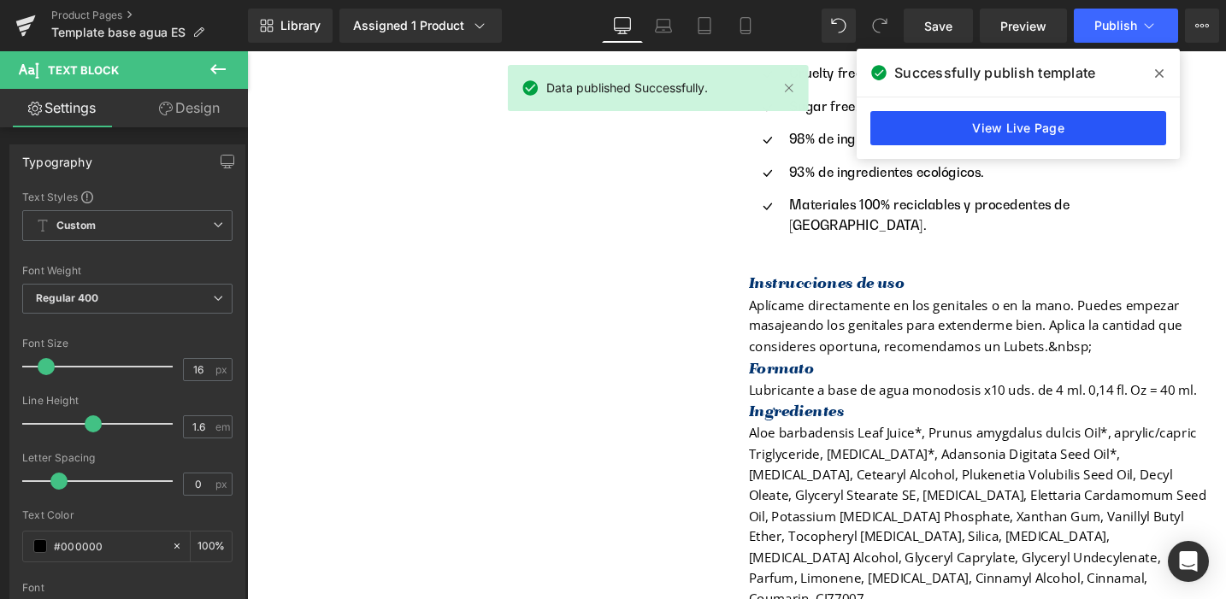
click at [1034, 131] on link "View Live Page" at bounding box center [1018, 128] width 296 height 34
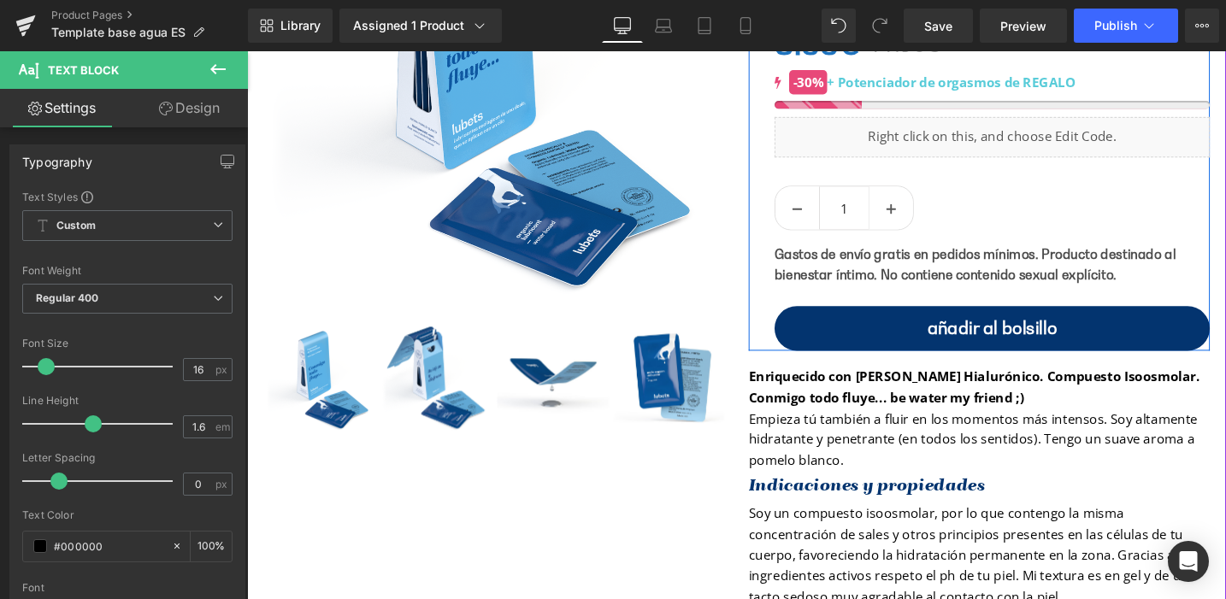
scroll to position [268, 0]
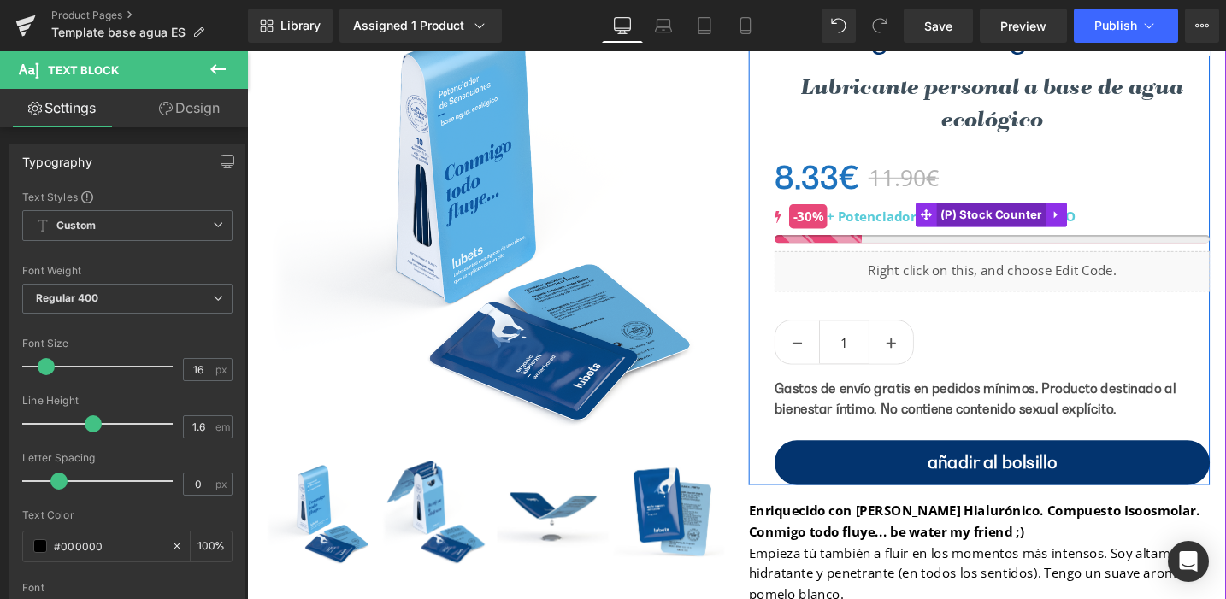
click at [1035, 220] on span "(P) Stock Counter" at bounding box center [1032, 224] width 115 height 26
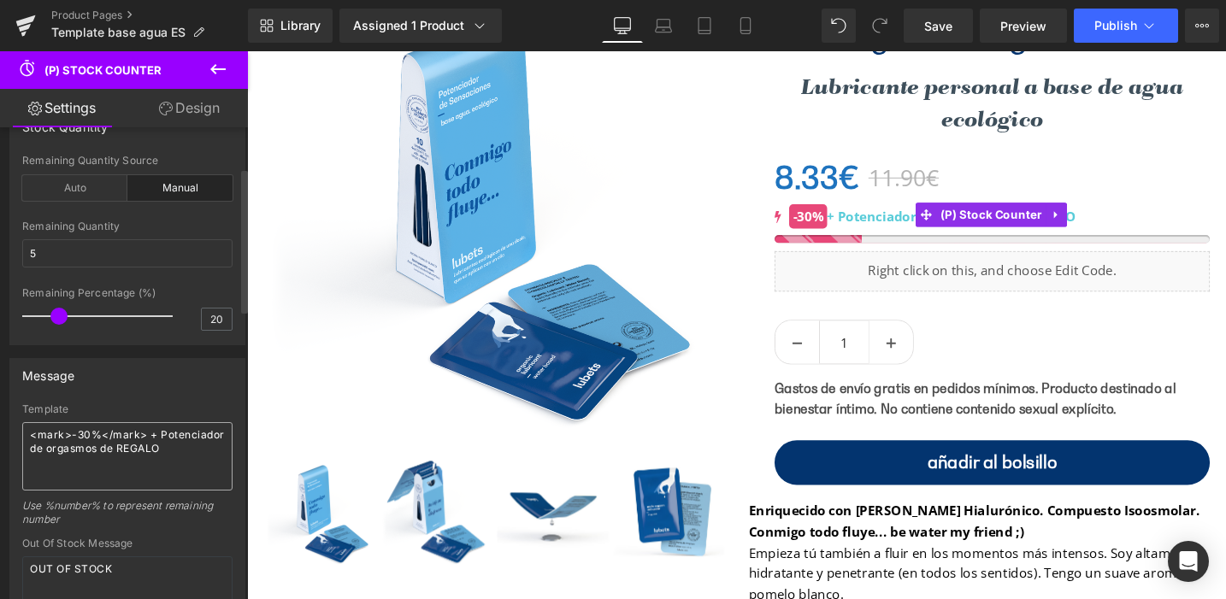
scroll to position [143, 0]
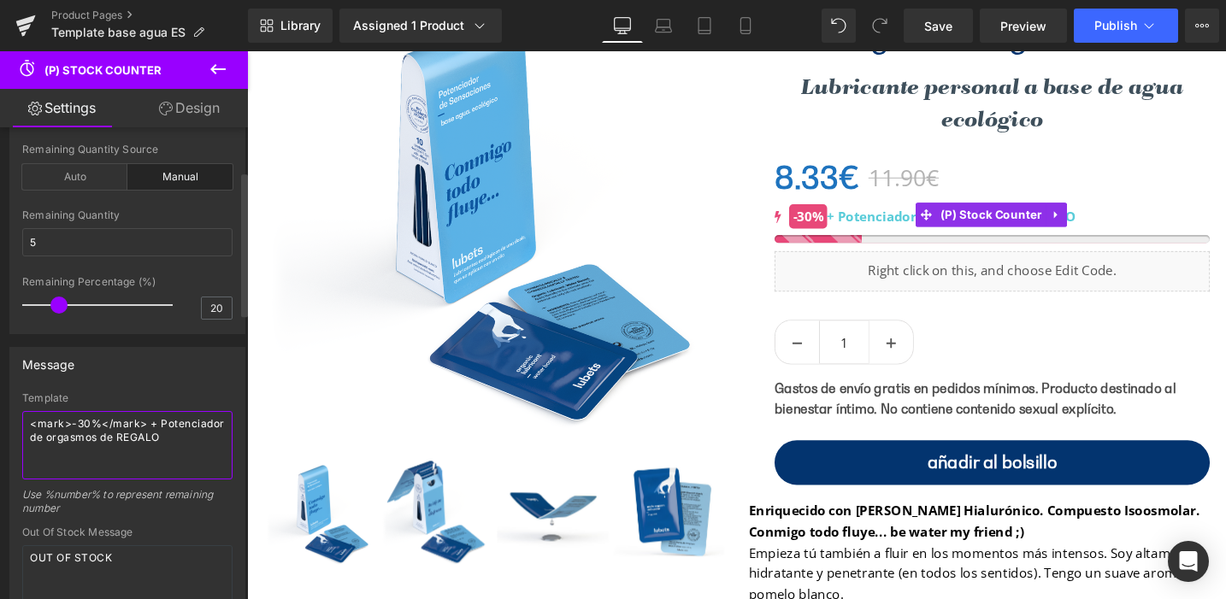
drag, startPoint x: 32, startPoint y: 437, endPoint x: 180, endPoint y: 440, distance: 148.8
click at [180, 440] on textarea "<mark>-30%</mark> + Potenciador de orgasmos de REGALO" at bounding box center [127, 445] width 210 height 68
click at [103, 443] on textarea "<mark>-30%</mark> + 1 estuche de REGALO" at bounding box center [127, 445] width 210 height 68
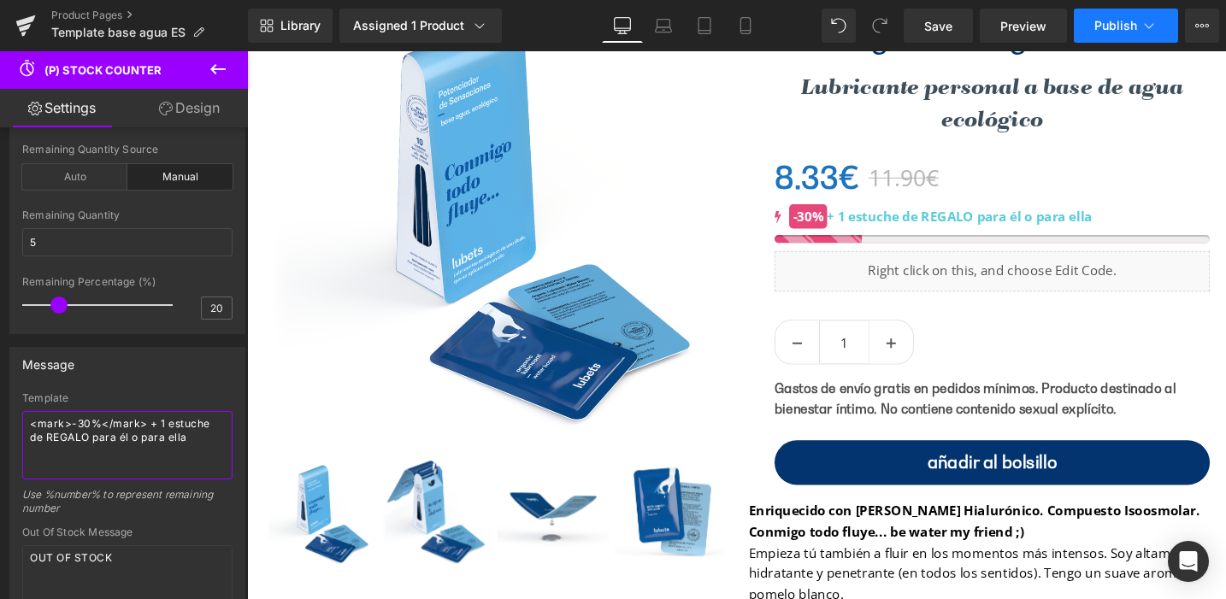
type textarea "<mark>-30%</mark> + 1 estuche de REGALO para él o para ella"
click at [1121, 23] on span "Publish" at bounding box center [1115, 26] width 43 height 14
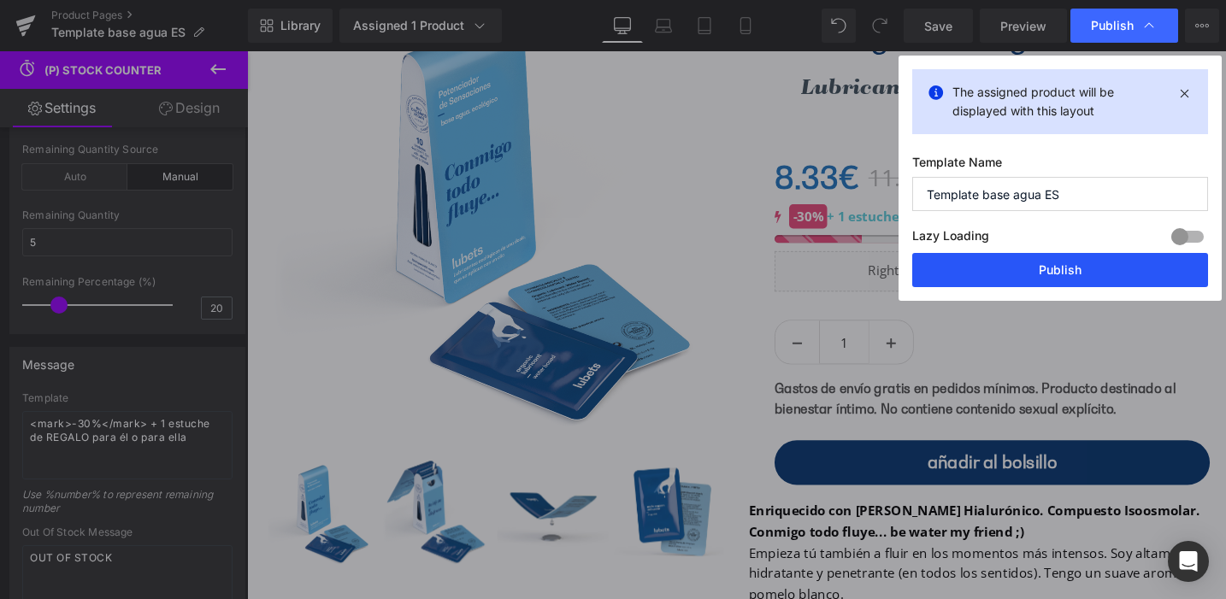
click at [1074, 268] on button "Publish" at bounding box center [1060, 270] width 296 height 34
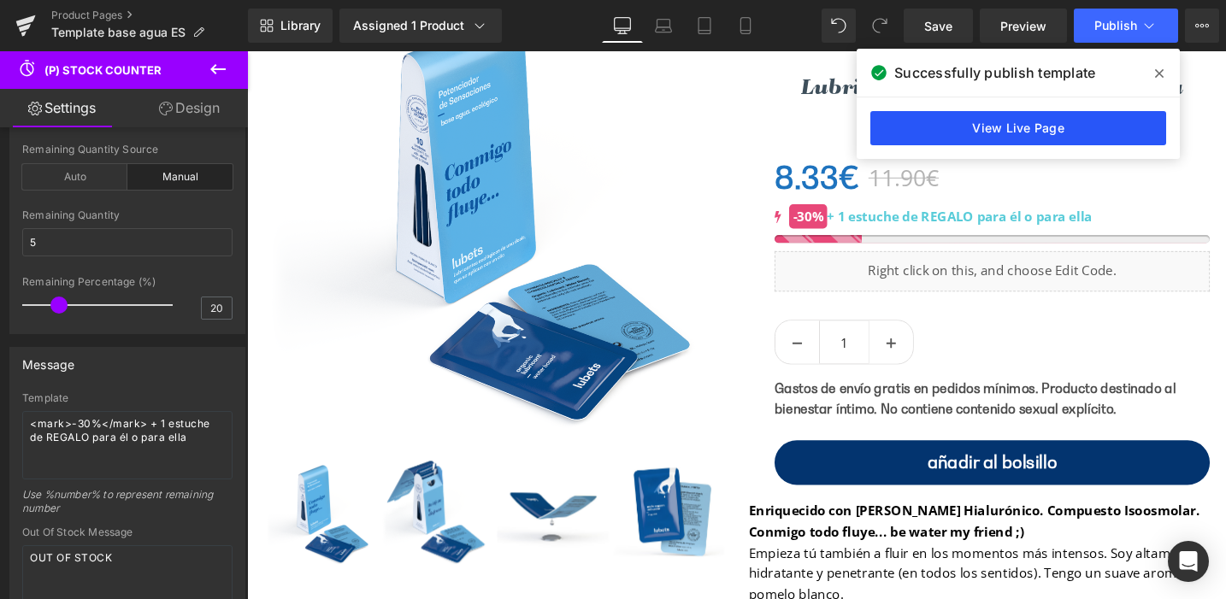
click at [998, 123] on link "View Live Page" at bounding box center [1018, 128] width 296 height 34
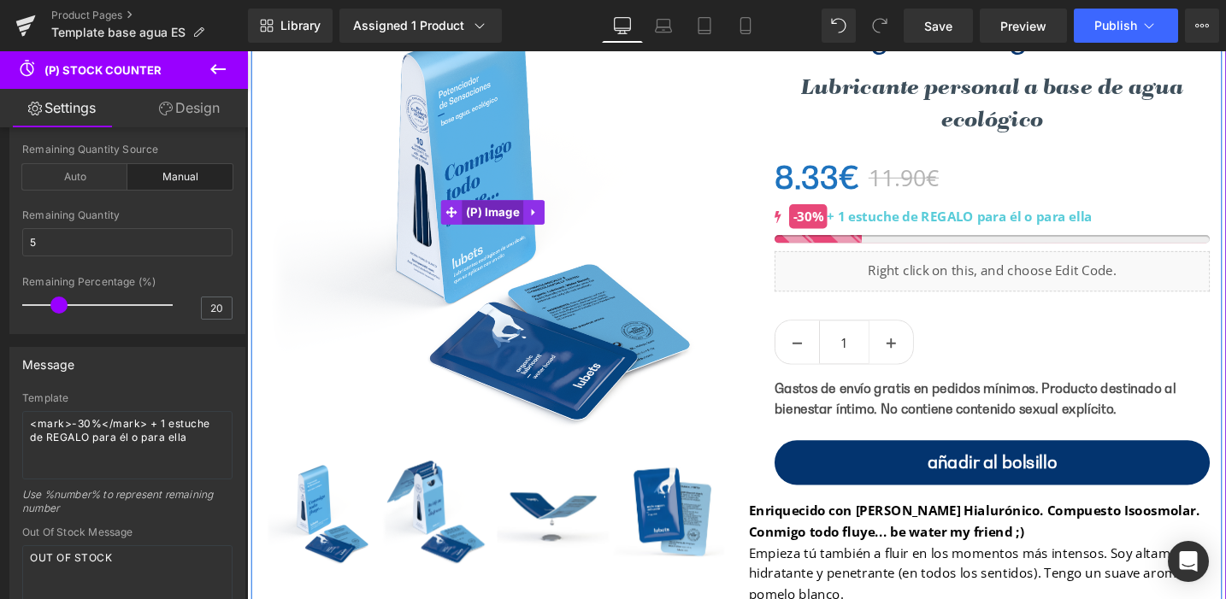
click at [504, 221] on span "(P) Image" at bounding box center [507, 222] width 66 height 26
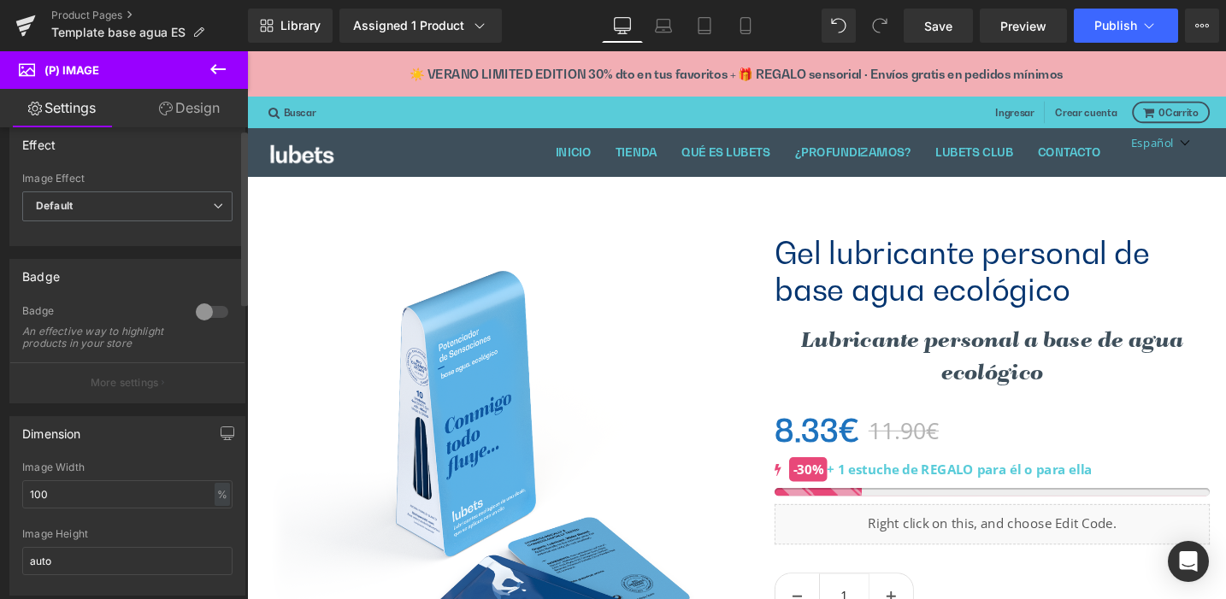
scroll to position [0, 0]
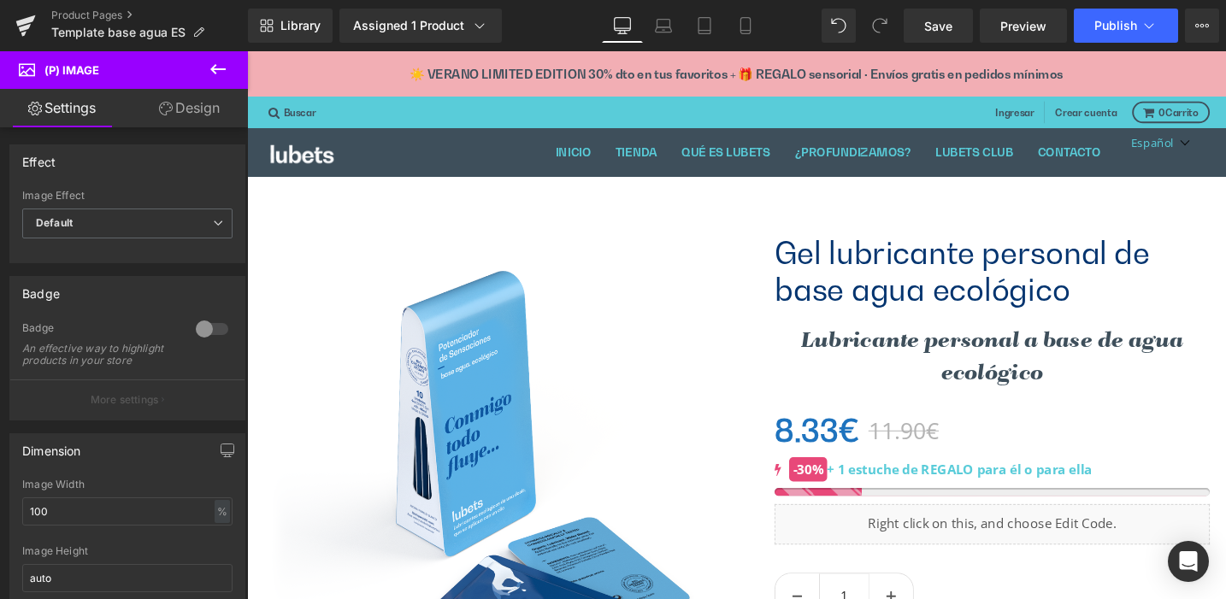
click at [63, 106] on link "Settings" at bounding box center [62, 108] width 124 height 38
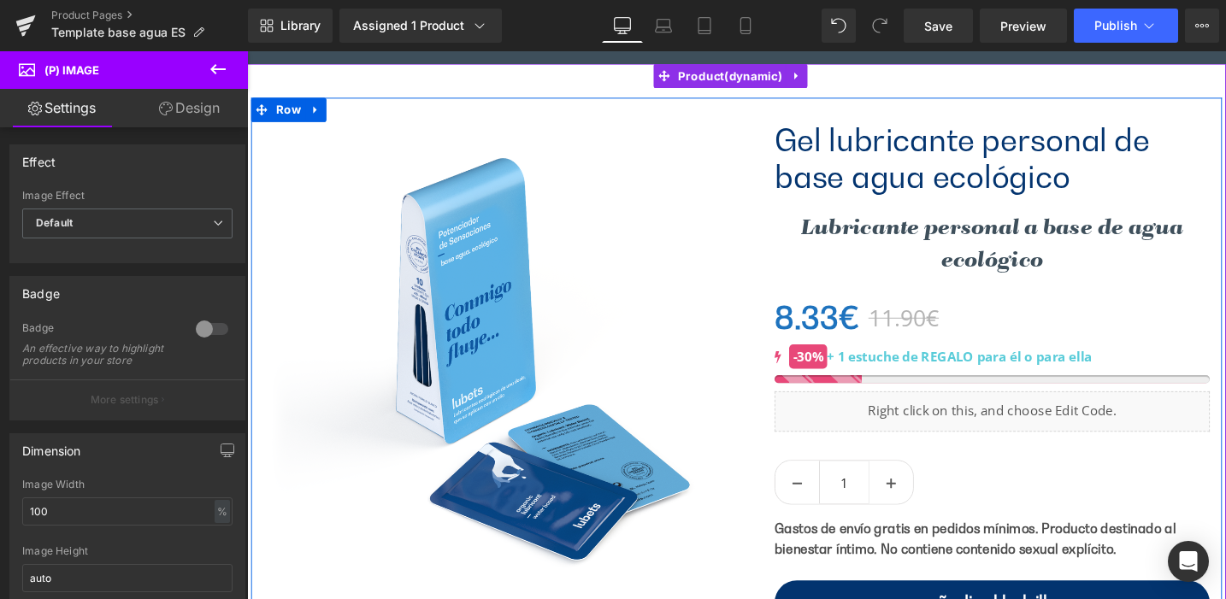
scroll to position [275, 0]
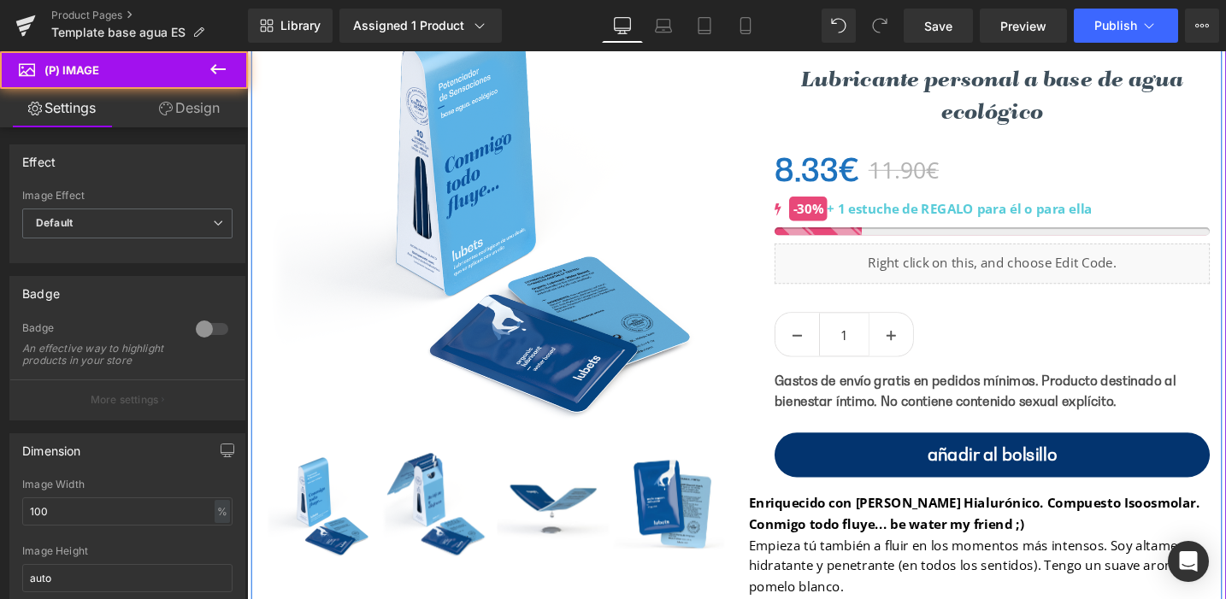
click at [521, 337] on img at bounding box center [507, 213] width 487 height 487
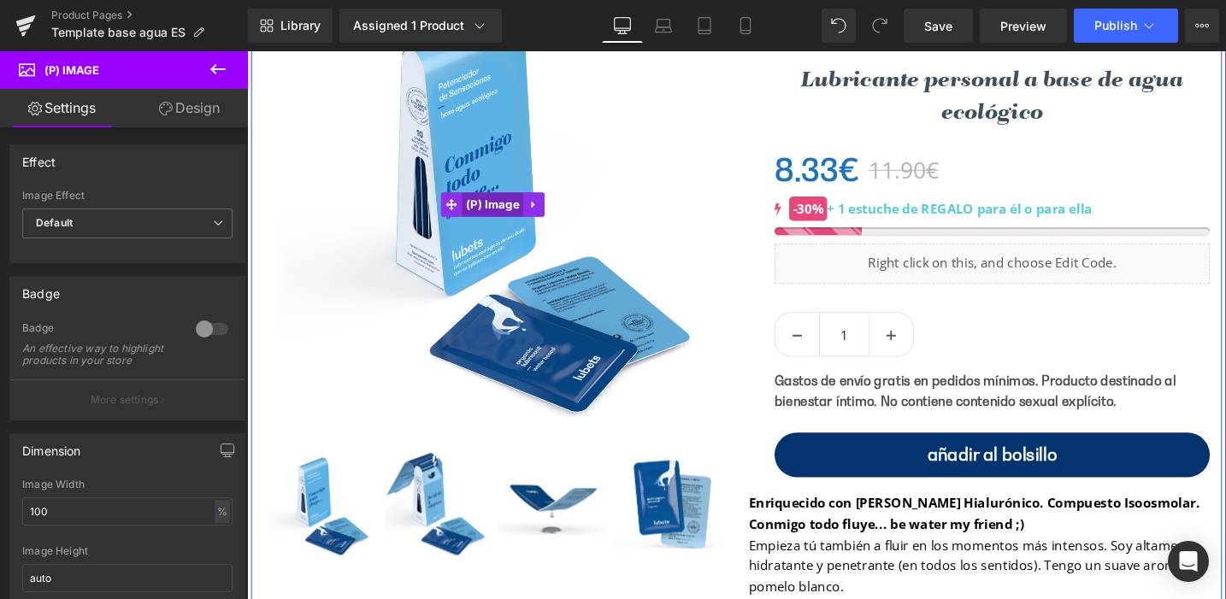
click at [504, 207] on span "(P) Image" at bounding box center [507, 214] width 66 height 26
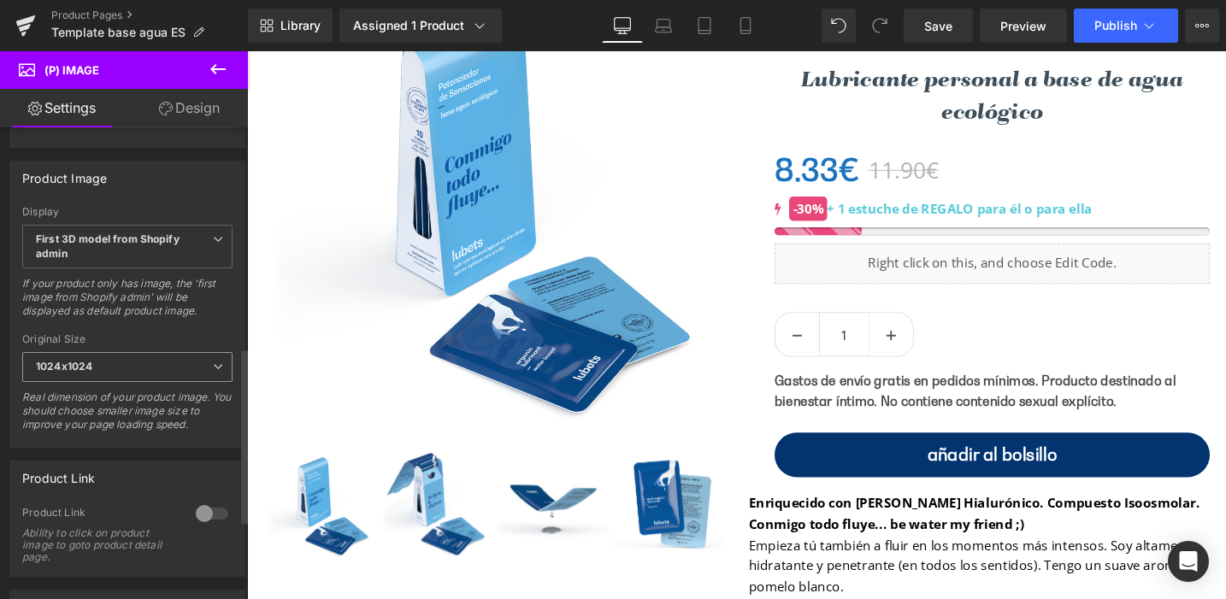
scroll to position [613, 0]
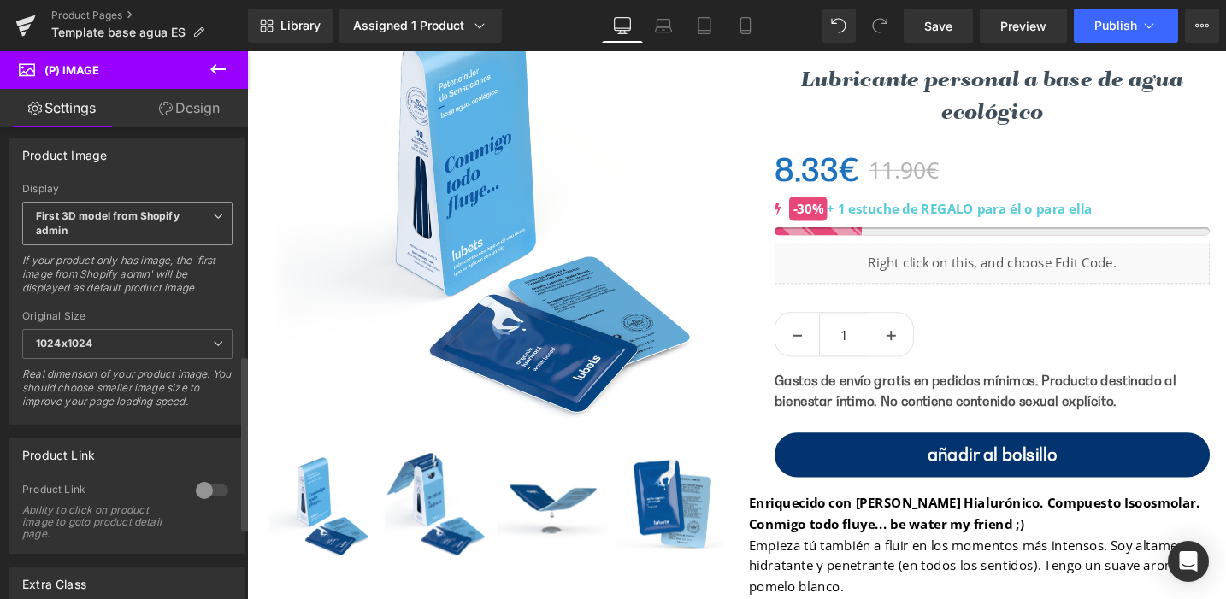
click at [213, 221] on icon at bounding box center [218, 216] width 10 height 10
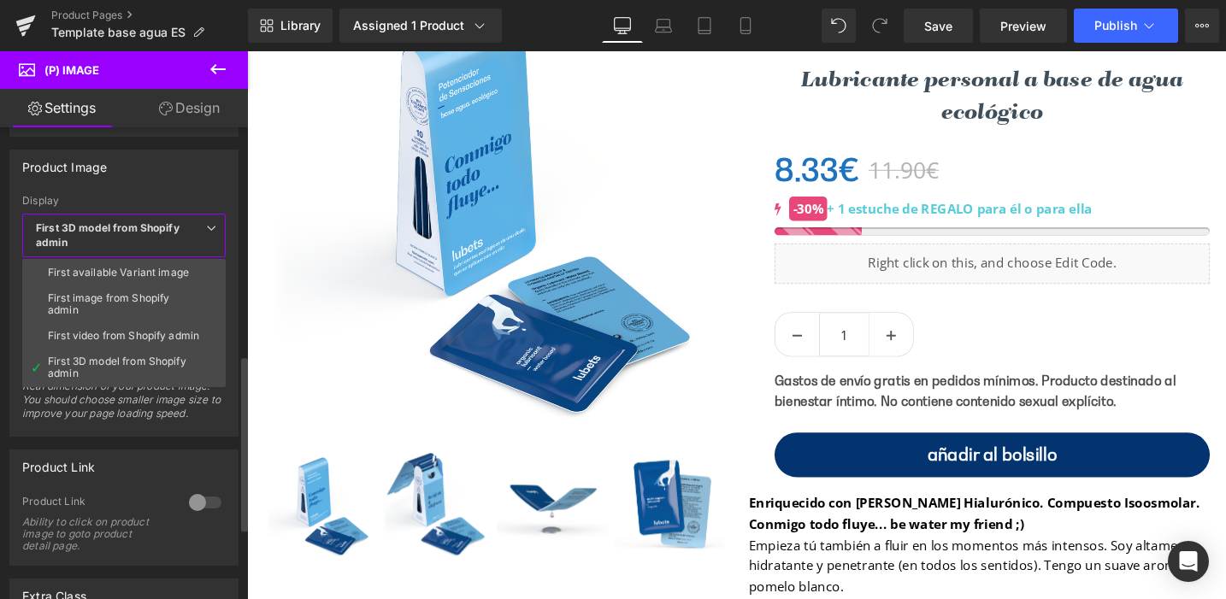
click at [236, 191] on div "Product Image First available Variant image First image from Shopify admin Firs…" at bounding box center [123, 293] width 229 height 287
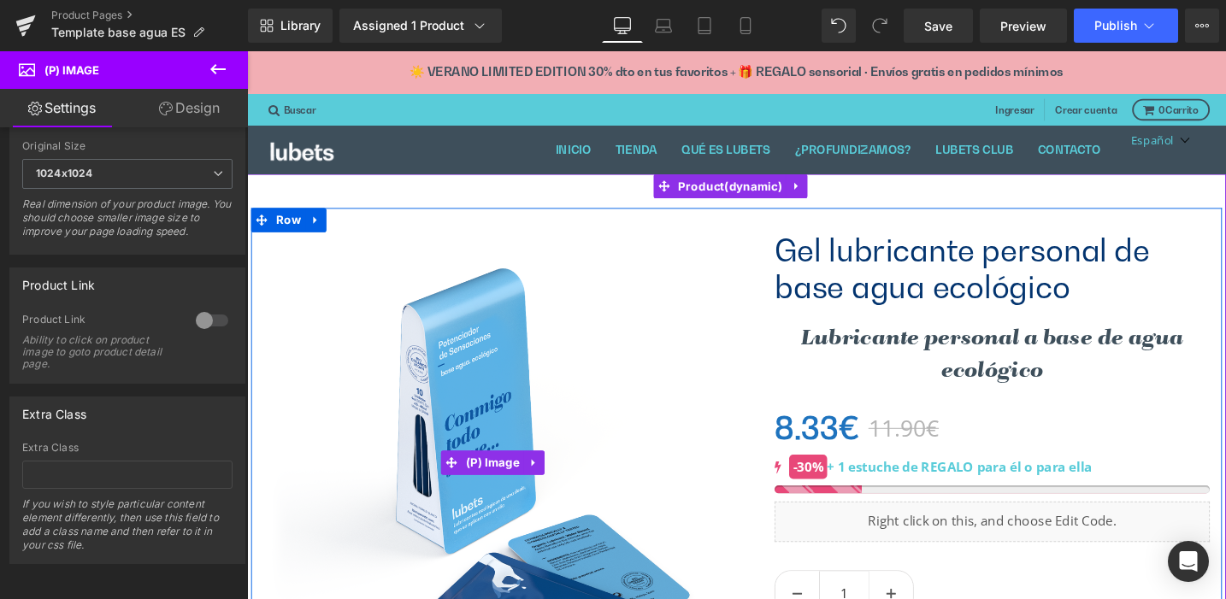
scroll to position [2, 0]
